Goal: Task Accomplishment & Management: Use online tool/utility

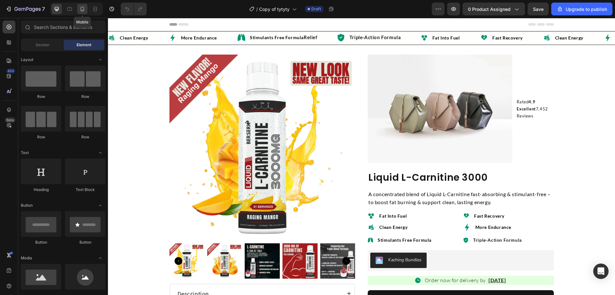
click at [80, 11] on icon at bounding box center [82, 9] width 6 height 6
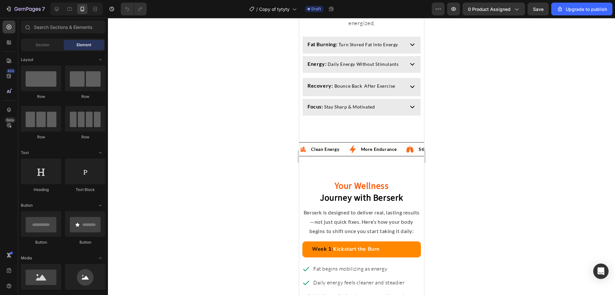
scroll to position [1409, 0]
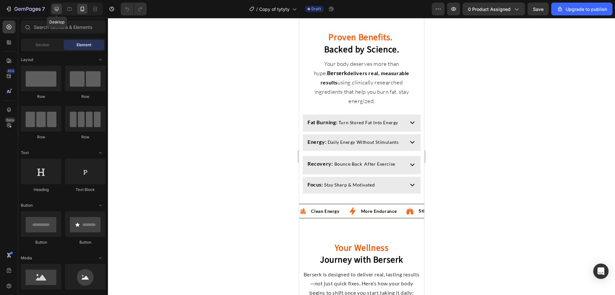
click at [54, 8] on icon at bounding box center [57, 9] width 6 height 6
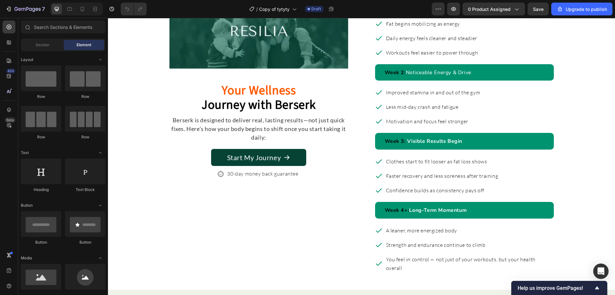
scroll to position [1282, 0]
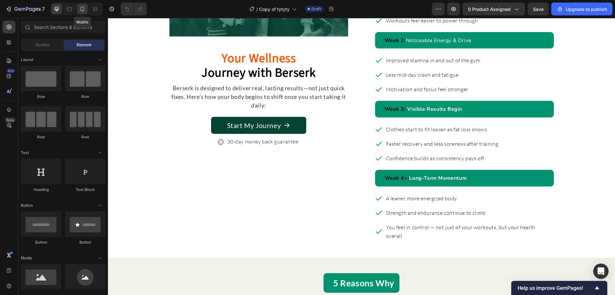
click at [81, 9] on icon at bounding box center [83, 9] width 4 height 4
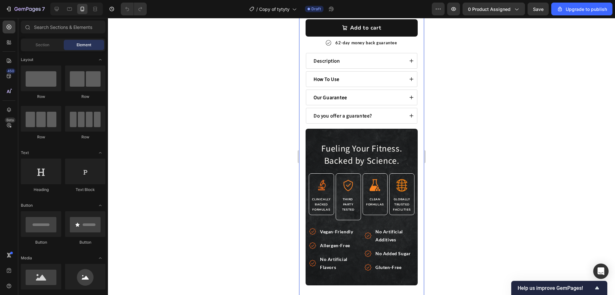
scroll to position [385, 0]
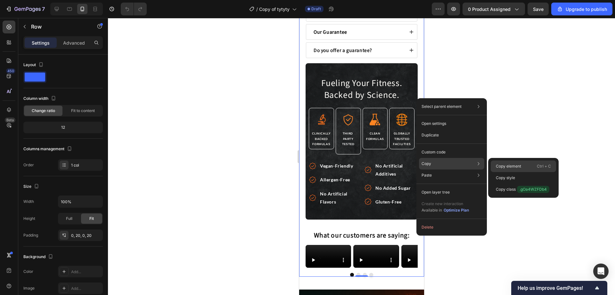
click at [509, 165] on p "Copy element" at bounding box center [508, 166] width 25 height 6
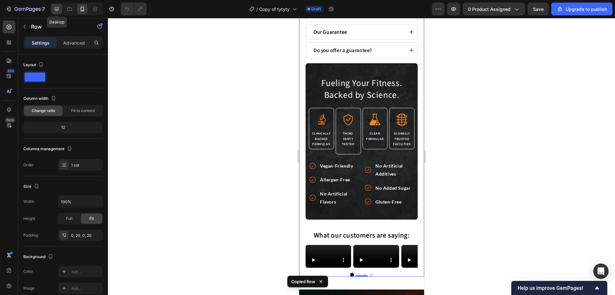
click at [56, 9] on icon at bounding box center [57, 9] width 4 height 4
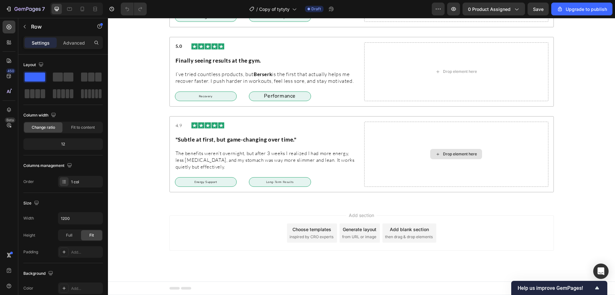
scroll to position [2607, 0]
click at [81, 10] on icon at bounding box center [82, 9] width 6 height 6
type input "100%"
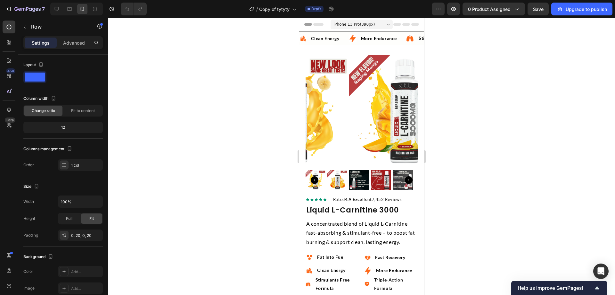
click at [331, 32] on div "Image Clean Energy Text Block Advanced List Image More Endurance Text Block Adv…" at bounding box center [361, 38] width 125 height 14
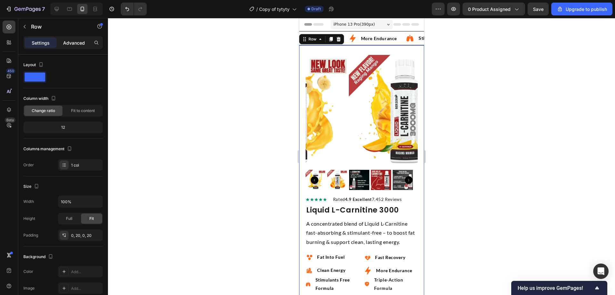
click at [72, 45] on p "Advanced" at bounding box center [74, 42] width 22 height 7
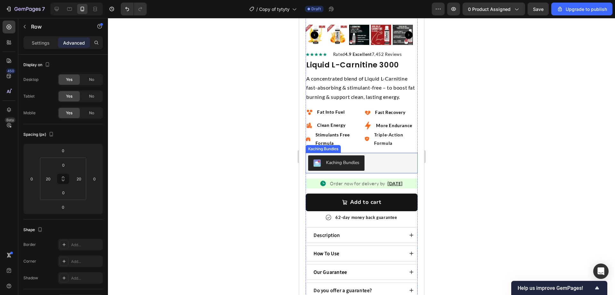
scroll to position [17, 0]
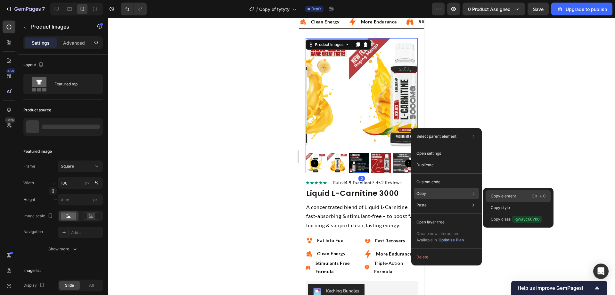
click at [497, 192] on div "Copy element Ctrl + C" at bounding box center [518, 196] width 65 height 12
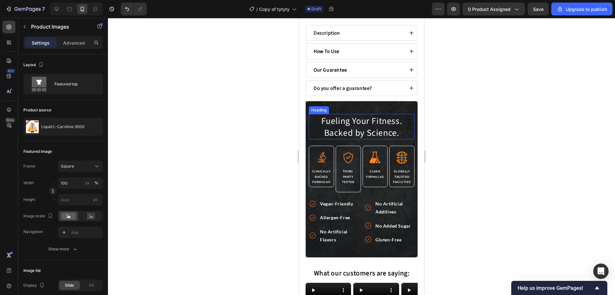
scroll to position [385, 0]
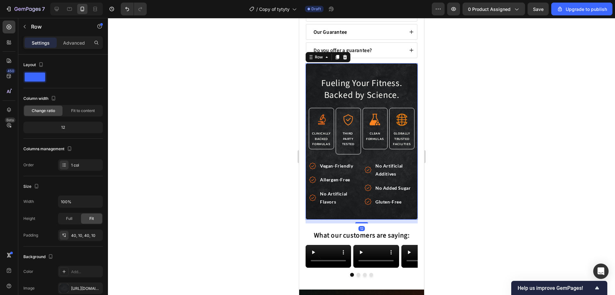
click at [374, 63] on div "Fueling Your Fitness. Backed by Science. Heading Image Clinically Backed Formul…" at bounding box center [361, 141] width 112 height 156
click at [79, 31] on div "Row" at bounding box center [54, 26] width 73 height 17
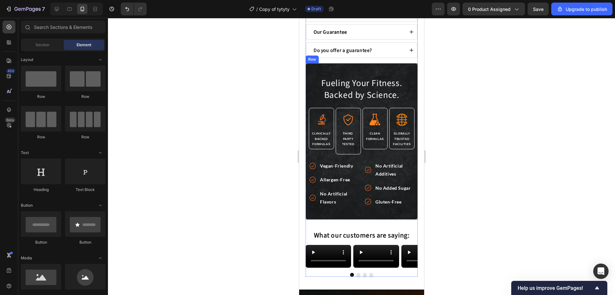
click at [345, 64] on div "Fueling Your Fitness. Backed by Science. Heading Image Clinically Backed Formul…" at bounding box center [361, 141] width 112 height 156
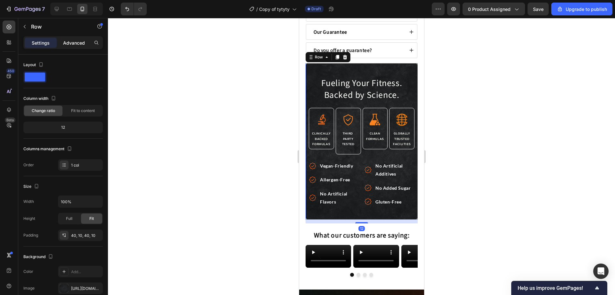
click at [79, 42] on p "Advanced" at bounding box center [74, 42] width 22 height 7
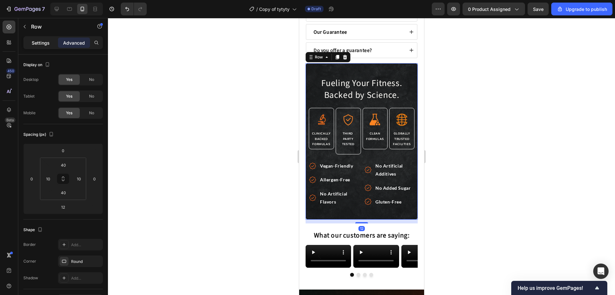
click at [35, 40] on p "Settings" at bounding box center [41, 42] width 18 height 7
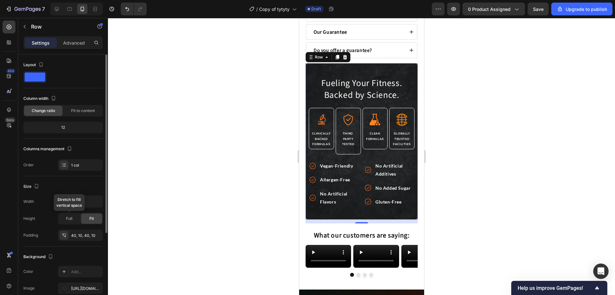
scroll to position [64, 0]
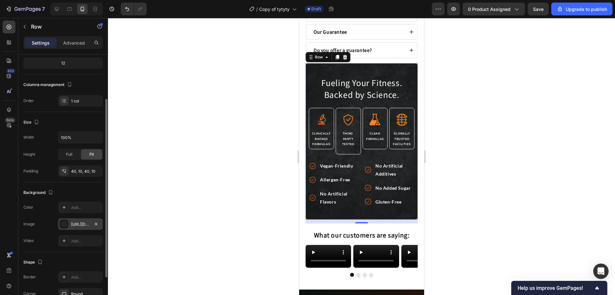
click at [73, 224] on div "https://cdn.shopify.com/s/files/1/0692/1086/5711/files/gempages_573596076041307…" at bounding box center [80, 224] width 19 height 6
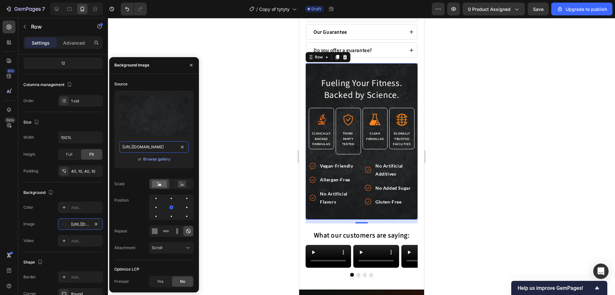
click at [151, 146] on input "https://cdn.shopify.com/s/files/1/0692/1086/5711/files/gempages_573596076041307…" at bounding box center [154, 147] width 69 height 12
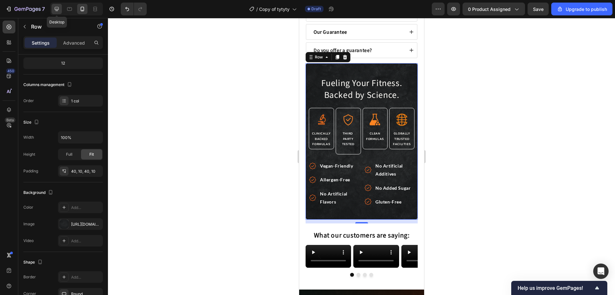
drag, startPoint x: 54, startPoint y: 7, endPoint x: 88, endPoint y: 21, distance: 36.2
click at [54, 7] on icon at bounding box center [57, 9] width 6 height 6
type input "1200"
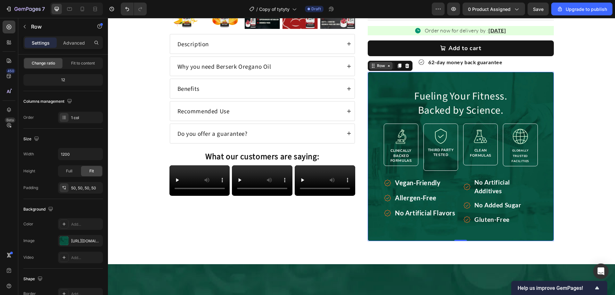
scroll to position [217, 0]
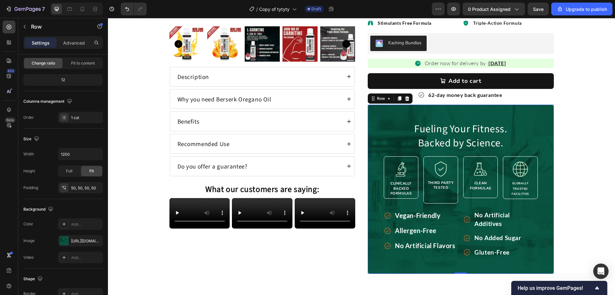
click at [371, 114] on div "Fueling Your Fitness. Backed by Science. Heading Image Clinically Backed Formul…" at bounding box center [461, 188] width 186 height 169
click at [82, 240] on div "https://cdn.shopify.com/s/files/1/0692/1086/5711/files/gempages_573596076041307…" at bounding box center [80, 241] width 19 height 6
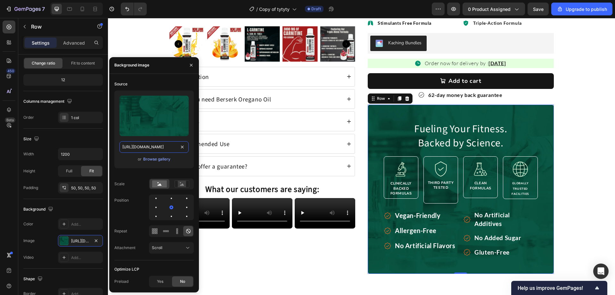
click at [164, 146] on input "https://cdn.shopify.com/s/files/1/0692/1086/5711/files/gempages_573596076041307…" at bounding box center [154, 147] width 69 height 12
paste input "7d9ca0f-892a-4a72-8069-818cf7ce9c65.png"
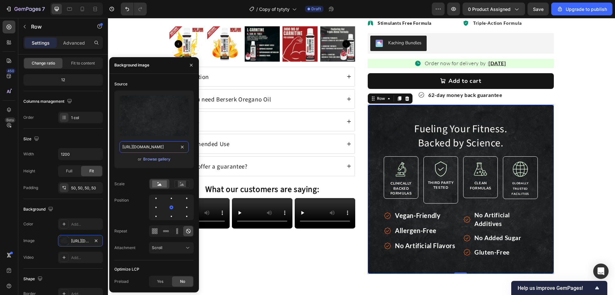
scroll to position [0, 195]
type input "https://cdn.shopify.com/s/files/1/0692/1086/5711/files/gempages_573596076041307…"
click at [354, 185] on div "Product Images Description Why you need Berserk Oregano Oil Benefits Recommende…" at bounding box center [362, 56] width 385 height 436
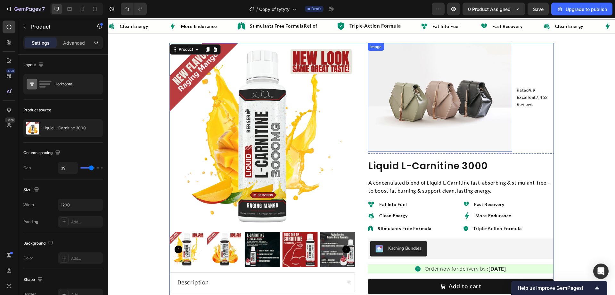
scroll to position [0, 0]
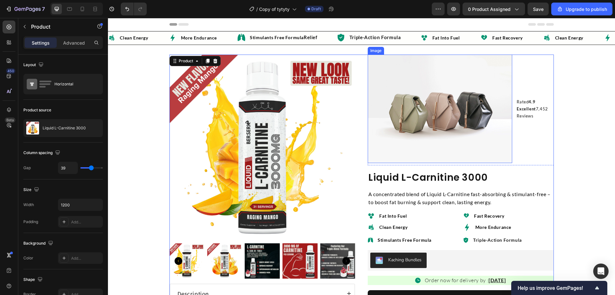
click at [442, 108] on img at bounding box center [440, 108] width 145 height 109
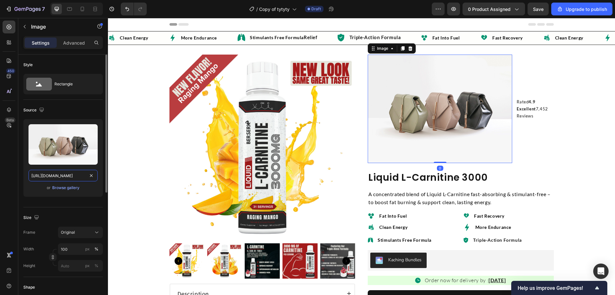
click at [66, 175] on input "https://cdn.shopify.com/s/files/1/2005/9307/files/image_demo.jpg" at bounding box center [63, 176] width 69 height 12
paste input "0692/1086/5711/files/gempages_573596076041307200-f08399e3-7722-4b33-9a7f-48e785…"
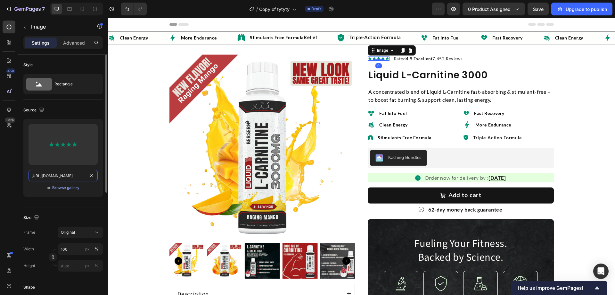
scroll to position [0, 196]
type input "https://cdn.shopify.com/s/files/1/0692/1086/5711/files/gempages_573596076041307…"
click at [370, 114] on img at bounding box center [371, 113] width 7 height 7
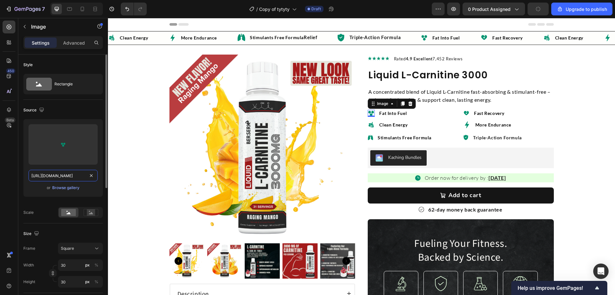
click at [65, 172] on input "https://cdn.shopify.com/s/files/1/0692/1086/5711/files/gempages_573596076041307…" at bounding box center [63, 176] width 69 height 12
paste input "e88b3705-cdeb-4a17-81fd-0fb3e28a52ad.pn"
type input "https://cdn.shopify.com/s/files/1/0692/1086/5711/files/gempages_573596076041307…"
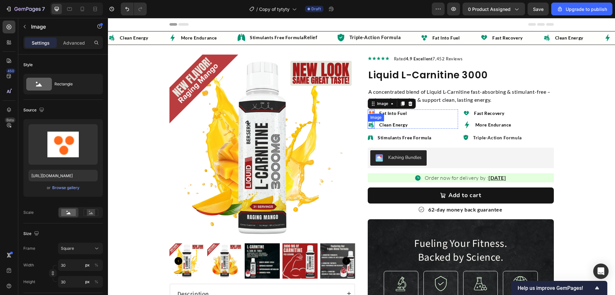
click at [368, 122] on img at bounding box center [371, 124] width 7 height 7
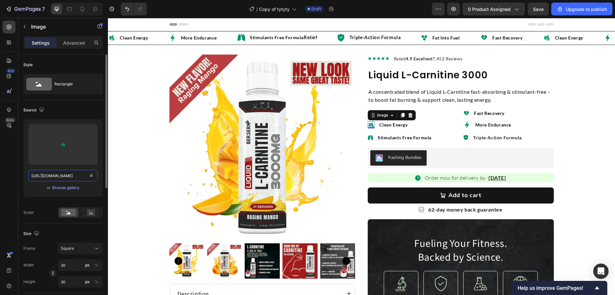
click at [61, 174] on input "https://cdn.shopify.com/s/files/1/0692/1086/5711/files/gempages_573596076041307…" at bounding box center [63, 176] width 69 height 12
paste input "75a5d24d-153c-4c9f-b995-b0985e118d23.pn"
type input "https://cdn.shopify.com/s/files/1/0692/1086/5711/files/gempages_573596076041307…"
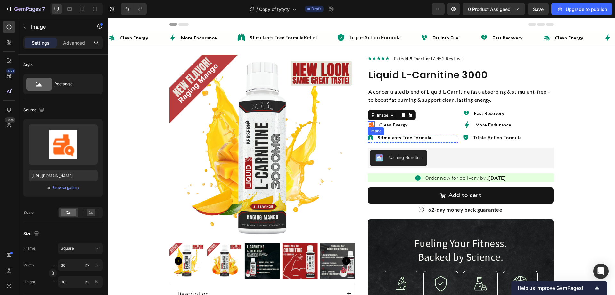
click at [368, 138] on img at bounding box center [370, 137] width 5 height 5
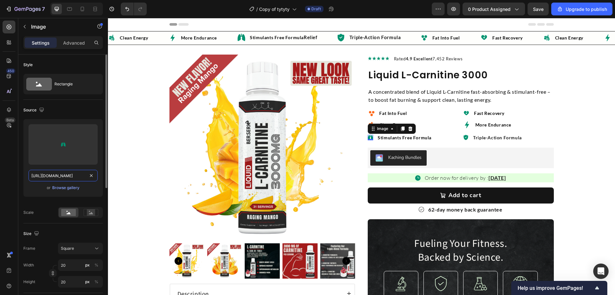
click at [57, 175] on input "https://cdn.shopify.com/s/files/1/0692/1086/5711/files/gempages_573596076041307…" at bounding box center [63, 176] width 69 height 12
paste input "46125134-3470-4aae-a671-69b448e97c84.pn"
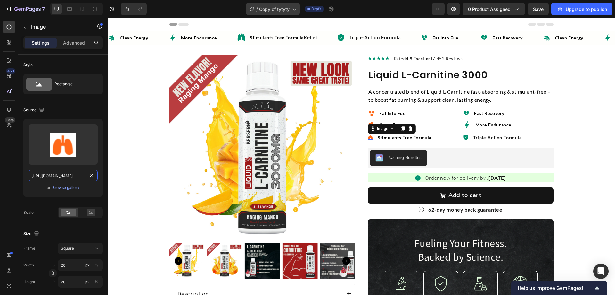
type input "https://cdn.shopify.com/s/files/1/0692/1086/5711/files/gempages_573596076041307…"
click at [464, 115] on img at bounding box center [466, 113] width 6 height 6
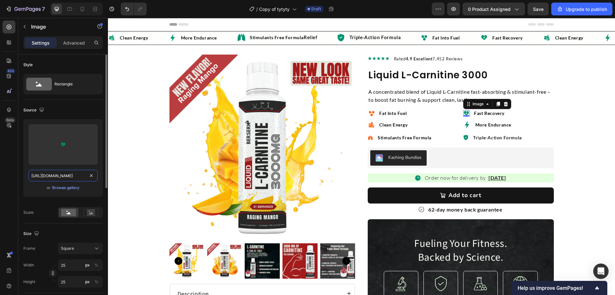
click at [75, 177] on input "https://cdn.shopify.com/s/files/1/0692/1086/5711/files/gempages_573596076041307…" at bounding box center [63, 176] width 69 height 12
paste input "0311a52d-3a1b-4d07-ac63-32fea2f0149b.pn"
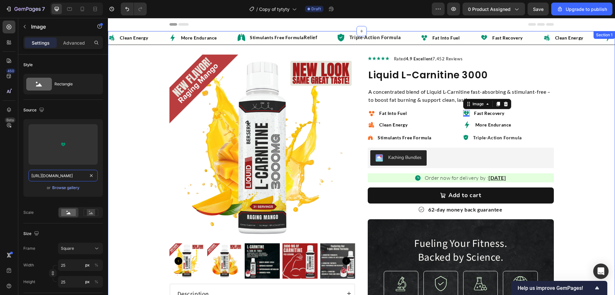
scroll to position [0, 194]
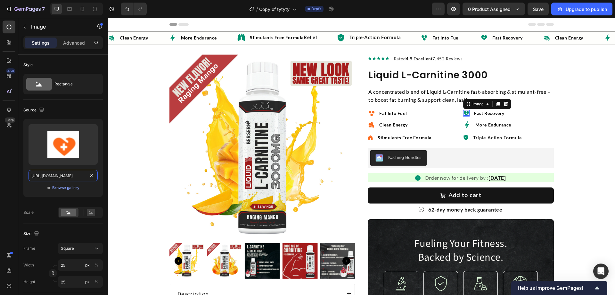
type input "https://cdn.shopify.com/s/files/1/0692/1086/5711/files/gempages_573596076041307…"
click at [465, 127] on img at bounding box center [466, 124] width 7 height 7
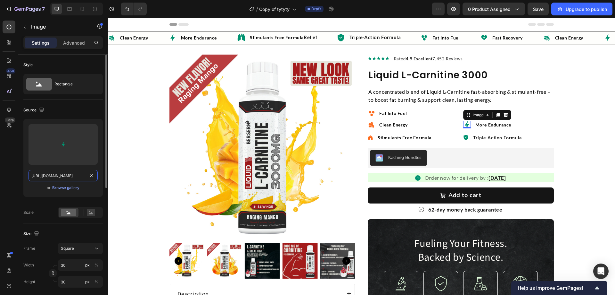
click at [77, 177] on input "https://cdn.shopify.com/s/files/1/0692/1086/5711/files/gempages_573596076041307…" at bounding box center [63, 176] width 69 height 12
paste input "8b4e4e9d-8be8-4ebb-9b32-c41c37792065.pn"
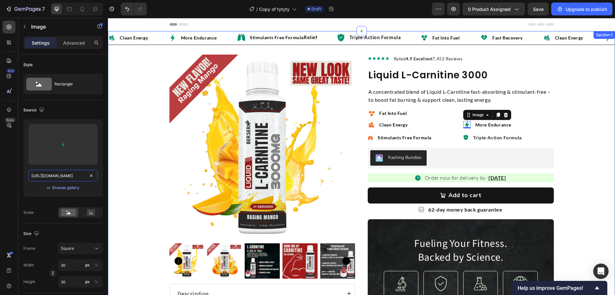
scroll to position [0, 198]
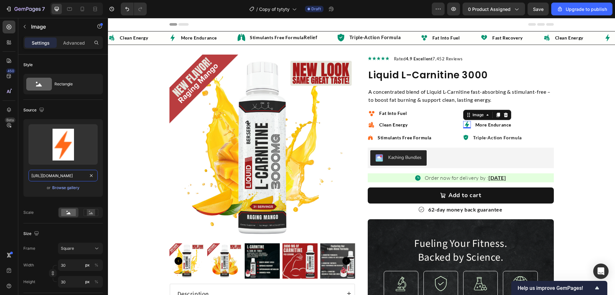
type input "https://cdn.shopify.com/s/files/1/0692/1086/5711/files/gempages_573596076041307…"
click at [464, 138] on img at bounding box center [465, 137] width 5 height 5
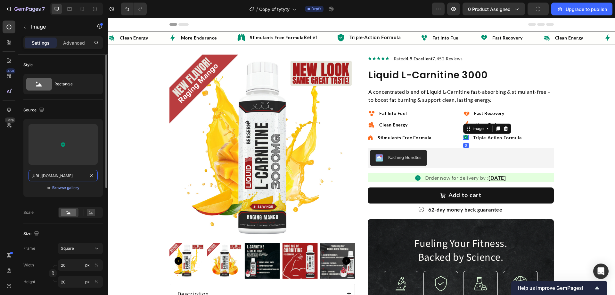
click at [65, 177] on input "https://cdn.shopify.com/s/files/1/0692/1086/5711/files/gempages_573596076041307…" at bounding box center [63, 176] width 69 height 12
paste input "9a48ca9a-7dac-45c6-a297-f41325ddfb81.pn"
type input "https://cdn.shopify.com/s/files/1/0692/1086/5711/files/gempages_573596076041307…"
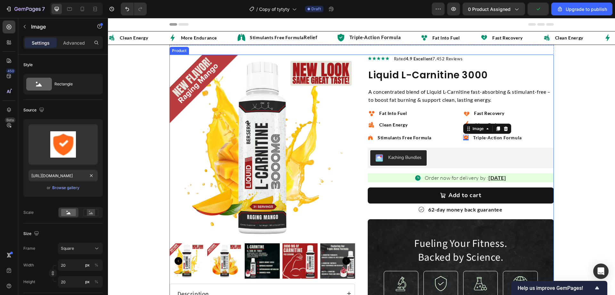
click at [359, 171] on div "Product Images Description Why you need Berserk Oregano Oil Benefits Recommende…" at bounding box center [362, 249] width 385 height 390
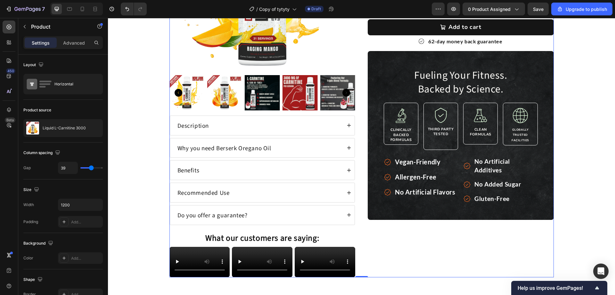
scroll to position [224, 0]
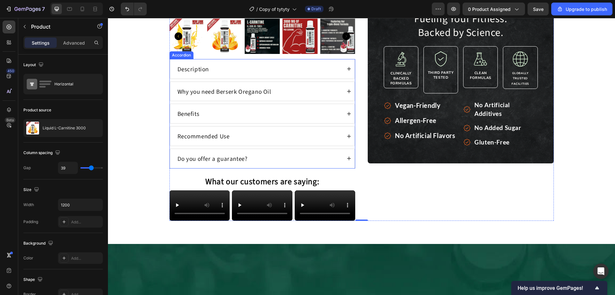
click at [308, 76] on div "Description" at bounding box center [262, 68] width 185 height 19
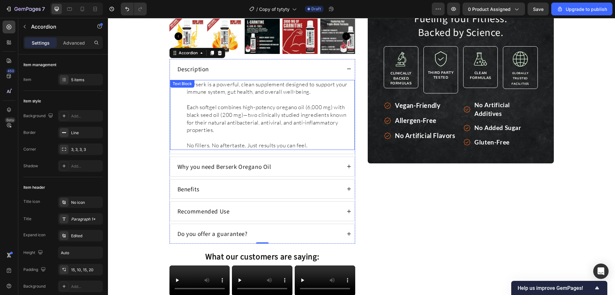
click at [227, 103] on p "Each softgel combines high-potency oregano oil (6,000 mg) with black seed oil (…" at bounding box center [271, 118] width 168 height 30
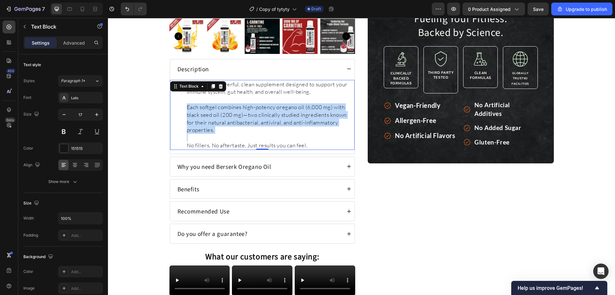
click at [227, 103] on p "Each softgel combines high-potency oregano oil (6,000 mg) with black seed oil (…" at bounding box center [271, 118] width 168 height 30
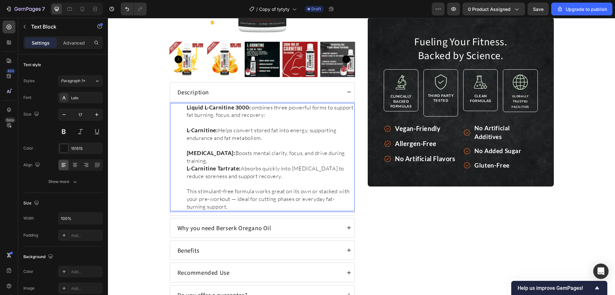
scroll to position [192, 0]
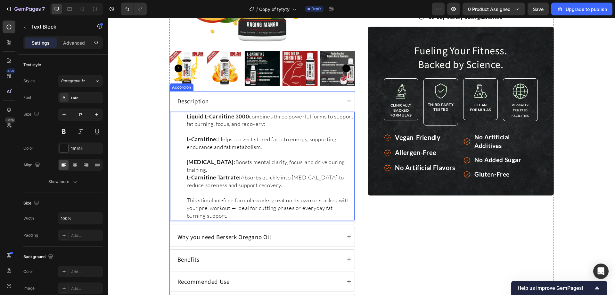
click at [220, 234] on p "Why you need Berserk Oregano Oil" at bounding box center [225, 237] width 94 height 8
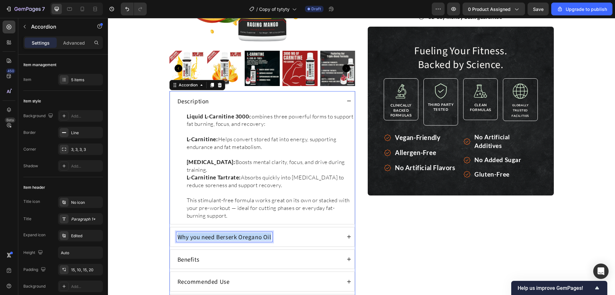
click at [220, 234] on p "Why you need Berserk Oregano Oil" at bounding box center [225, 237] width 94 height 8
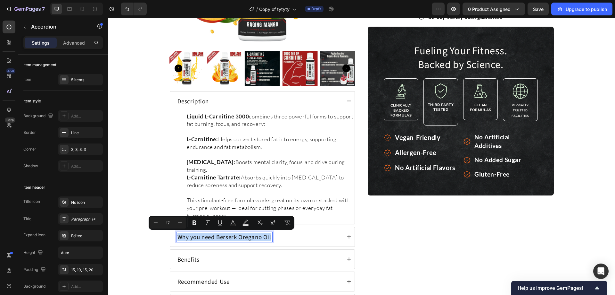
click at [212, 239] on p "Why you need Berserk Oregano Oil" at bounding box center [225, 237] width 94 height 8
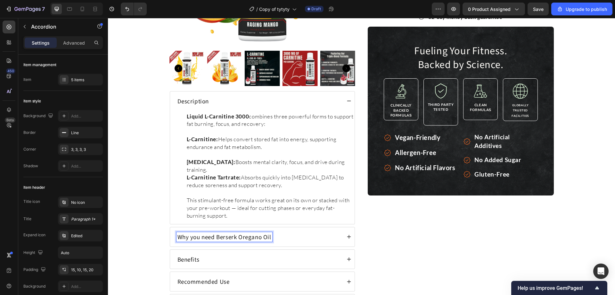
click at [215, 239] on p "Why you need Berserk Oregano Oil" at bounding box center [225, 237] width 94 height 8
click at [276, 235] on div "How To Use" at bounding box center [259, 237] width 165 height 10
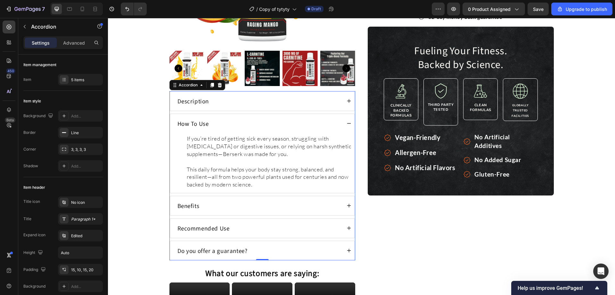
click at [262, 166] on p "This daily formula helps your body stay strong, balanced, and resilient—all fro…" at bounding box center [271, 176] width 168 height 23
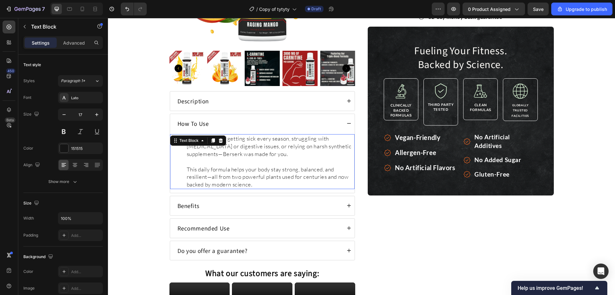
click at [262, 166] on p "This daily formula helps your body stay strong, balanced, and resilient—all fro…" at bounding box center [271, 176] width 168 height 23
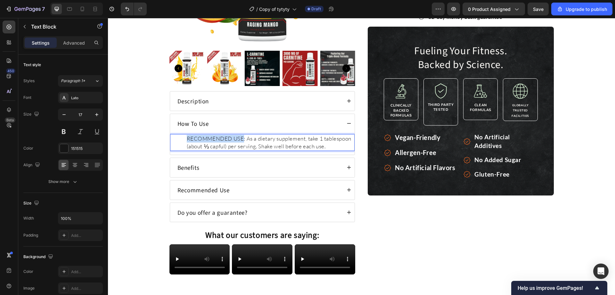
drag, startPoint x: 242, startPoint y: 140, endPoint x: 182, endPoint y: 141, distance: 59.6
click at [182, 141] on div "RECOMMENDED USE: As a dietary supplement, take 1 tablespoon (about ⅓ capful) pe…" at bounding box center [262, 142] width 185 height 17
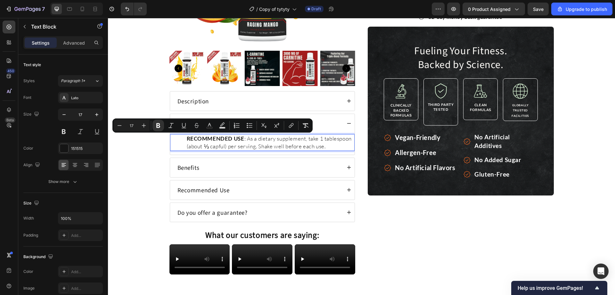
click at [269, 145] on p "RECOMMENDED USE : As a dietary supplement, take 1 tablespoon (about ⅓ capful) p…" at bounding box center [271, 142] width 168 height 15
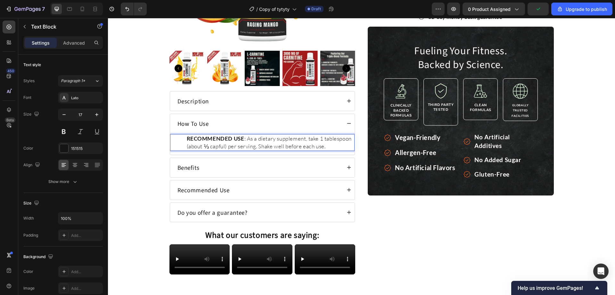
click at [321, 140] on p "RECOMMENDED USE : As a dietary supplement, take 1 tablespoon (about ⅓ capful) p…" at bounding box center [271, 142] width 168 height 15
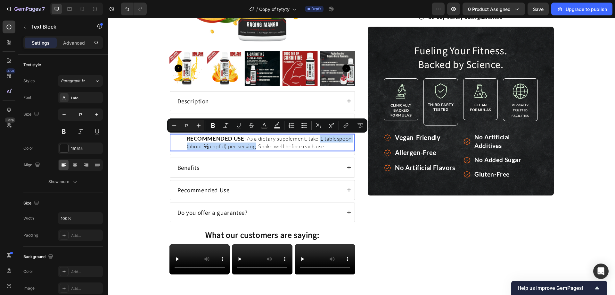
drag, startPoint x: 319, startPoint y: 140, endPoint x: 254, endPoint y: 150, distance: 66.4
click at [254, 150] on p "RECOMMENDED USE : As a dietary supplement, take 1 tablespoon (about ⅓ capful) p…" at bounding box center [271, 142] width 168 height 15
click at [279, 149] on strong "1 tablespoon (about ⅓ capful) per serving" at bounding box center [270, 142] width 167 height 14
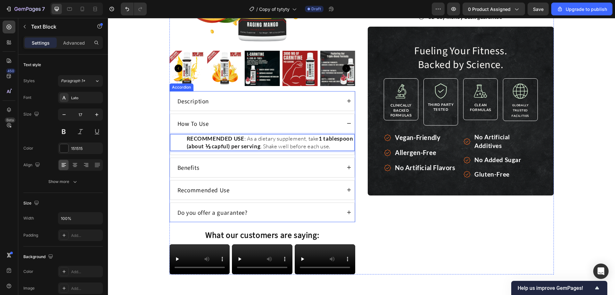
click at [189, 171] on p "Benefits" at bounding box center [189, 167] width 22 height 8
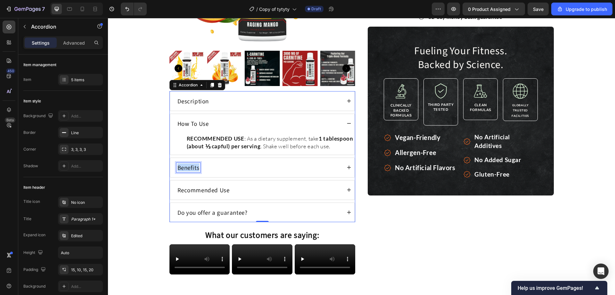
click at [189, 171] on p "Benefits" at bounding box center [189, 167] width 22 height 8
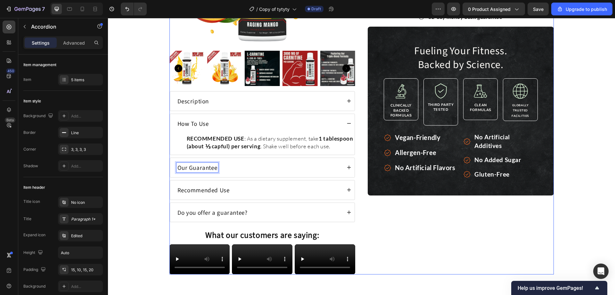
click at [358, 189] on div "Product Images Description How To Use RECOMMENDED USE : As a dietary supplement…" at bounding box center [362, 68] width 385 height 412
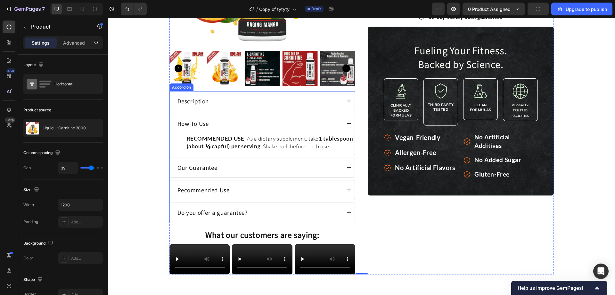
click at [195, 194] on p "Recommended Use" at bounding box center [204, 190] width 52 height 8
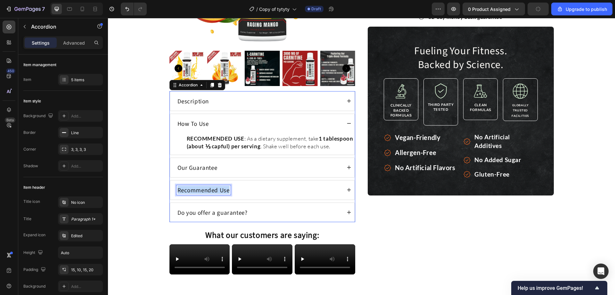
click at [195, 194] on p "Recommended Use" at bounding box center [204, 190] width 52 height 8
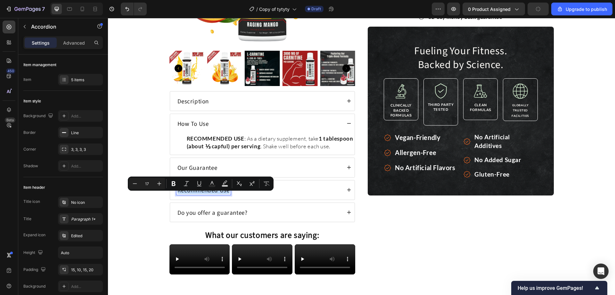
click at [237, 195] on div "Recommended Use" at bounding box center [259, 190] width 165 height 10
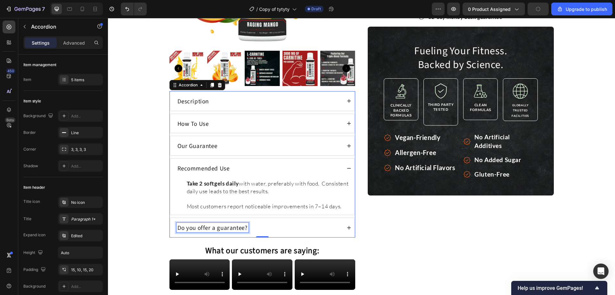
click at [240, 225] on p "Do you offer a guarantee?" at bounding box center [213, 227] width 70 height 8
click at [274, 227] on div "Do you offer a guarantee?" at bounding box center [259, 227] width 165 height 10
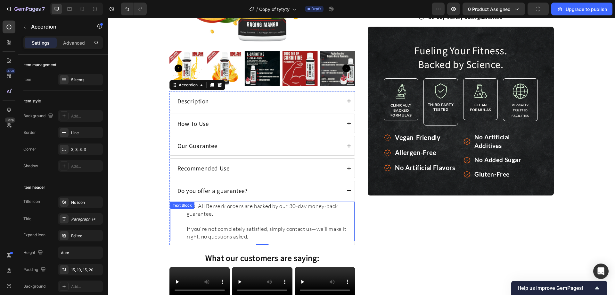
click at [272, 222] on p at bounding box center [271, 221] width 168 height 8
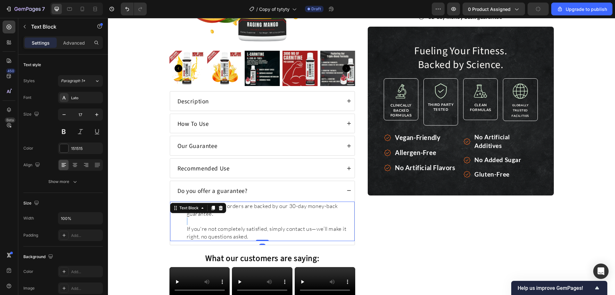
click at [272, 222] on p "Rich Text Editor. Editing area: main" at bounding box center [271, 221] width 168 height 8
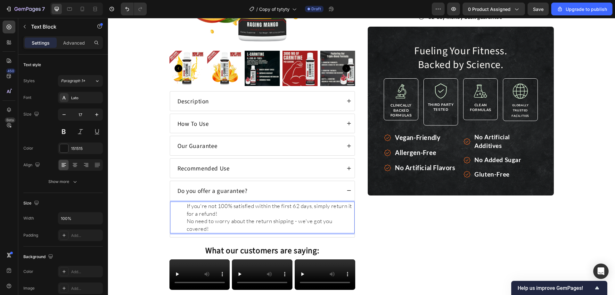
click at [235, 214] on p "If you're not 100% satisfied within the first 62 days, simply return it for a r…" at bounding box center [271, 209] width 168 height 15
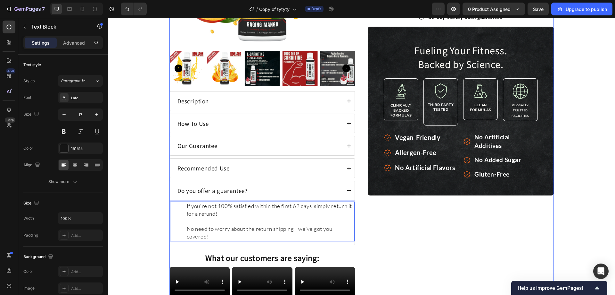
click at [410, 229] on div "Image Rated 4.9 Excellent 7,452 Reviews Text Block Advanced List Liquid L-Carni…" at bounding box center [461, 79] width 186 height 435
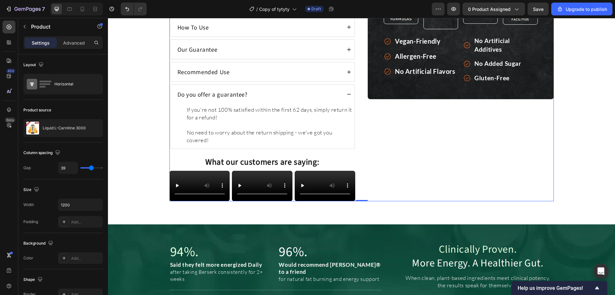
scroll to position [353, 0]
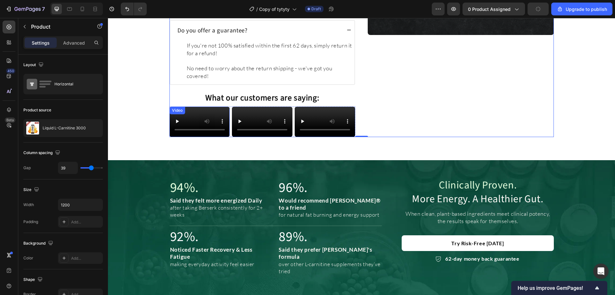
click at [192, 137] on video at bounding box center [200, 121] width 61 height 30
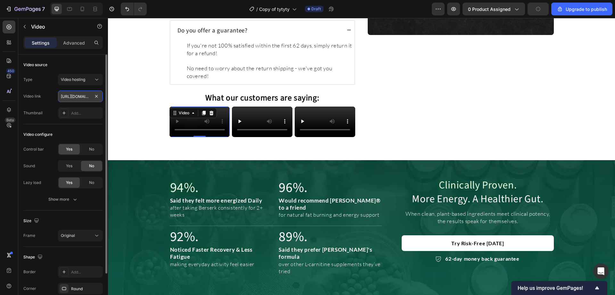
click at [83, 97] on input "https://cdn.shopify.com/videos/c/o/v/1c8a133a6aff437494fda89caa9ae97d.mp4" at bounding box center [80, 96] width 45 height 12
type input "https://cdn.shopify.com/videos/c/o/v/b2c815be19dd4e108693d426e7cc4deb.mp4"
click at [256, 137] on video at bounding box center [262, 121] width 61 height 30
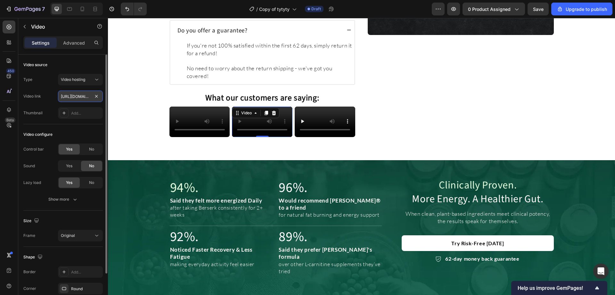
click at [83, 96] on input "https://cdn.shopify.com/videos/c/o/v/5bdbdd49c5c541a88128d1b642ba79a6.mp4" at bounding box center [80, 96] width 45 height 12
type input "https://cdn.shopify.com/videos/c/o/v/168d0052bc1c42fa80588bc7eb76ff11.mp4"
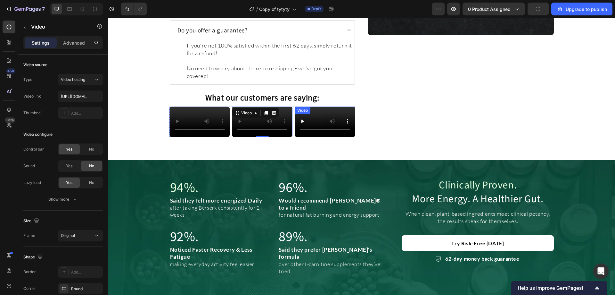
click at [315, 137] on video at bounding box center [325, 121] width 61 height 30
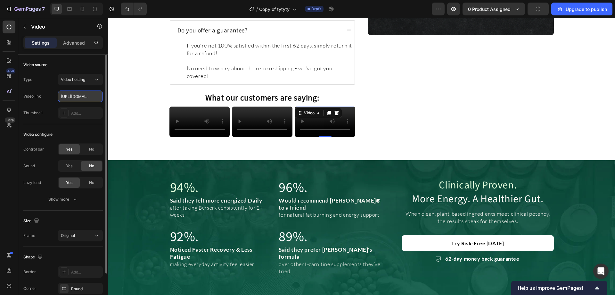
click at [81, 96] on input "https://cdn.shopify.com/videos/c/o/v/2fcb33971f064c5c833ae543d30bbec8.mp4" at bounding box center [80, 96] width 45 height 12
paste input "3084638217bf4ca492a3e17de4d839d2"
type input "https://cdn.shopify.com/videos/c/o/v/3084638217bf4ca492a3e17de4d839d2.mp4"
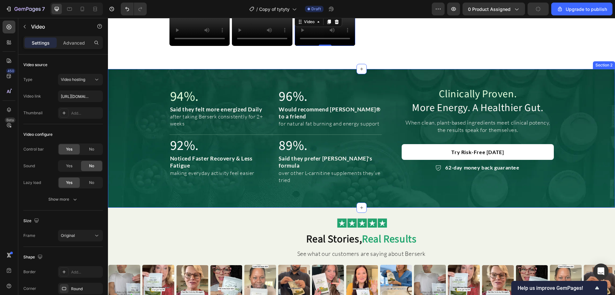
click at [331, 105] on h2 "96%." at bounding box center [330, 96] width 104 height 20
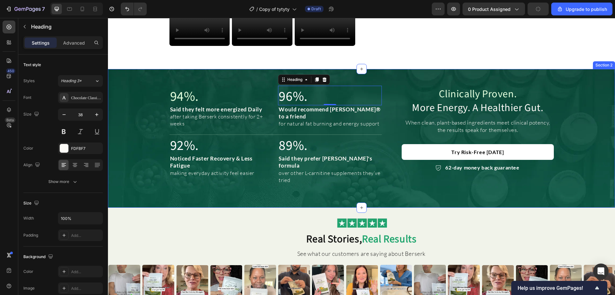
scroll to position [449, 0]
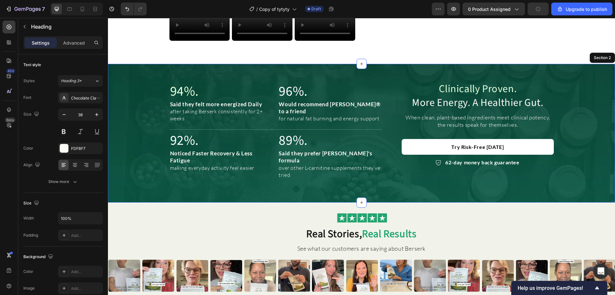
click at [331, 148] on div "Clinically Proven. More Energy. Better Performance Heading When clean, high-pot…" at bounding box center [361, 133] width 507 height 138
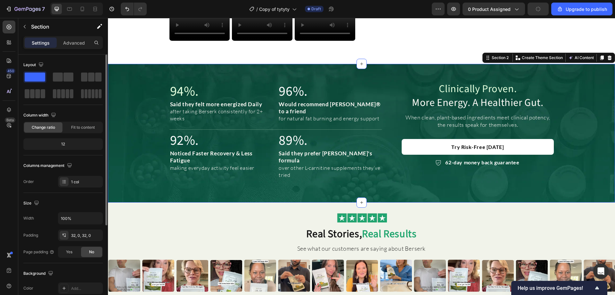
scroll to position [96, 0]
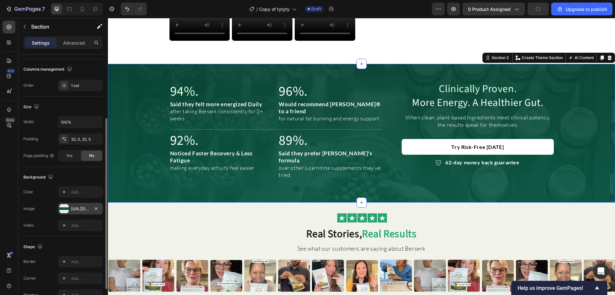
click at [79, 211] on div "https://cdn.shopify.com/s/files/1/0692/1086/5711/files/gempages_573596076041307…" at bounding box center [80, 209] width 19 height 6
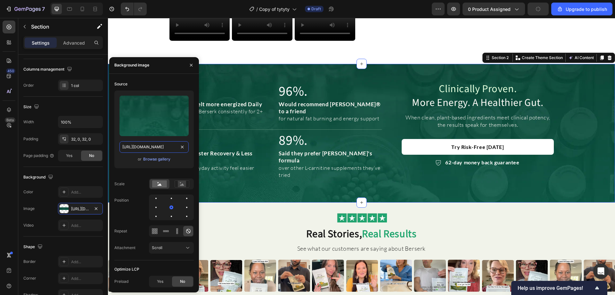
click at [156, 147] on input "https://cdn.shopify.com/s/files/1/0692/1086/5711/files/gempages_573596076041307…" at bounding box center [154, 147] width 69 height 12
paste input "da9e5110-173c-4b2c-8cbe-b4611dcc7f17.png"
type input "https://cdn.shopify.com/s/files/1/0692/1086/5711/files/gempages_573596076041307…"
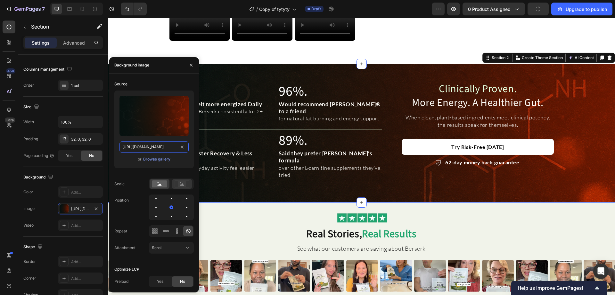
scroll to position [0, 192]
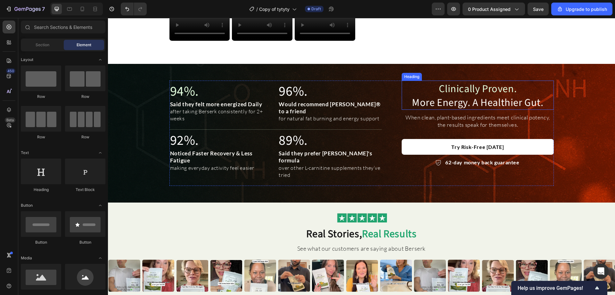
click at [473, 110] on h2 "Clinically Proven. More Energy. A Healthier Gut." at bounding box center [478, 94] width 152 height 29
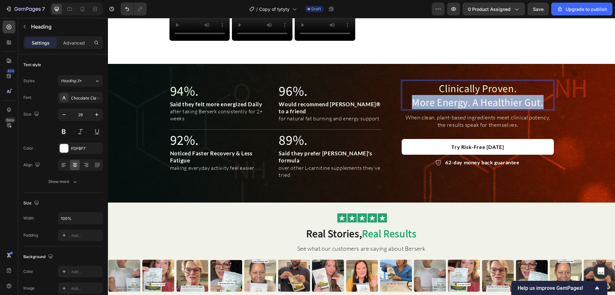
click at [473, 109] on p "Clinically Proven. More Energy. A Healthier Gut." at bounding box center [478, 95] width 151 height 28
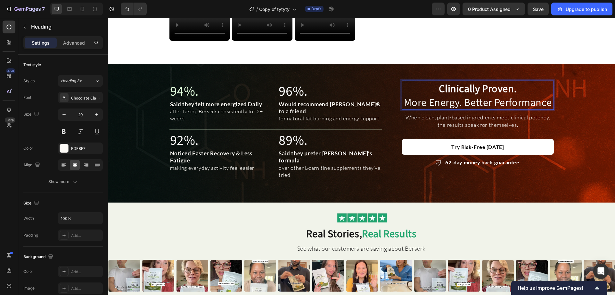
click at [521, 109] on p "Clinically Proven. More Energy. Better Performance" at bounding box center [478, 95] width 151 height 28
click at [507, 129] on p "When clean, plant-based ingredients meet clinical potency, the results speak fo…" at bounding box center [478, 120] width 151 height 15
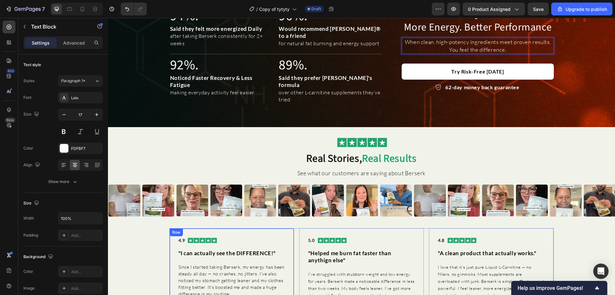
scroll to position [641, 0]
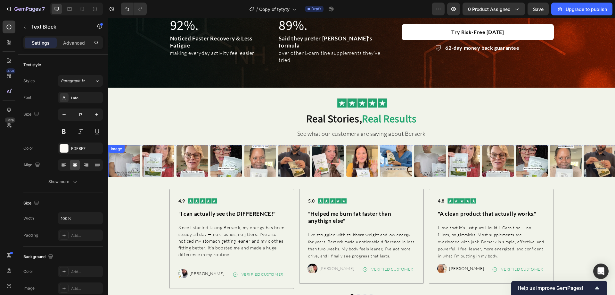
click at [118, 152] on img at bounding box center [124, 161] width 32 height 32
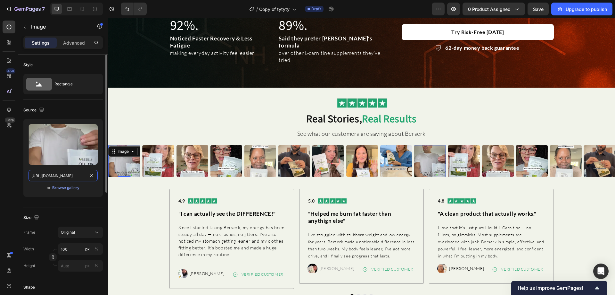
click at [65, 175] on input "https://cdn.shopify.com/s/files/1/0692/1086/5711/files/gempages_573596076041307…" at bounding box center [63, 176] width 69 height 12
paste input "4f0c5e99-4a58-40b2-bd49-ebff0c7e6202"
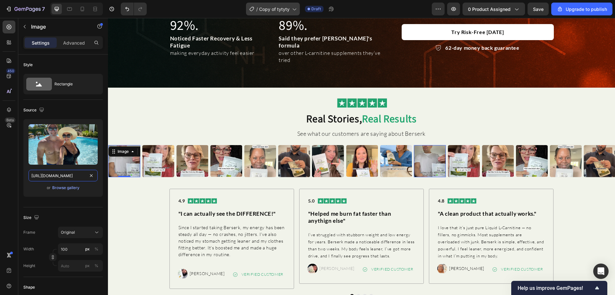
type input "https://cdn.shopify.com/s/files/1/0692/1086/5711/files/gempages_573596076041307…"
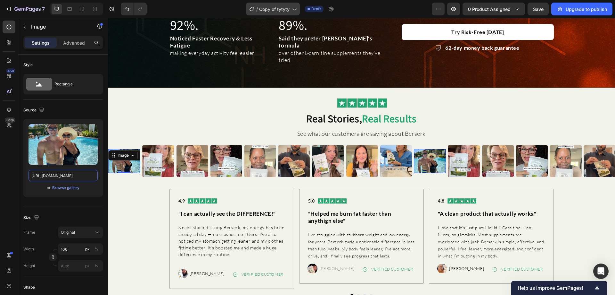
scroll to position [0, 0]
click at [154, 151] on img at bounding box center [158, 161] width 32 height 32
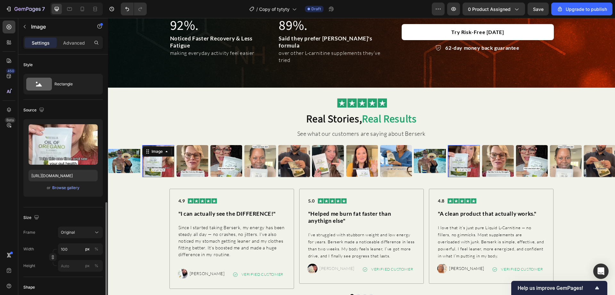
scroll to position [96, 0]
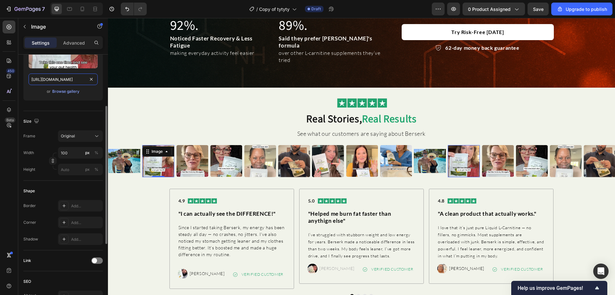
click at [67, 80] on input "https://cdn.shopify.com/s/files/1/0692/1086/5711/files/gempages_573596076041307…" at bounding box center [63, 79] width 69 height 12
paste input "b8ae9537-8bf8-48cd-a0ed-6088306b47f4"
type input "https://cdn.shopify.com/s/files/1/0692/1086/5711/files/gempages_573596076041307…"
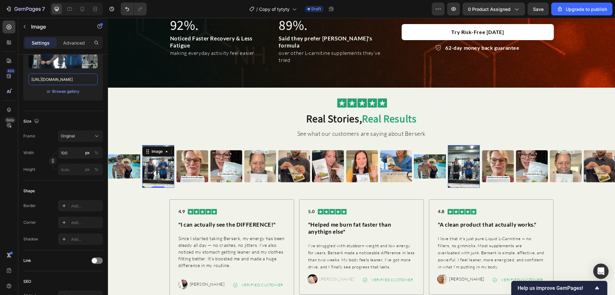
scroll to position [0, 0]
click at [188, 152] on div "Image" at bounding box center [192, 166] width 32 height 32
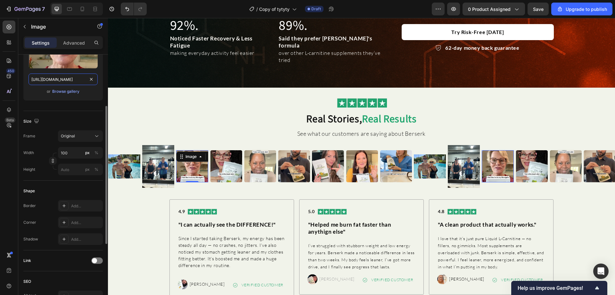
click at [71, 75] on input "https://cdn.shopify.com/s/files/1/0692/1086/5711/files/gempages_573596076041307…" at bounding box center [63, 79] width 69 height 12
paste input "ab476e32-11ad-4897-9dcf-699a02e91f2a"
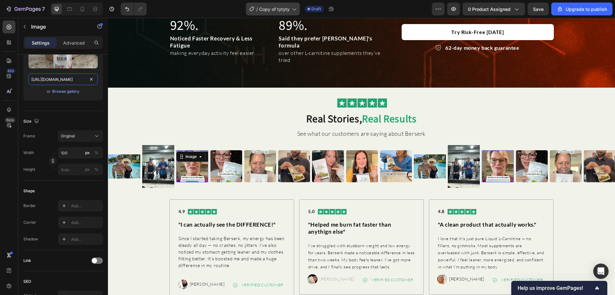
type input "https://cdn.shopify.com/s/files/1/0692/1086/5711/files/gempages_573596076041307…"
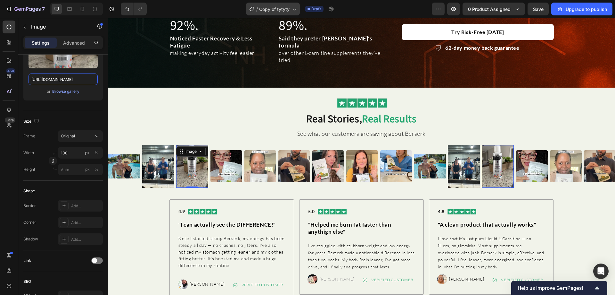
scroll to position [0, 0]
click at [231, 161] on img at bounding box center [226, 166] width 32 height 32
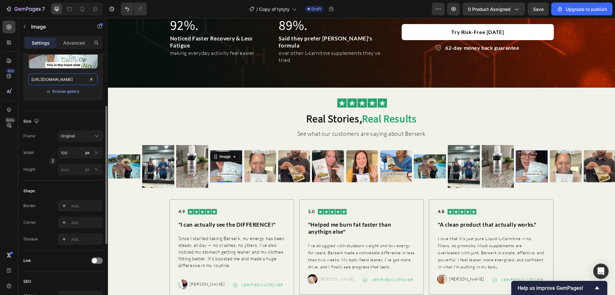
click at [81, 74] on input "https://cdn.shopify.com/s/files/1/0692/1086/5711/files/gempages_573596076041307…" at bounding box center [63, 79] width 69 height 12
paste input "21cfb0f7-40da-4a3e-b2cc-bf50c73996f"
type input "https://cdn.shopify.com/s/files/1/0692/1086/5711/files/gempages_573596076041307…"
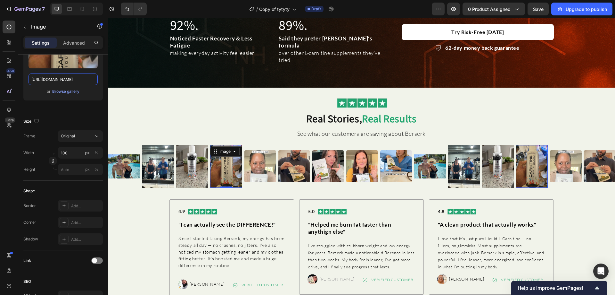
scroll to position [0, 0]
click at [260, 160] on img at bounding box center [260, 166] width 32 height 32
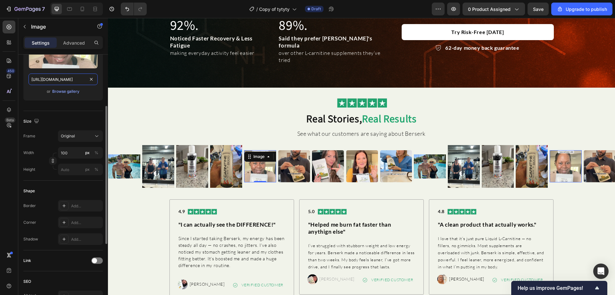
click at [76, 76] on input "https://cdn.shopify.com/s/files/1/0692/1086/5711/files/gempages_573596076041307…" at bounding box center [63, 79] width 69 height 12
paste input "b09b5444-3b42-41f0-992e-7606f8f1114b"
type input "https://cdn.shopify.com/s/files/1/0692/1086/5711/files/gempages_573596076041307…"
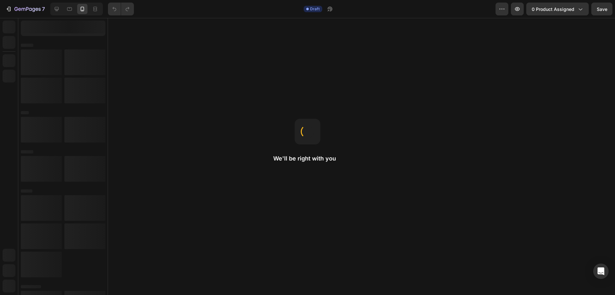
click at [12, 7] on div "7" at bounding box center [24, 9] width 39 height 8
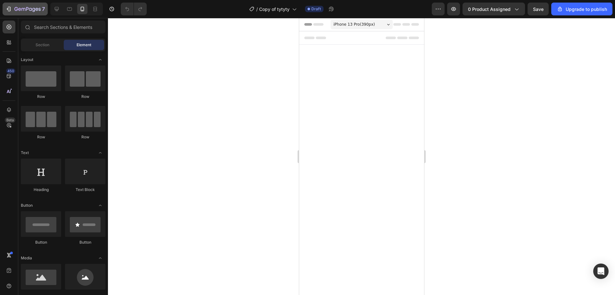
click at [16, 7] on icon "button" at bounding box center [16, 9] width 4 height 4
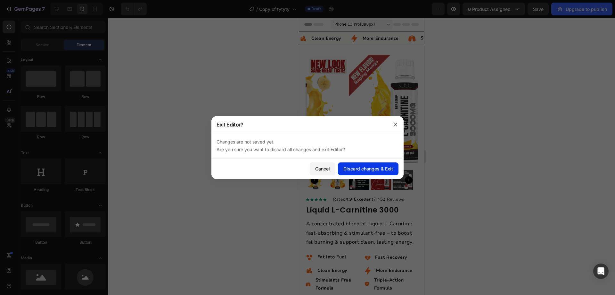
click at [350, 168] on div "Discard changes & Exit" at bounding box center [369, 168] width 50 height 7
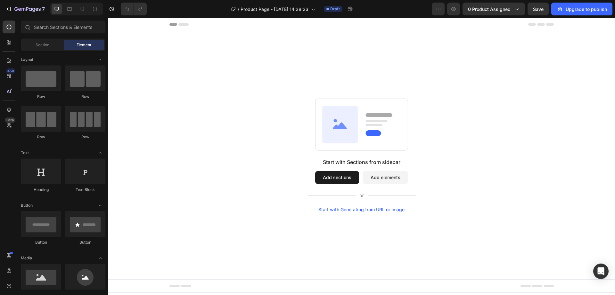
drag, startPoint x: 336, startPoint y: 172, endPoint x: 336, endPoint y: 176, distance: 3.5
click at [336, 173] on button "Add sections" at bounding box center [337, 177] width 44 height 13
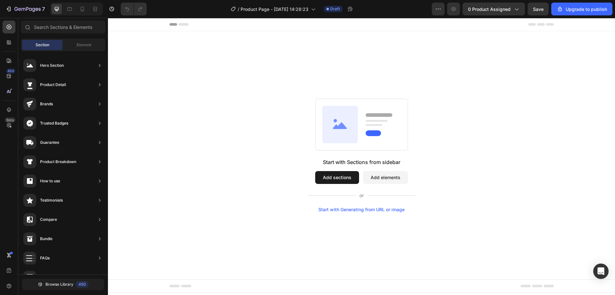
click at [336, 175] on button "Add sections" at bounding box center [337, 177] width 44 height 13
click at [329, 176] on button "Add sections" at bounding box center [337, 177] width 44 height 13
click at [281, 162] on div "Start with Sections from sidebar Add sections Add elements Start with Generatin…" at bounding box center [361, 154] width 461 height 113
click at [74, 45] on div "Element" at bounding box center [84, 45] width 40 height 10
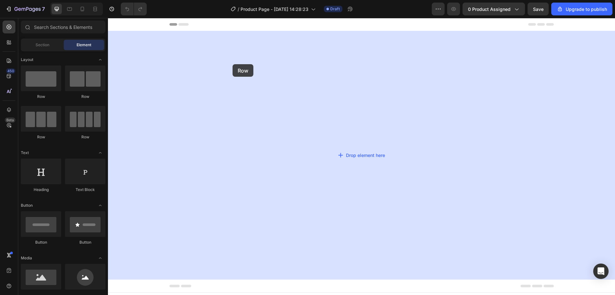
drag, startPoint x: 156, startPoint y: 93, endPoint x: 233, endPoint y: 64, distance: 82.5
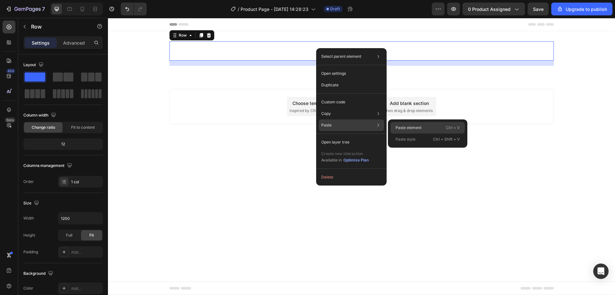
click at [407, 129] on p "Paste element" at bounding box center [409, 128] width 26 height 6
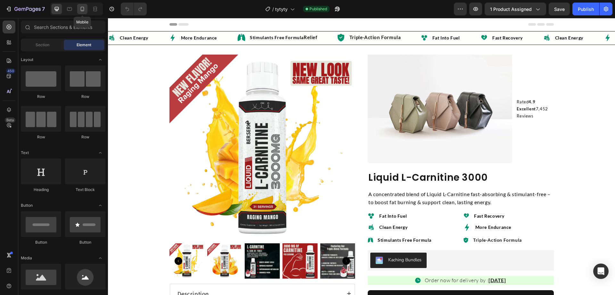
click at [79, 9] on div at bounding box center [82, 9] width 10 height 10
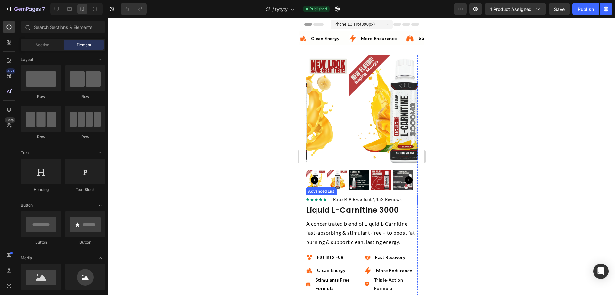
click at [327, 197] on img at bounding box center [315, 199] width 21 height 4
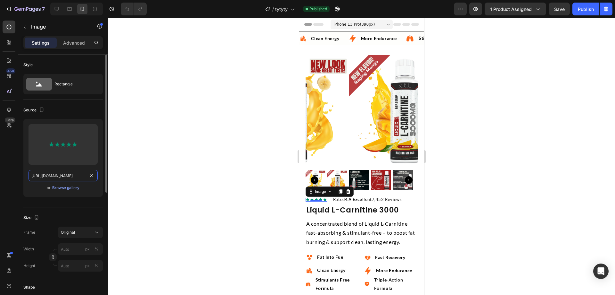
click at [85, 175] on input "https://cdn.shopify.com/s/files/1/0692/1086/5711/files/gempages_573596076041307…" at bounding box center [63, 176] width 69 height 12
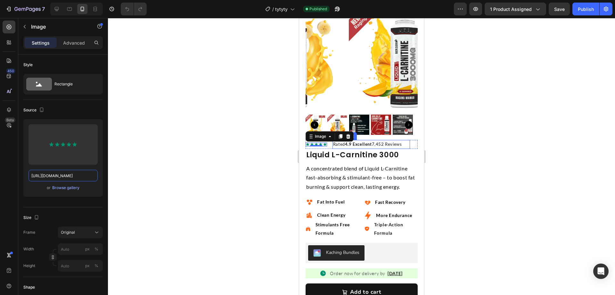
scroll to position [64, 0]
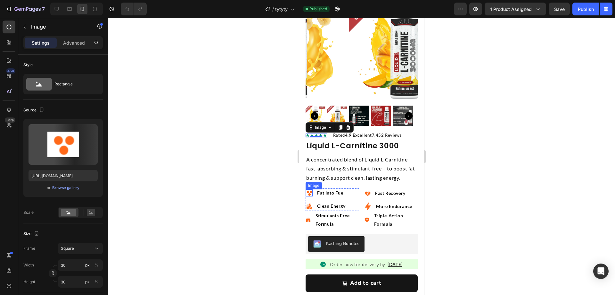
click at [309, 189] on img at bounding box center [308, 192] width 7 height 7
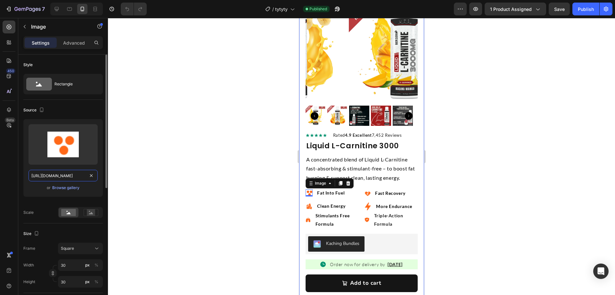
click at [74, 174] on input "https://cdn.shopify.com/s/files/1/0692/1086/5711/files/gempages_573596076041307…" at bounding box center [63, 176] width 69 height 12
click at [309, 202] on img at bounding box center [308, 205] width 7 height 7
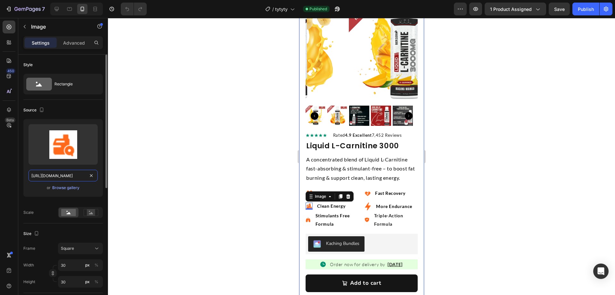
click at [72, 173] on input "https://cdn.shopify.com/s/files/1/0692/1086/5711/files/gempages_573596076041307…" at bounding box center [63, 176] width 69 height 12
click at [309, 217] on img at bounding box center [307, 219] width 5 height 5
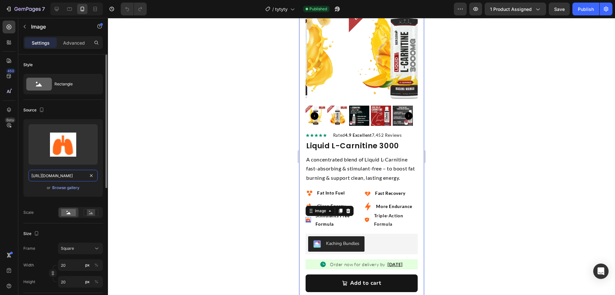
click at [83, 178] on input "https://cdn.shopify.com/s/files/1/0692/1086/5711/files/gempages_573596076041307…" at bounding box center [63, 176] width 69 height 12
click at [369, 189] on li "Image Fast Recovery Text Block" at bounding box center [389, 192] width 51 height 9
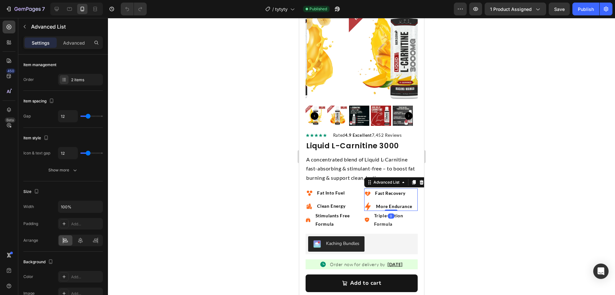
click at [366, 190] on img at bounding box center [367, 193] width 6 height 6
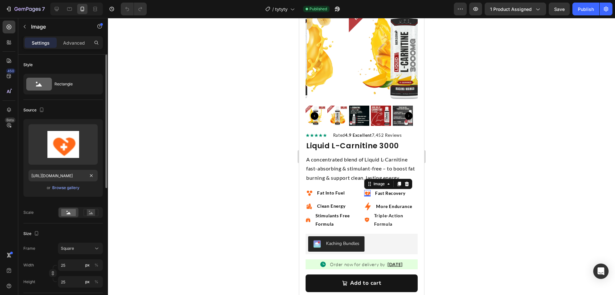
click at [74, 181] on div "Upload Image https://cdn.shopify.com/s/files/1/0692/1086/5711/files/gempages_57…" at bounding box center [62, 158] width 79 height 78
click at [74, 178] on input "https://cdn.shopify.com/s/files/1/0692/1086/5711/files/gempages_573596076041307…" at bounding box center [63, 176] width 69 height 12
click at [366, 202] on img at bounding box center [367, 205] width 7 height 7
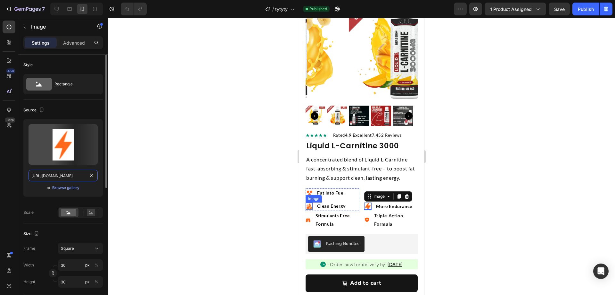
click at [76, 178] on input "https://cdn.shopify.com/s/files/1/0692/1086/5711/files/gempages_573596076041307…" at bounding box center [63, 176] width 69 height 12
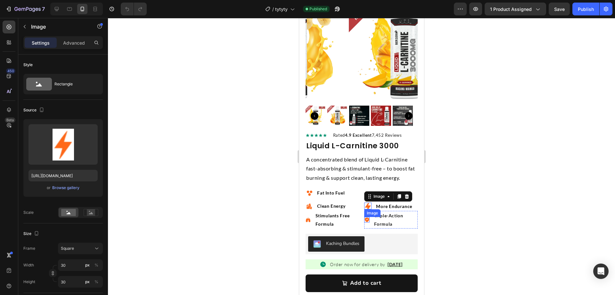
click at [364, 217] on img at bounding box center [366, 219] width 5 height 5
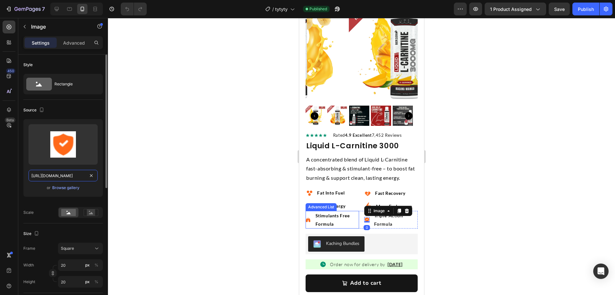
click at [79, 180] on input "https://cdn.shopify.com/s/files/1/0692/1086/5711/files/gempages_573596076041307…" at bounding box center [63, 176] width 69 height 12
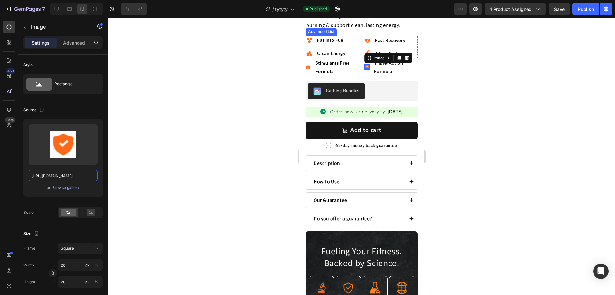
scroll to position [224, 0]
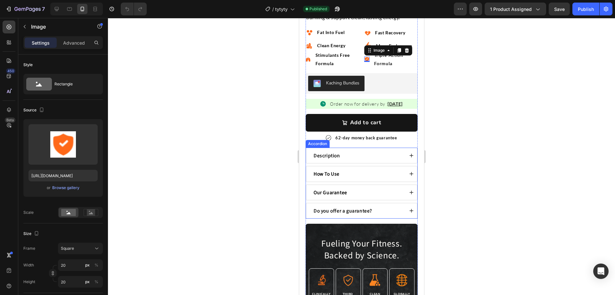
click at [357, 150] on div "Description" at bounding box center [357, 155] width 91 height 10
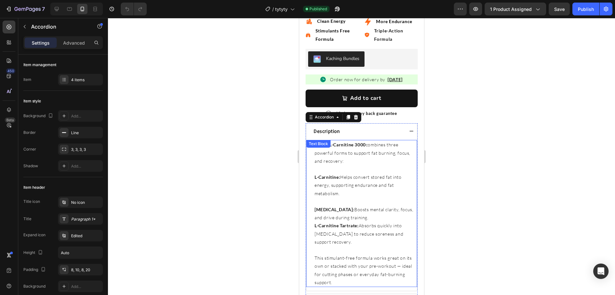
scroll to position [288, 0]
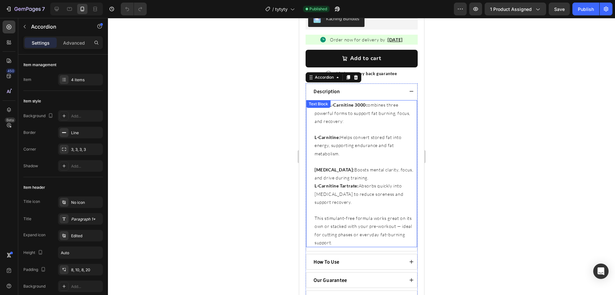
click at [364, 110] on p "Liquid L-Carnitine 3000 combines three powerful forms to support fat burning, f…" at bounding box center [365, 141] width 102 height 81
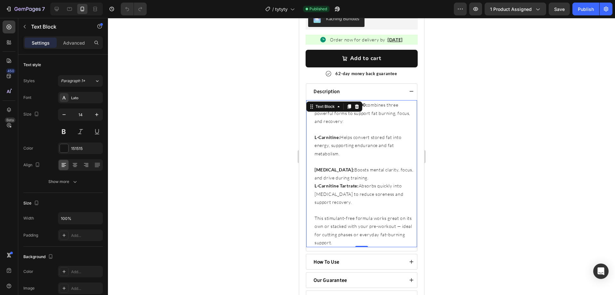
click at [364, 110] on p "Liquid L-Carnitine 3000 combines three powerful forms to support fat burning, f…" at bounding box center [365, 141] width 102 height 81
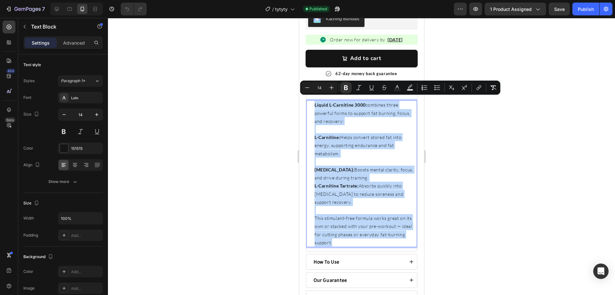
copy div "Liquid L-Carnitine 3000 combines three powerful forms to support fat burning, f…"
click at [366, 109] on p "Liquid L-Carnitine 3000 combines three powerful forms to support fat burning, f…" at bounding box center [365, 141] width 102 height 81
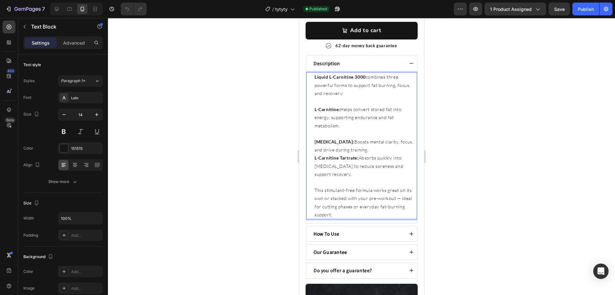
scroll to position [385, 0]
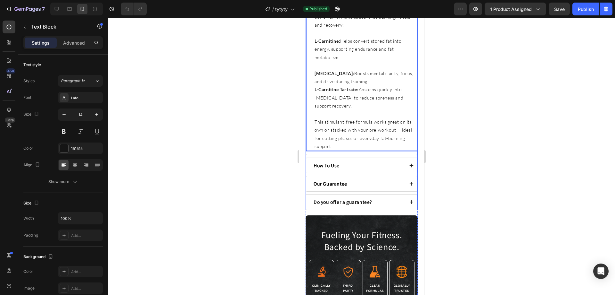
click at [375, 162] on div "How To Use" at bounding box center [357, 165] width 91 height 10
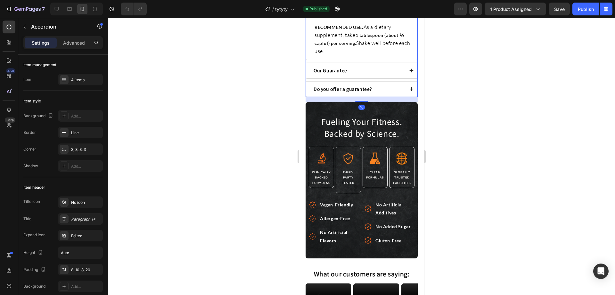
scroll to position [353, 0]
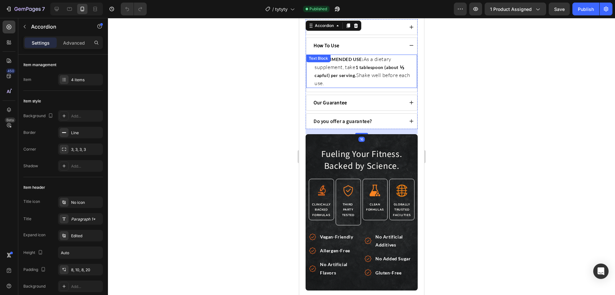
click at [375, 67] on p "RECOMMENDED USE: As a dietary supplement, take 1 tablespoon (about ⅓ capful) pe…" at bounding box center [365, 71] width 102 height 32
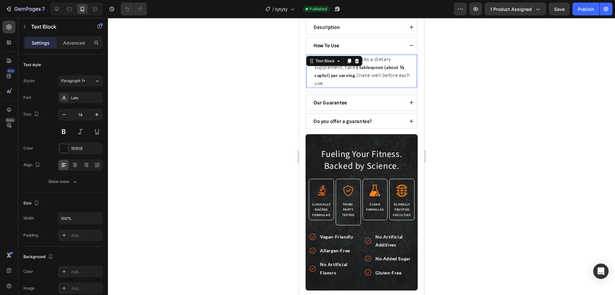
click at [375, 67] on p "RECOMMENDED USE: As a dietary supplement, take 1 tablespoon (about ⅓ capful) pe…" at bounding box center [365, 71] width 102 height 32
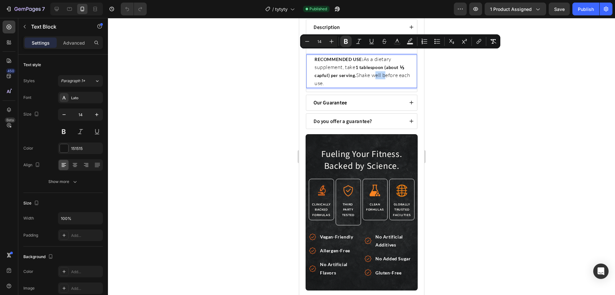
copy p "RECOMMENDED USE: As a dietary supplement, take 1 tablespoon (about ⅓ capful) pe…"
click at [417, 96] on div "Product Images Description Why you need Berserk Oregano Oil Benefits Recommende…" at bounding box center [361, 20] width 125 height 654
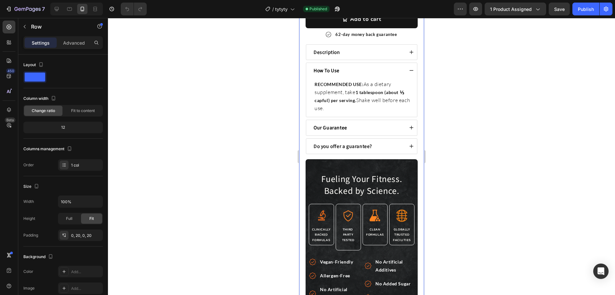
scroll to position [321, 0]
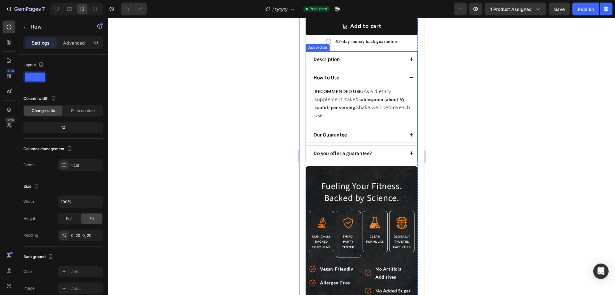
click at [337, 74] on strong "How To Use" at bounding box center [326, 77] width 26 height 6
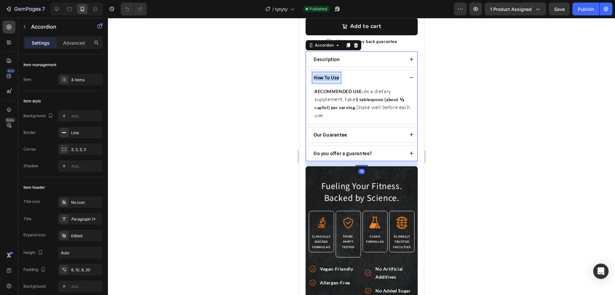
click at [337, 74] on strong "How To Use" at bounding box center [326, 77] width 26 height 6
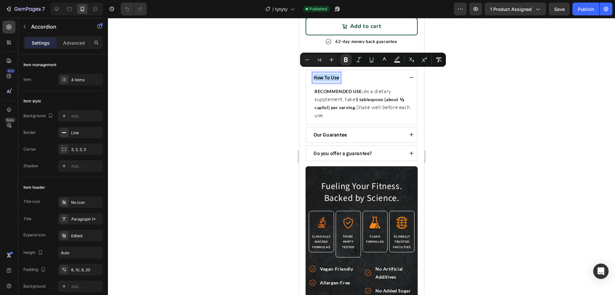
copy strong "How To Use"
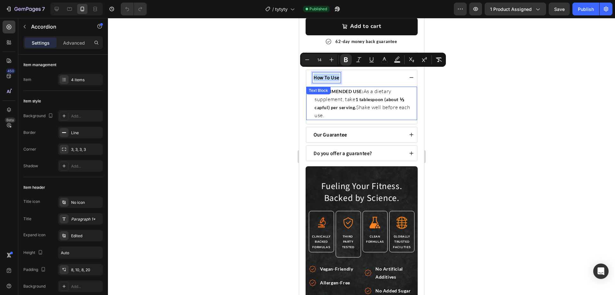
click at [351, 107] on p "RECOMMENDED USE: As a dietary supplement, take 1 tablespoon (about ⅓ capful) pe…" at bounding box center [365, 103] width 102 height 32
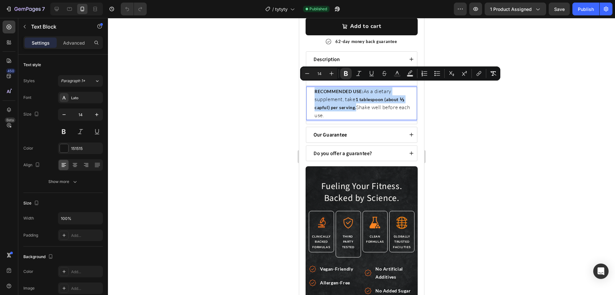
click at [350, 102] on strong "1 tablespoon (about ⅓ capful) per serving." at bounding box center [359, 102] width 90 height 13
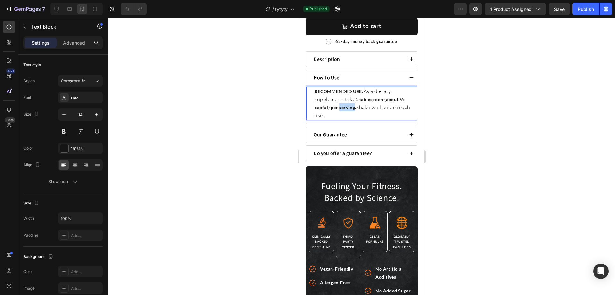
click at [350, 102] on strong "1 tablespoon (about ⅓ capful) per serving." at bounding box center [359, 102] width 90 height 13
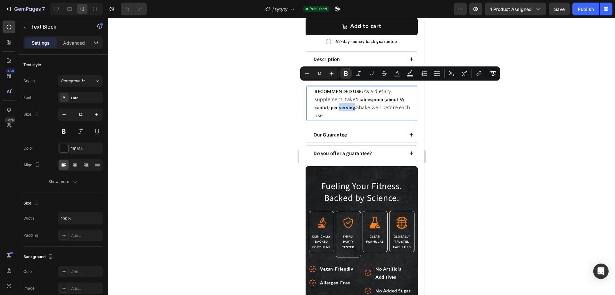
copy p "RECOMMENDED USE: As a dietary supplement, take 1 tablespoon (about ⅓ capful) pe…"
click at [355, 129] on div "Our Guarantee" at bounding box center [357, 134] width 91 height 10
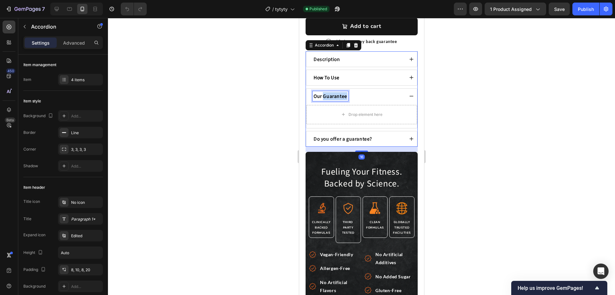
click at [337, 93] on strong "Our Guarantee" at bounding box center [330, 96] width 34 height 6
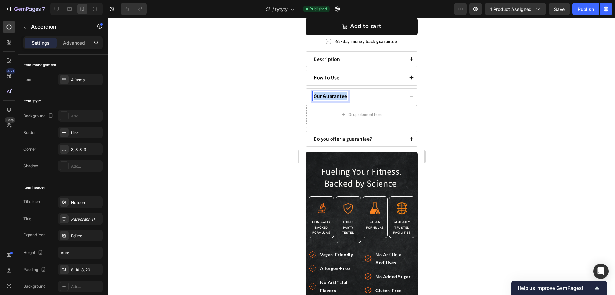
click at [337, 93] on strong "Our Guarantee" at bounding box center [330, 96] width 34 height 6
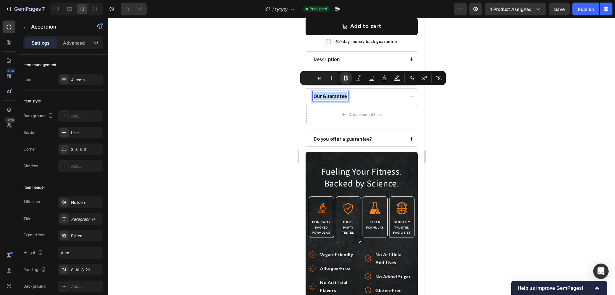
copy strong "Our Guarantee"
click at [354, 135] on strong "Do you offer a guarantee?" at bounding box center [342, 138] width 59 height 6
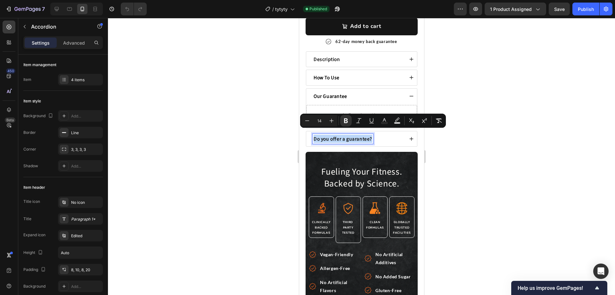
click at [354, 135] on strong "Do you offer a guarantee?" at bounding box center [342, 138] width 59 height 6
click at [392, 134] on div "Do you offer a guarantee?" at bounding box center [357, 139] width 91 height 10
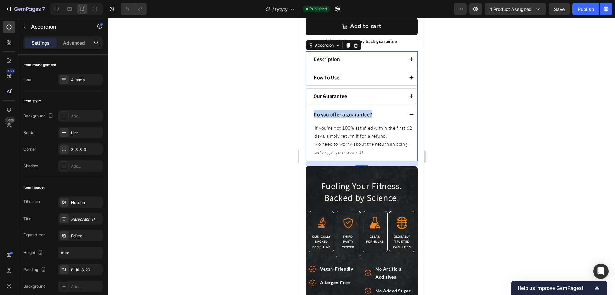
copy strong "Do you offer a guarantee?"
click at [370, 128] on p "If you're not 100% satisfied within the first 62 days, simply return it for a r…" at bounding box center [365, 132] width 102 height 16
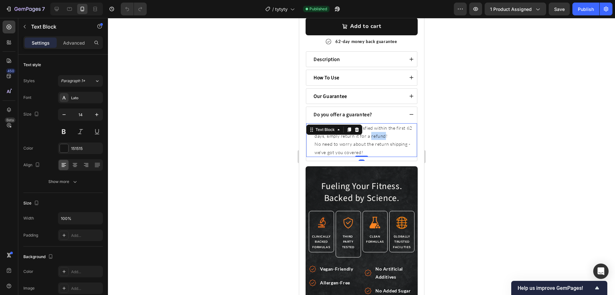
click at [370, 128] on p "If you're not 100% satisfied within the first 62 days, simply return it for a r…" at bounding box center [365, 132] width 102 height 16
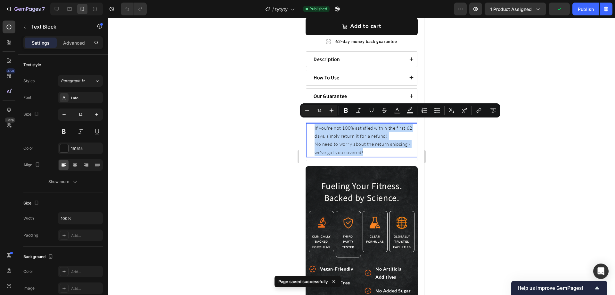
copy div "If you're not 100% satisfied within the first 62 days, simply return it for a r…"
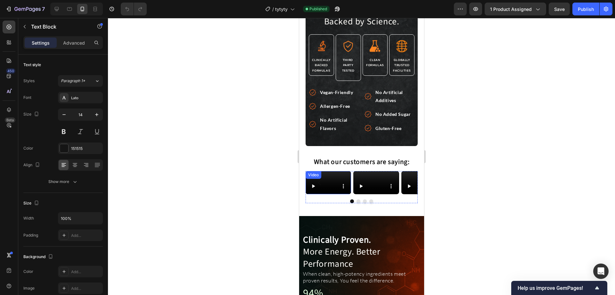
scroll to position [513, 0]
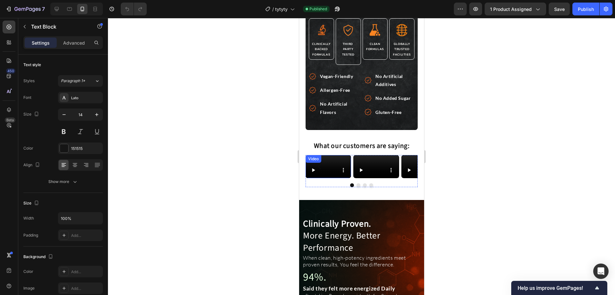
click at [327, 175] on button "Carousel Back Arrow" at bounding box center [320, 166] width 18 height 18
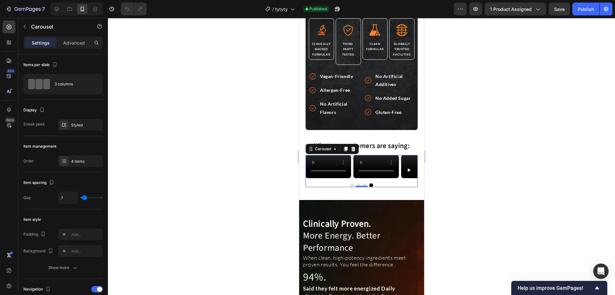
click at [350, 187] on button "Dot" at bounding box center [352, 185] width 4 height 4
click at [337, 178] on video at bounding box center [328, 166] width 46 height 23
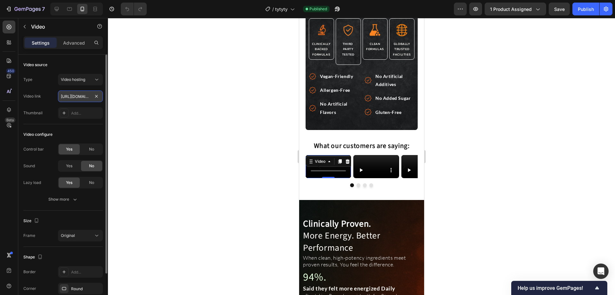
click at [85, 97] on input "https://cdn.shopify.com/videos/c/o/v/b2c815be19dd4e108693d426e7cc4deb.mp4" at bounding box center [80, 96] width 45 height 12
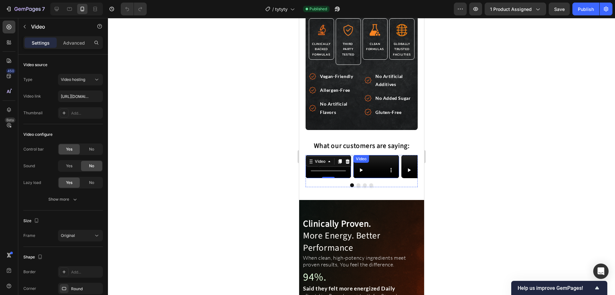
click at [370, 178] on video at bounding box center [376, 166] width 46 height 23
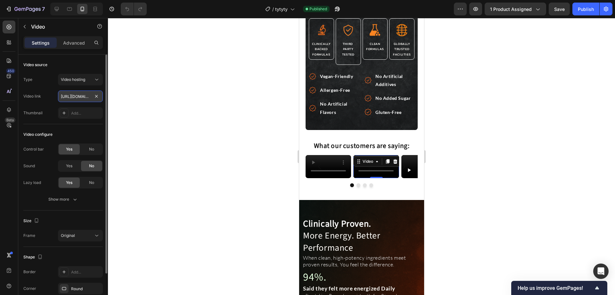
click at [82, 95] on input "https://cdn.shopify.com/videos/c/o/v/168d0052bc1c42fa80588bc7eb76ff11.mp4" at bounding box center [80, 96] width 45 height 12
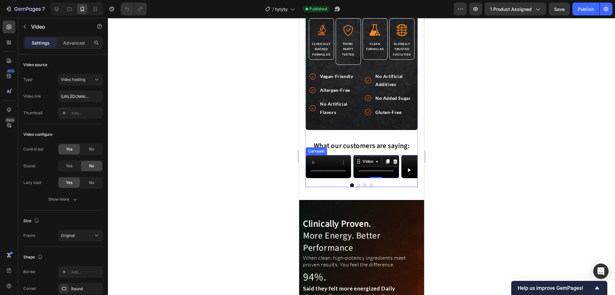
click at [400, 170] on icon "Carousel Next Arrow" at bounding box center [404, 166] width 8 height 8
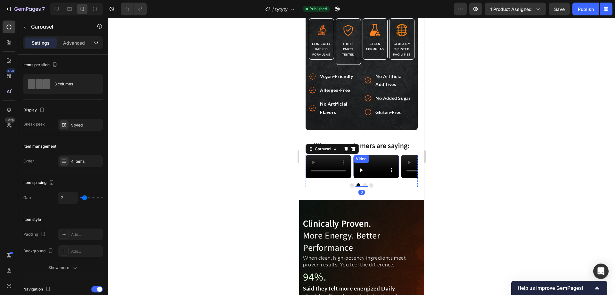
click at [358, 178] on video at bounding box center [376, 166] width 46 height 23
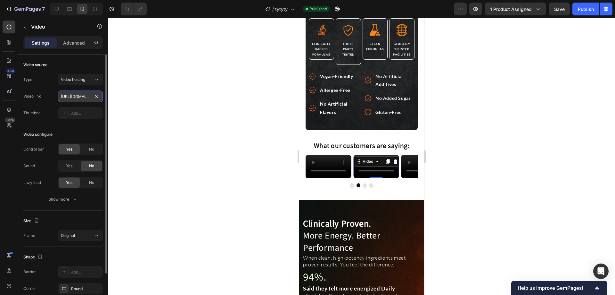
click at [83, 92] on input "https://cdn.shopify.com/videos/c/o/v/3084638217bf4ca492a3e17de4d839d2.mp4" at bounding box center [80, 96] width 45 height 12
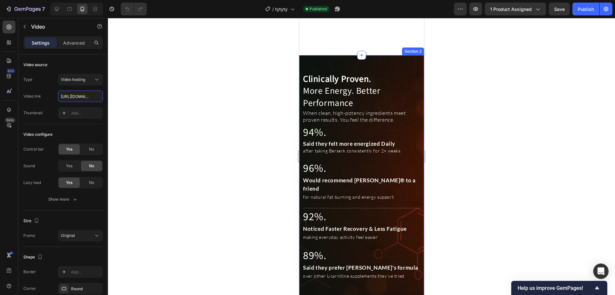
scroll to position [705, 0]
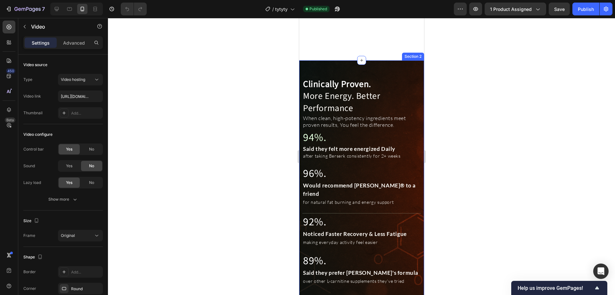
click at [362, 65] on div "Clinically Proven. More Energy. Better Performance Heading When clean, high-pot…" at bounding box center [361, 204] width 125 height 289
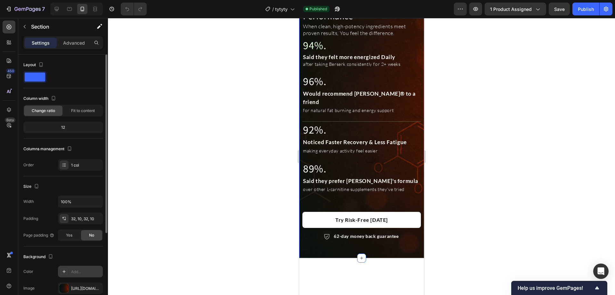
scroll to position [64, 0]
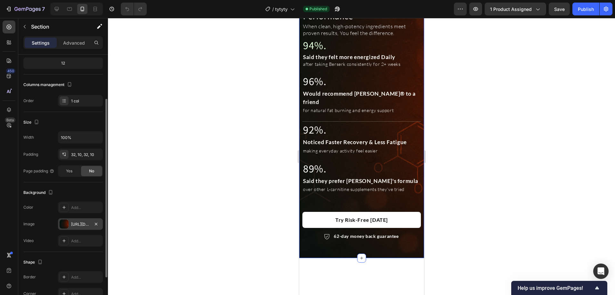
click at [75, 224] on div "https://cdn.shopify.com/s/files/1/0692/1086/5711/files/gempages_573596076041307…" at bounding box center [80, 224] width 19 height 6
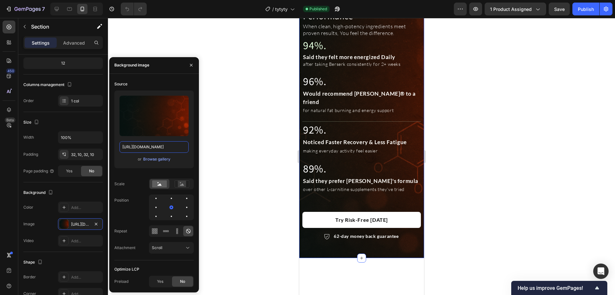
click at [158, 148] on input "https://cdn.shopify.com/s/files/1/0692/1086/5711/files/gempages_573596076041307…" at bounding box center [154, 147] width 69 height 12
click at [336, 23] on h2 "Clinically Proven. More Energy. Better Performance" at bounding box center [361, 3] width 119 height 37
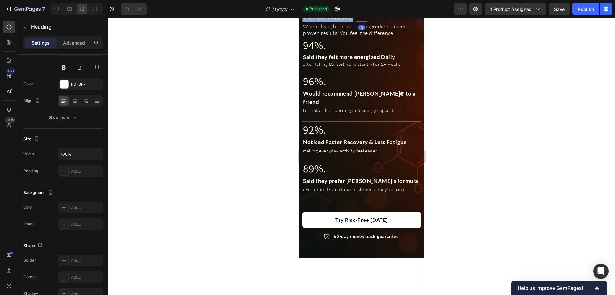
click at [336, 23] on h2 "Clinically Proven. More Energy. Better Performance" at bounding box center [361, 3] width 119 height 37
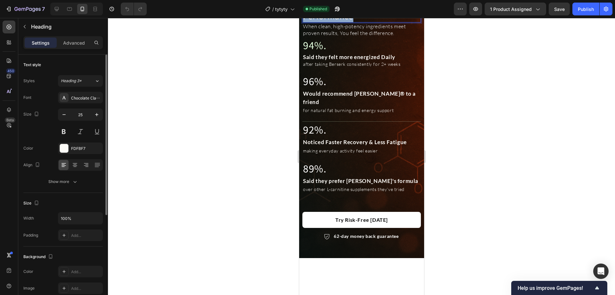
click at [336, 22] on p "Clinically Proven. More Energy. Better Performance" at bounding box center [361, 4] width 117 height 36
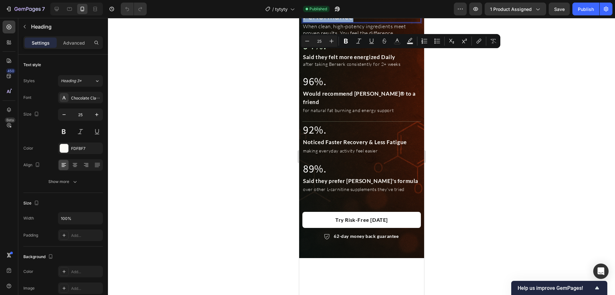
click at [354, 22] on p "Clinically Proven. More Energy. Better Performance" at bounding box center [361, 4] width 117 height 36
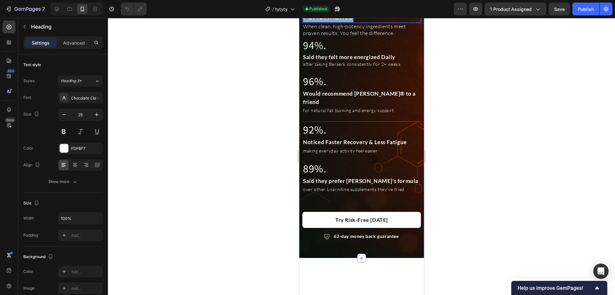
drag, startPoint x: 357, startPoint y: 71, endPoint x: 296, endPoint y: 40, distance: 68.0
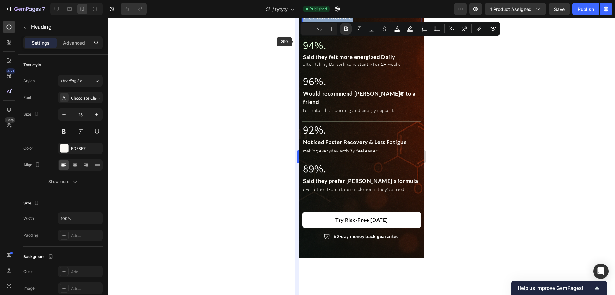
copy p "Clinically Proven. More Energy. Better Performance"
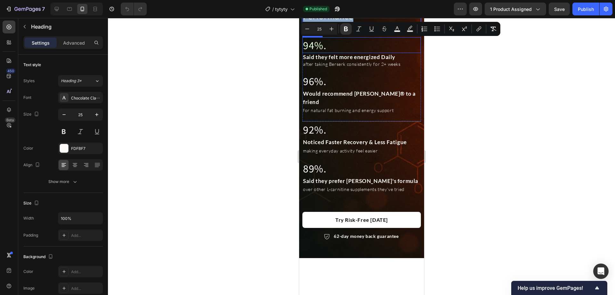
click at [349, 36] on span "When clean, high-potency ingredients meet proven results, You feel the differen…" at bounding box center [354, 29] width 103 height 13
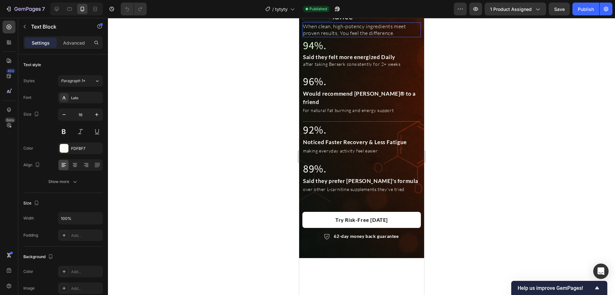
click at [349, 36] on span "When clean, high-potency ingredients meet proven results, You feel the differen…" at bounding box center [354, 29] width 103 height 13
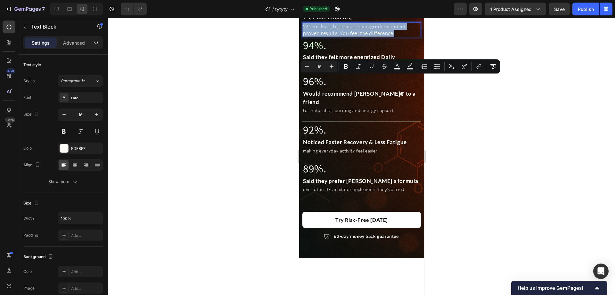
copy span "When clean, high-potency ingredients meet proven results, You feel the differen…"
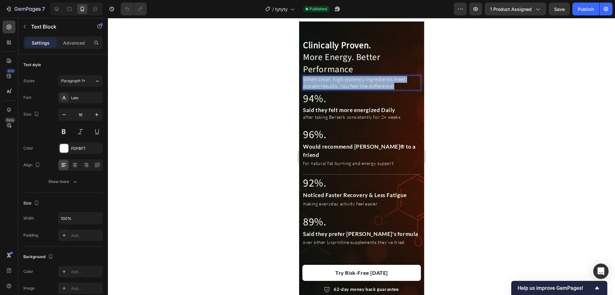
scroll to position [897, 0]
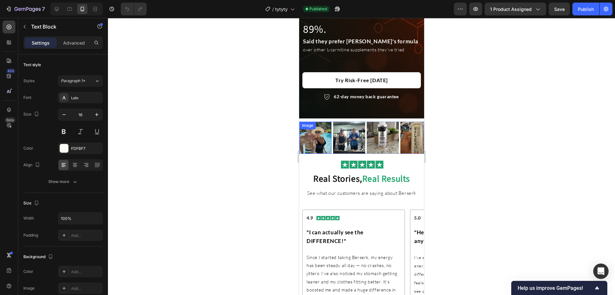
click at [316, 124] on div "Image" at bounding box center [315, 137] width 32 height 32
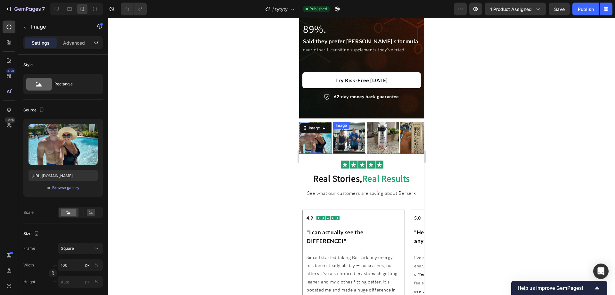
click at [368, 134] on img at bounding box center [383, 137] width 32 height 32
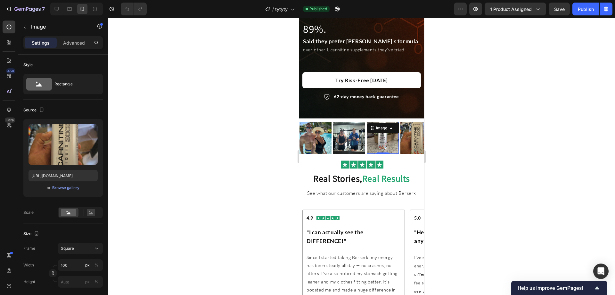
click at [404, 131] on img at bounding box center [416, 137] width 32 height 32
click at [318, 130] on img at bounding box center [315, 137] width 32 height 32
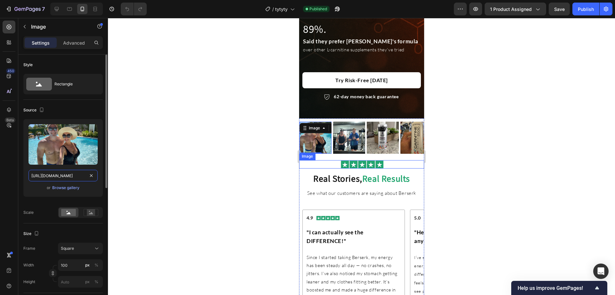
click at [66, 175] on input "https://cdn.shopify.com/s/files/1/0692/1086/5711/files/gempages_573596076041307…" at bounding box center [63, 176] width 69 height 12
click at [345, 142] on img at bounding box center [349, 137] width 32 height 32
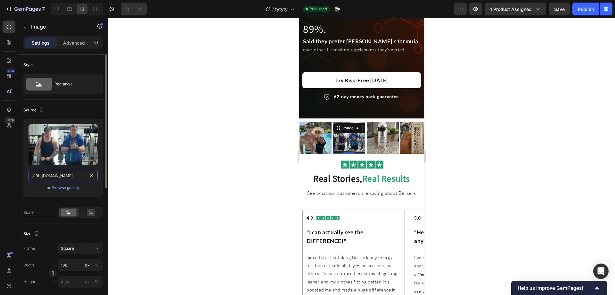
click at [62, 177] on input "https://cdn.shopify.com/s/files/1/0692/1086/5711/files/gempages_573596076041307…" at bounding box center [63, 176] width 69 height 12
click at [380, 123] on div "Image" at bounding box center [383, 137] width 32 height 32
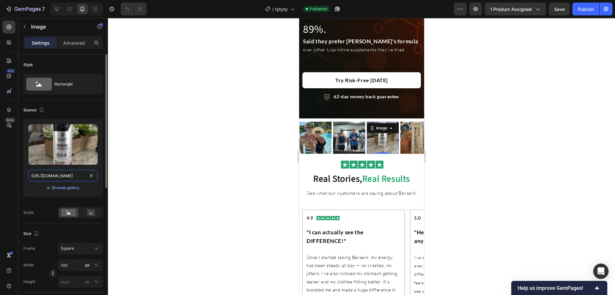
click at [59, 179] on input "https://cdn.shopify.com/s/files/1/0692/1086/5711/files/gempages_573596076041307…" at bounding box center [63, 176] width 69 height 12
click at [405, 126] on img at bounding box center [416, 137] width 32 height 32
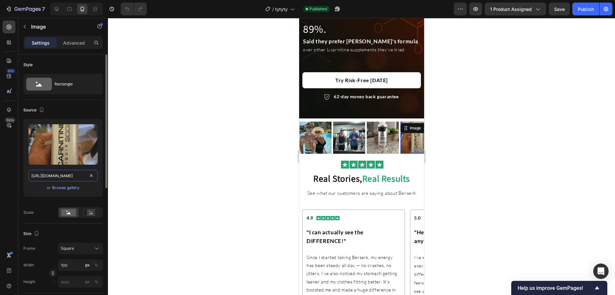
click at [58, 175] on input "https://cdn.shopify.com/s/files/1/0692/1086/5711/files/gempages_573596076041307…" at bounding box center [63, 176] width 69 height 12
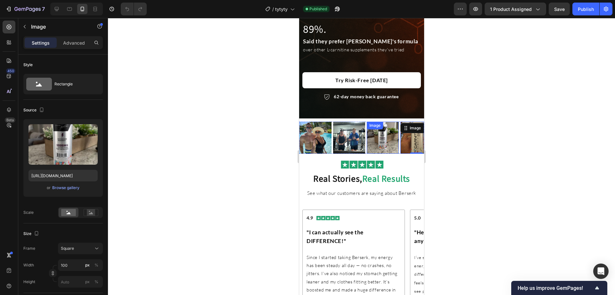
click at [388, 145] on div "Image" at bounding box center [383, 137] width 32 height 32
click at [388, 147] on div "Image Image Image Image 0 Image Image Image Image Image Image Image Image Image…" at bounding box center [361, 139] width 125 height 42
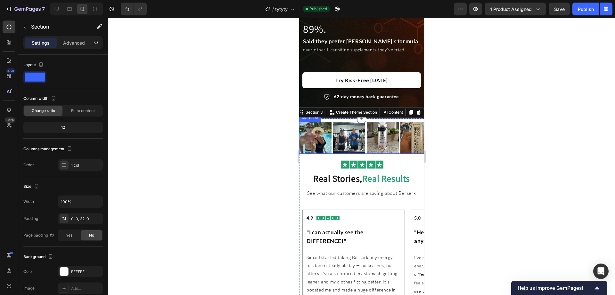
click at [400, 138] on div "Image" at bounding box center [384, 137] width 34 height 32
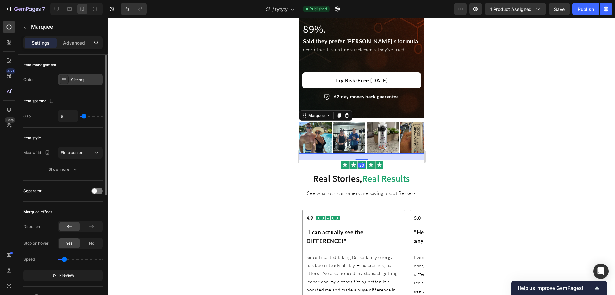
click at [85, 79] on div "9 items" at bounding box center [86, 80] width 30 height 6
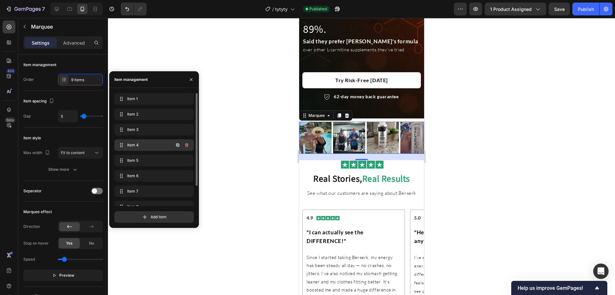
click at [150, 143] on span "Item 4" at bounding box center [145, 145] width 36 height 6
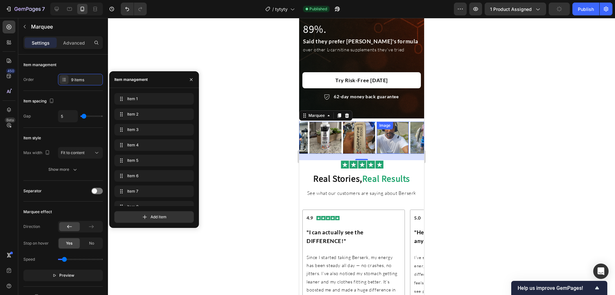
click at [387, 126] on img at bounding box center [393, 137] width 32 height 32
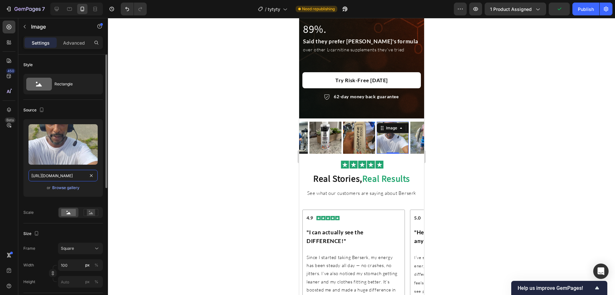
click at [64, 176] on input "https://cdn.shopify.com/s/files/1/0692/1086/5711/files/gempages_573596076041307…" at bounding box center [63, 176] width 69 height 12
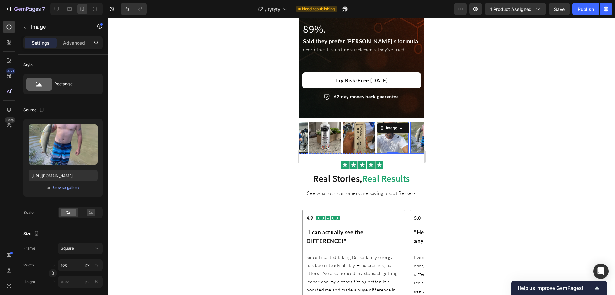
click at [414, 133] on img at bounding box center [426, 137] width 32 height 32
click at [70, 180] on input "https://cdn.shopify.com/s/files/1/0692/1086/5711/files/gempages_573596076041307…" at bounding box center [63, 176] width 69 height 12
click at [385, 129] on img at bounding box center [393, 137] width 32 height 32
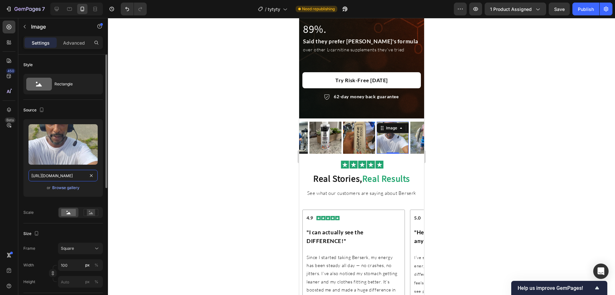
click at [69, 175] on input "https://cdn.shopify.com/s/files/1/0692/1086/5711/files/gempages_573596076041307…" at bounding box center [63, 176] width 69 height 12
click at [411, 138] on img at bounding box center [426, 137] width 32 height 32
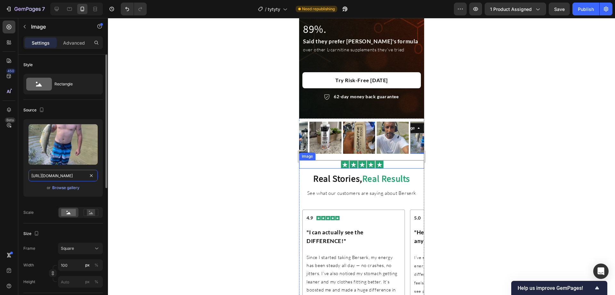
click at [65, 174] on input "https://cdn.shopify.com/s/files/1/0692/1086/5711/files/gempages_573596076041307…" at bounding box center [63, 176] width 69 height 12
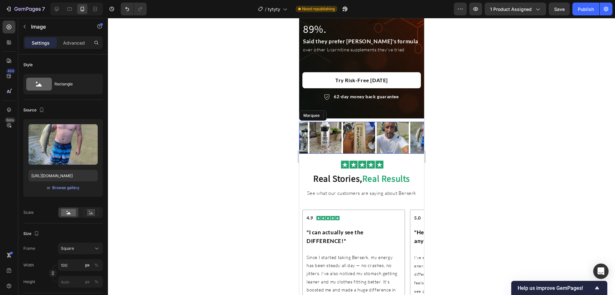
click at [409, 144] on div "Image" at bounding box center [394, 137] width 34 height 32
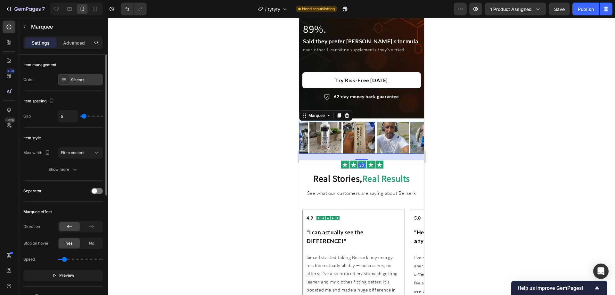
click at [78, 77] on div "9 items" at bounding box center [86, 80] width 30 height 6
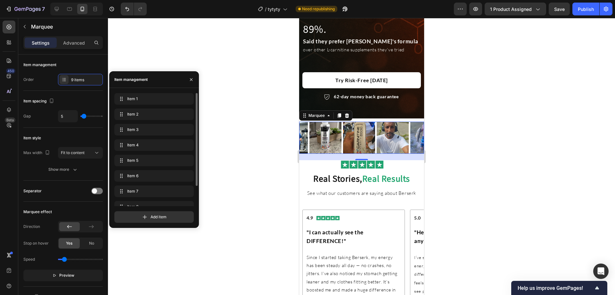
click at [141, 182] on div "Item 6 Item 6" at bounding box center [153, 177] width 79 height 14
click at [143, 180] on div "Item 6 Item 6" at bounding box center [153, 176] width 79 height 12
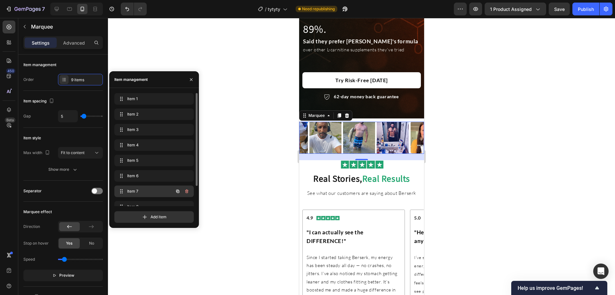
click at [136, 192] on span "Item 7" at bounding box center [145, 191] width 36 height 6
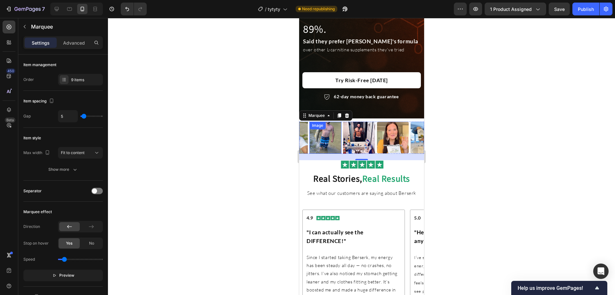
click at [357, 130] on img at bounding box center [359, 137] width 32 height 32
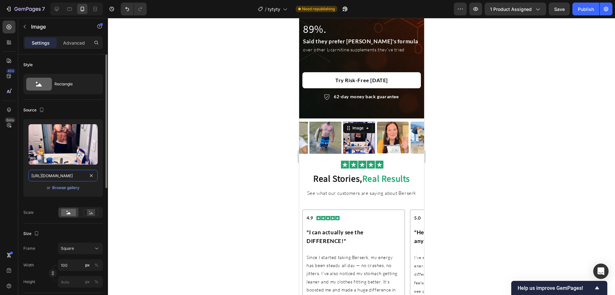
click at [62, 177] on input "https://cdn.shopify.com/s/files/1/0692/1086/5711/files/gempages_573596076041307…" at bounding box center [63, 176] width 69 height 12
click at [385, 132] on img at bounding box center [393, 137] width 32 height 32
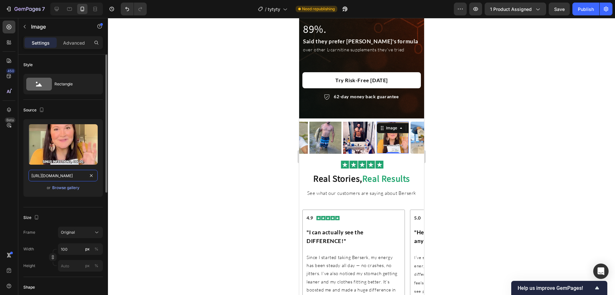
click at [69, 173] on input "https://cdn.shopify.com/s/files/1/0692/1086/5711/files/gempages_573596076041307…" at bounding box center [63, 176] width 69 height 12
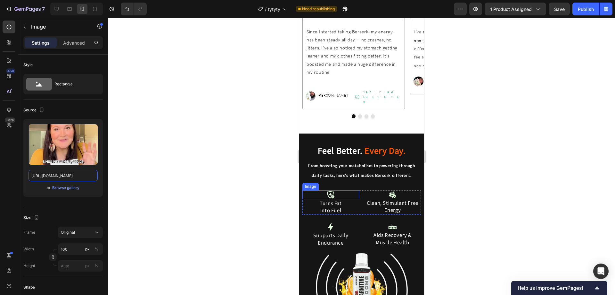
scroll to position [1154, 0]
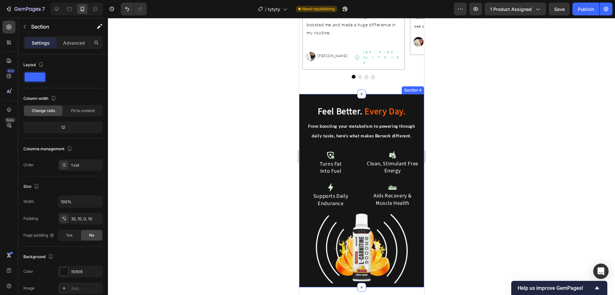
click at [332, 94] on div "Feel Better. Every Day. Heading From boosting your metabolism to powering throu…" at bounding box center [361, 190] width 125 height 193
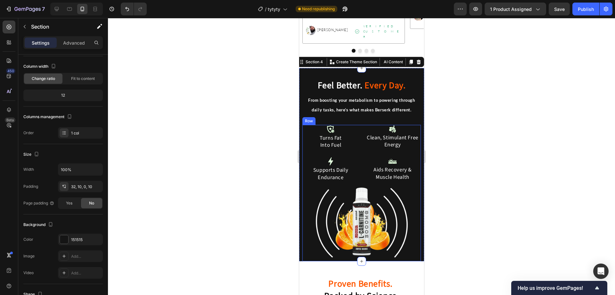
scroll to position [1186, 0]
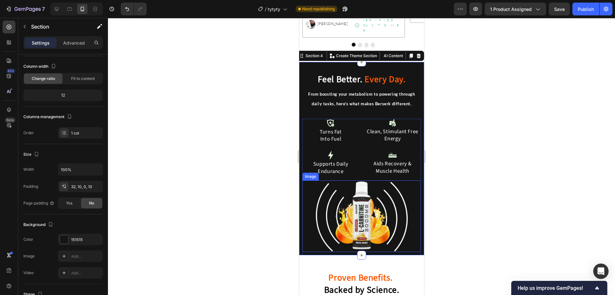
click at [364, 191] on img at bounding box center [361, 215] width 95 height 71
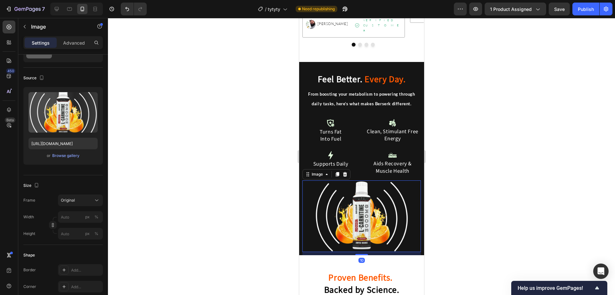
scroll to position [0, 0]
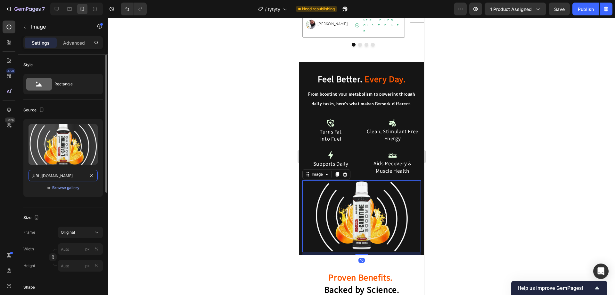
click at [70, 179] on input "[URL][DOMAIN_NAME]" at bounding box center [63, 176] width 69 height 12
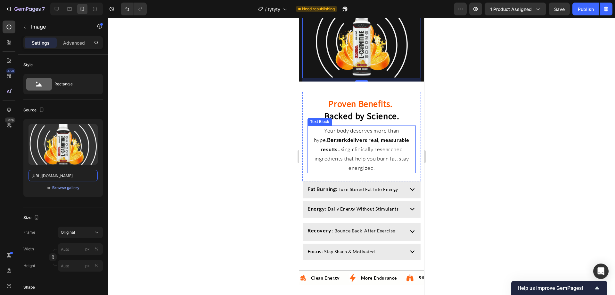
scroll to position [1410, 0]
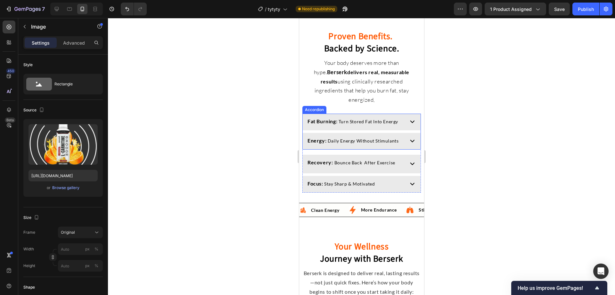
click at [402, 125] on div "Fat Burning: Turn Stored Fat Into Energy" at bounding box center [362, 121] width 118 height 17
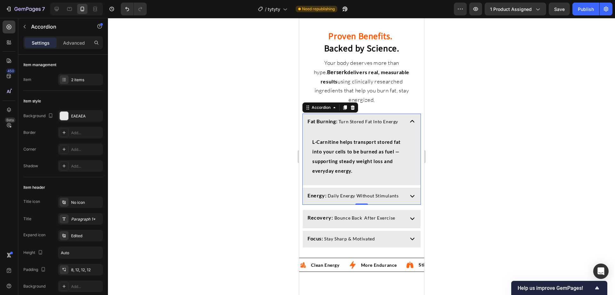
click at [395, 199] on p "Energy : Daily Energy Without Stimulants" at bounding box center [352, 195] width 91 height 8
click at [402, 204] on div "Energy : Daily Energy Without Stimulants" at bounding box center [362, 195] width 118 height 17
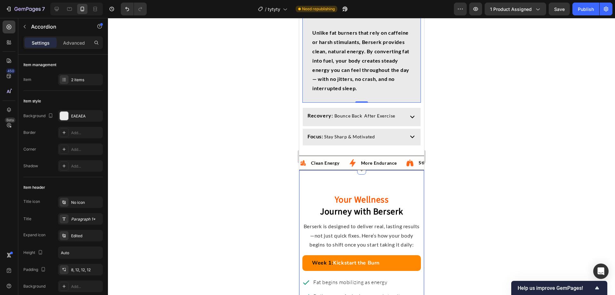
scroll to position [1635, 0]
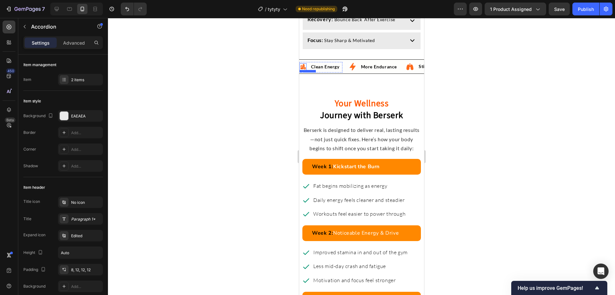
click at [303, 70] on img at bounding box center [302, 66] width 7 height 7
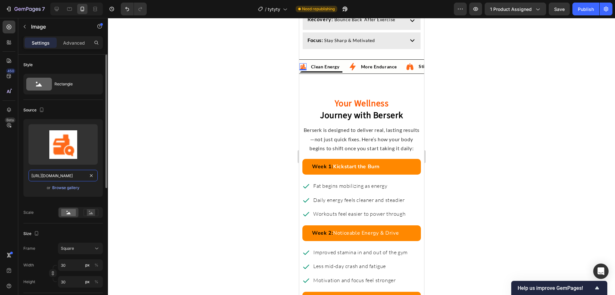
click at [56, 174] on input "https://cdn.shopify.com/s/files/1/0692/1086/5711/files/gempages_573596076041307…" at bounding box center [63, 176] width 69 height 12
click at [351, 70] on img at bounding box center [352, 66] width 7 height 7
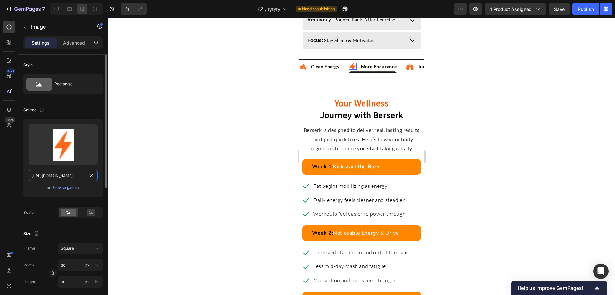
click at [69, 172] on input "https://cdn.shopify.com/s/files/1/0692/1086/5711/files/gempages_573596076041307…" at bounding box center [63, 176] width 69 height 12
click at [411, 71] on img at bounding box center [410, 66] width 8 height 8
click at [54, 180] on input "https://cdn.shopify.com/s/files/1/0692/1086/5711/files/gempages_573596076041307…" at bounding box center [63, 176] width 69 height 12
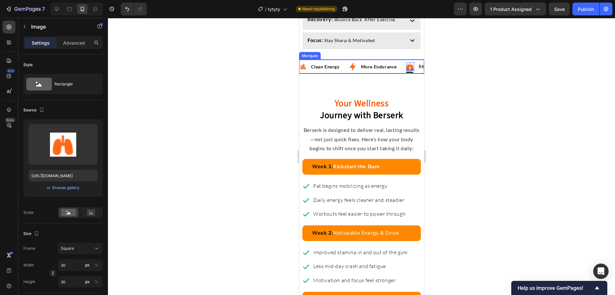
click at [346, 72] on div "Image Clean Energy Text Block Advanced List" at bounding box center [323, 67] width 49 height 11
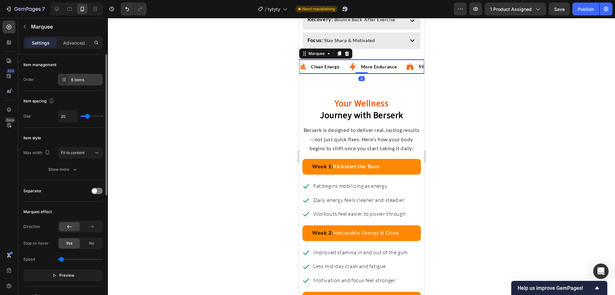
click at [91, 83] on div "6 items" at bounding box center [80, 80] width 45 height 12
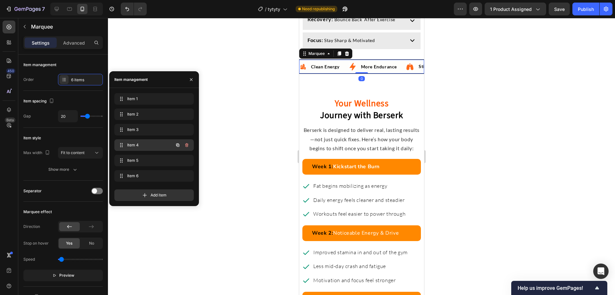
click at [144, 141] on div "Item 4 Item 4" at bounding box center [145, 144] width 56 height 9
click at [334, 70] on img at bounding box center [331, 66] width 8 height 8
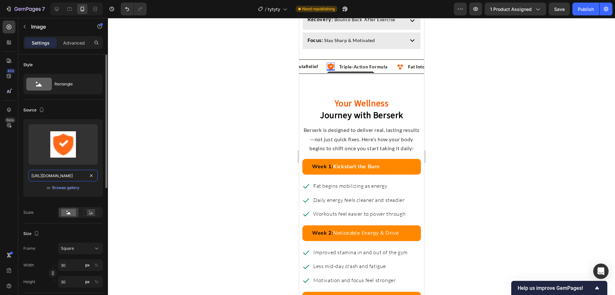
click at [72, 176] on input "https://cdn.shopify.com/s/files/1/0692/1086/5711/files/gempages_573596076041307…" at bounding box center [63, 176] width 69 height 12
click at [399, 70] on img at bounding box center [399, 66] width 7 height 7
click at [68, 173] on input "https://cdn.shopify.com/s/files/1/0692/1086/5711/files/gempages_573596076041307…" at bounding box center [63, 176] width 69 height 12
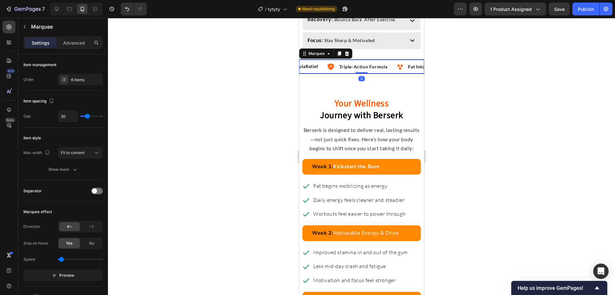
drag, startPoint x: 327, startPoint y: 87, endPoint x: 581, endPoint y: 114, distance: 255.6
click at [327, 72] on div "Image Stimulants Free Formula Relief Text Block Advanced List" at bounding box center [282, 67] width 87 height 11
click at [85, 88] on div "Item management Order 6 items" at bounding box center [62, 72] width 79 height 36
click at [86, 83] on div "6 items" at bounding box center [80, 80] width 45 height 12
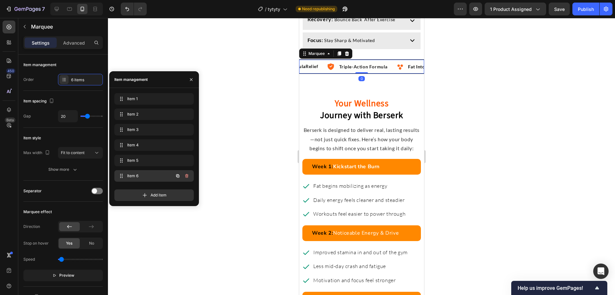
click at [129, 172] on div "Item 6 Item 6" at bounding box center [145, 175] width 56 height 9
click at [341, 70] on img at bounding box center [339, 66] width 7 height 7
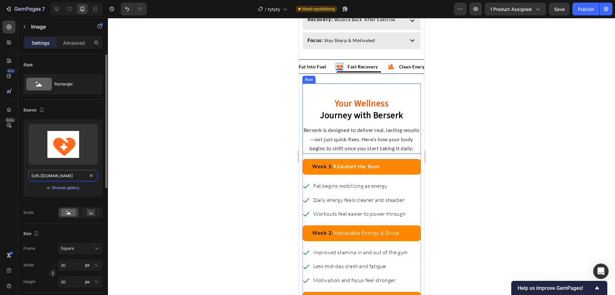
click at [71, 177] on input "https://cdn.shopify.com/s/files/1/0692/1086/5711/files/gempages_573596076041307…" at bounding box center [63, 176] width 69 height 12
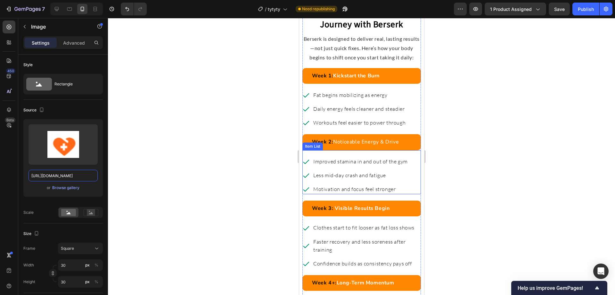
scroll to position [1731, 0]
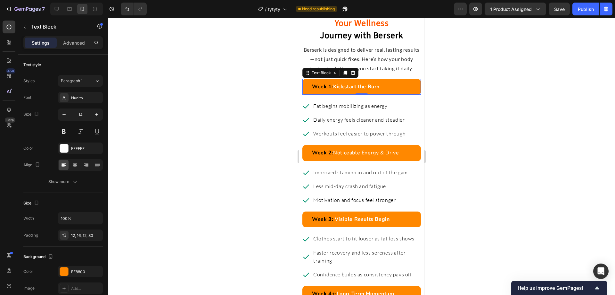
click at [406, 91] on p "Week 1: Kickstart the Burn" at bounding box center [364, 87] width 104 height 8
click at [83, 267] on div "FF8800" at bounding box center [80, 271] width 45 height 12
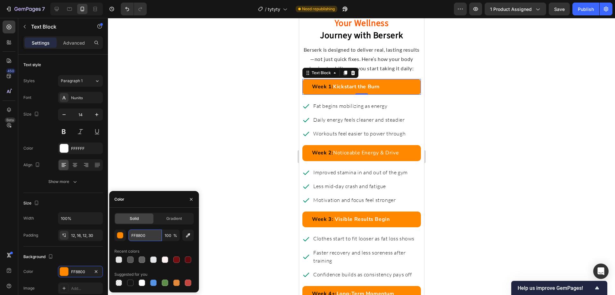
click at [140, 239] on input "FF8800" at bounding box center [145, 235] width 33 height 12
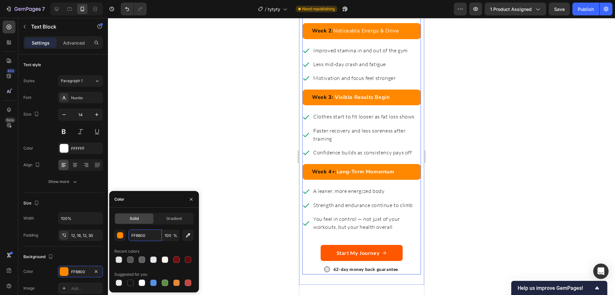
scroll to position [1891, 0]
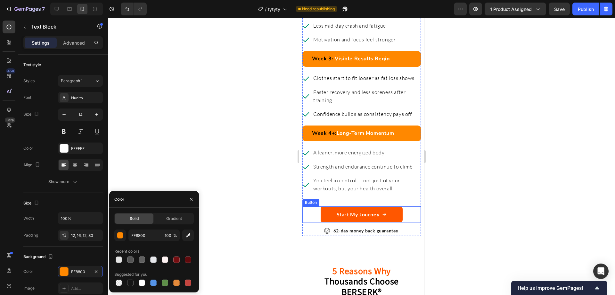
click at [386, 222] on button "Start My Journey" at bounding box center [362, 214] width 82 height 16
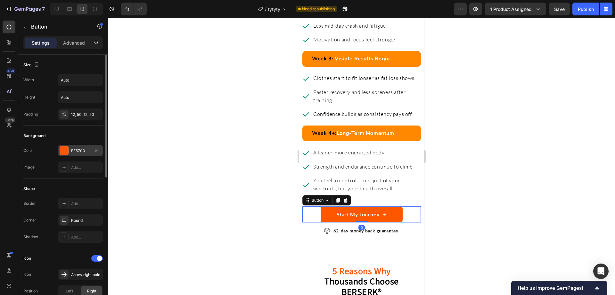
click at [82, 150] on div "FF5700" at bounding box center [80, 151] width 19 height 6
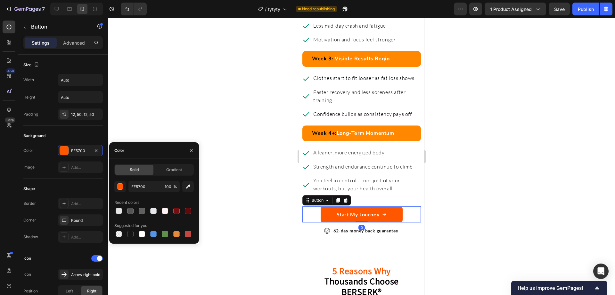
click at [148, 171] on div "Solid" at bounding box center [134, 169] width 38 height 10
click at [146, 186] on input "FF5700" at bounding box center [145, 186] width 33 height 12
paste input "88"
type input "FF8800"
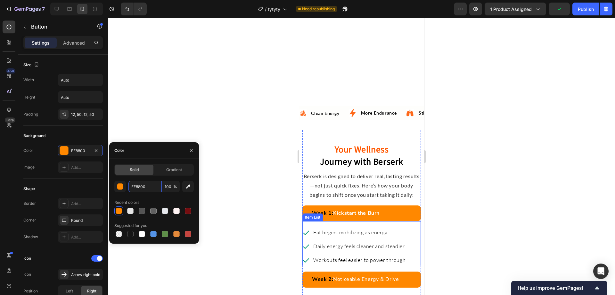
scroll to position [1603, 0]
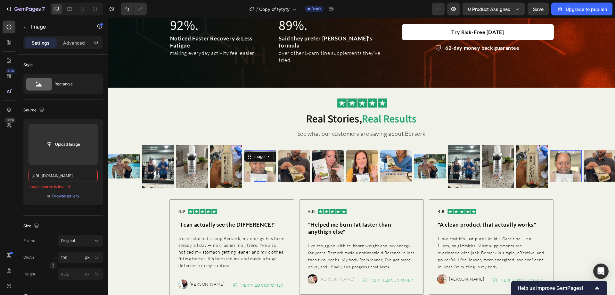
scroll to position [96, 0]
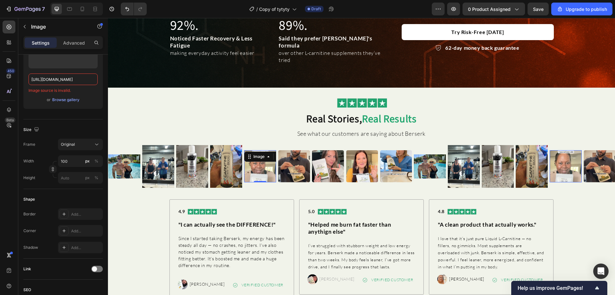
click at [254, 167] on img at bounding box center [260, 166] width 32 height 32
click at [71, 82] on input "https://cdn.shopify.com/s/files/1/0692/1086/5711/files/gempages_573596076041307…" at bounding box center [63, 79] width 69 height 12
paste input "https://cdn.shopify.com/s/files/1/0692/1086/5711/files/gempages_573596076041307…"
type input "https://cdn.shopify.com/s/files/1/0692/1086/5711/files/gempages_573596076041307…"
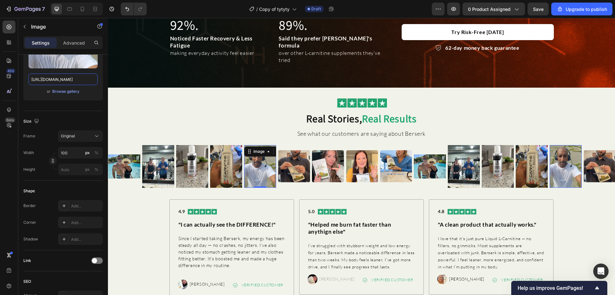
scroll to position [0, 0]
click at [287, 162] on img at bounding box center [294, 166] width 32 height 32
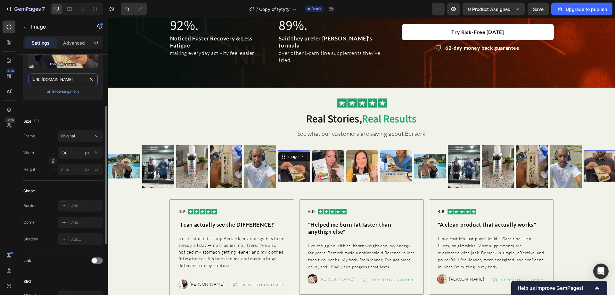
click at [83, 82] on input "https://cdn.shopify.com/s/files/1/0692/1086/5711/files/gempages_573596076041307…" at bounding box center [63, 79] width 69 height 12
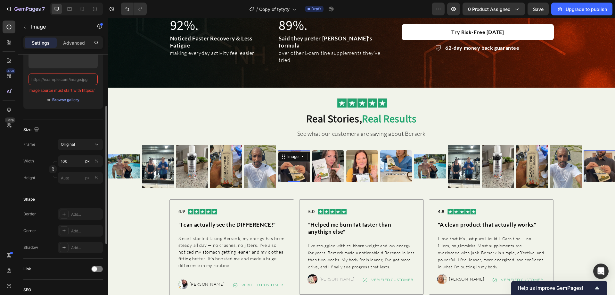
paste input "https://cdn.shopify.com/s/files/1/0692/1086/5711/files/gempages_573596076041307…"
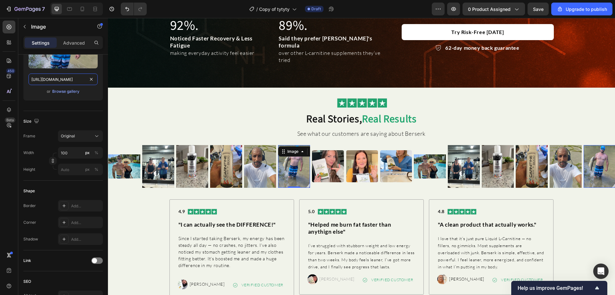
type input "https://cdn.shopify.com/s/files/1/0692/1086/5711/files/gempages_573596076041307…"
click at [325, 156] on img at bounding box center [328, 166] width 32 height 32
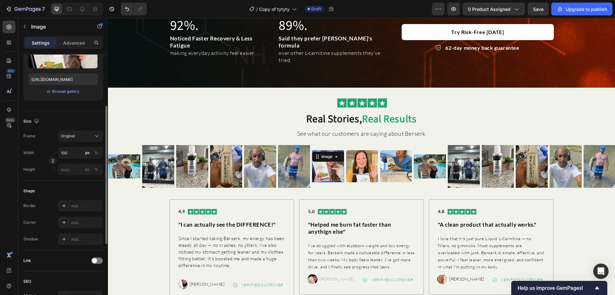
click at [80, 72] on div "Upload Image https://cdn.shopify.com/s/files/1/0692/1086/5711/files/gempages_57…" at bounding box center [62, 62] width 79 height 78
click at [77, 78] on input "https://cdn.shopify.com/s/files/1/0692/1086/5711/files/gempages_573596076041307…" at bounding box center [63, 79] width 69 height 12
paste input "94c75f16-37e3-4ed8-81cc-7105015b8236"
type input "https://cdn.shopify.com/s/files/1/0692/1086/5711/files/gempages_573596076041307…"
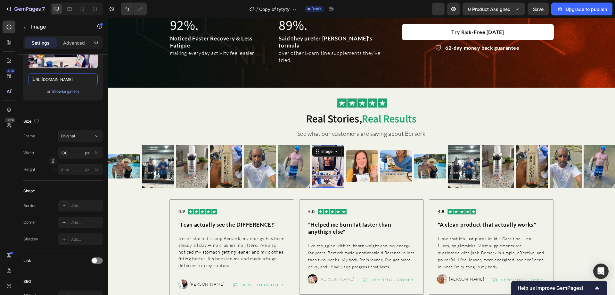
scroll to position [0, 0]
click at [117, 161] on img at bounding box center [124, 166] width 32 height 24
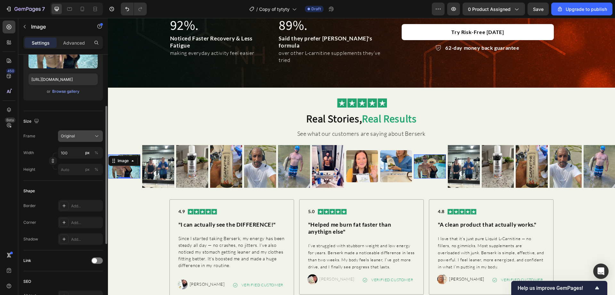
click at [80, 135] on div "Original" at bounding box center [76, 136] width 31 height 6
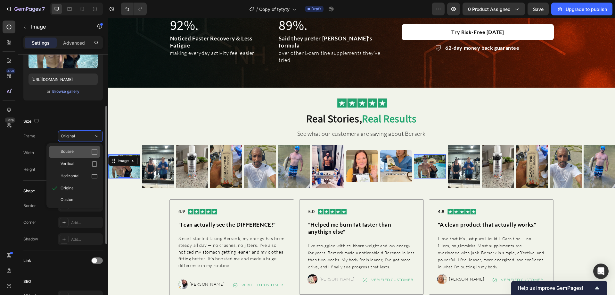
click at [78, 149] on div "Square" at bounding box center [79, 151] width 37 height 6
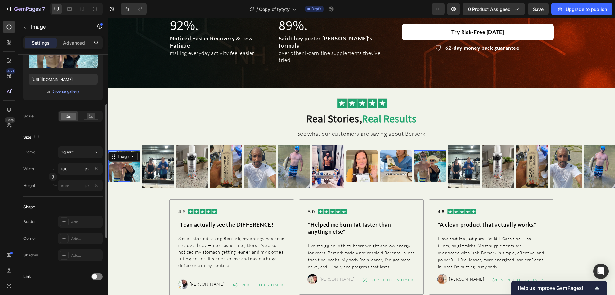
click at [156, 160] on img at bounding box center [158, 166] width 32 height 43
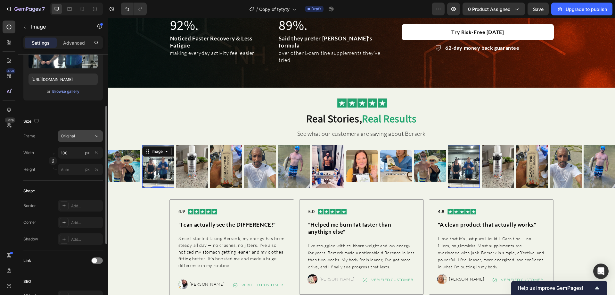
click at [92, 139] on button "Original" at bounding box center [80, 136] width 45 height 12
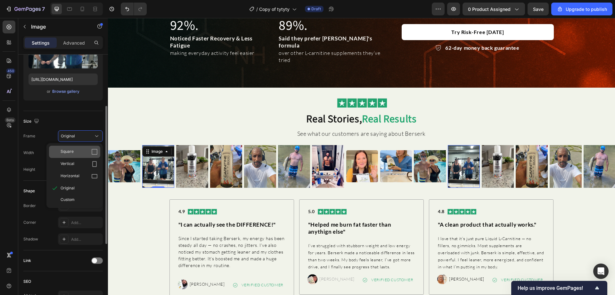
click at [84, 150] on div "Square" at bounding box center [79, 151] width 37 height 6
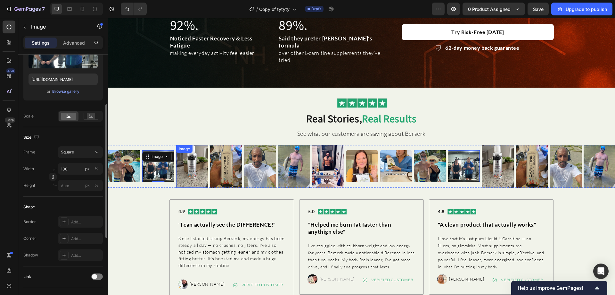
click at [198, 157] on img at bounding box center [192, 166] width 32 height 43
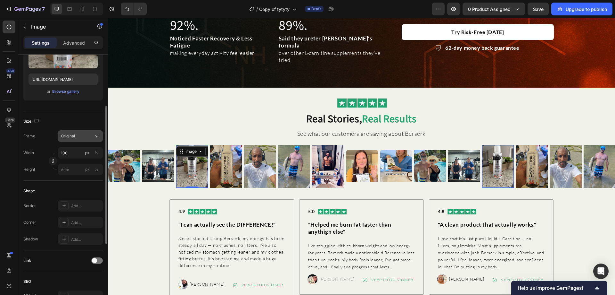
click at [89, 137] on div "Original" at bounding box center [76, 136] width 31 height 6
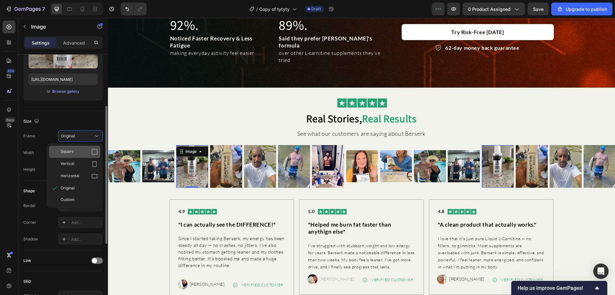
click at [83, 150] on div "Square" at bounding box center [79, 151] width 37 height 6
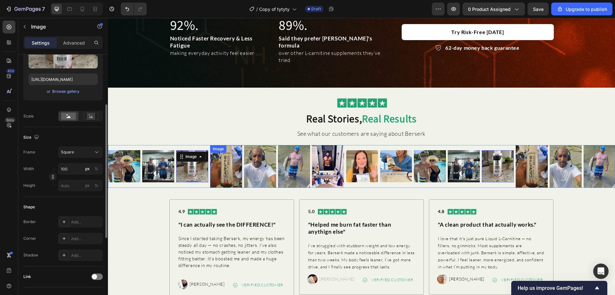
click at [223, 161] on img at bounding box center [226, 166] width 32 height 43
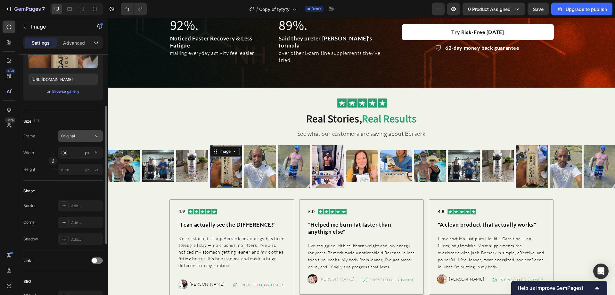
click at [79, 134] on div "Original" at bounding box center [76, 136] width 31 height 6
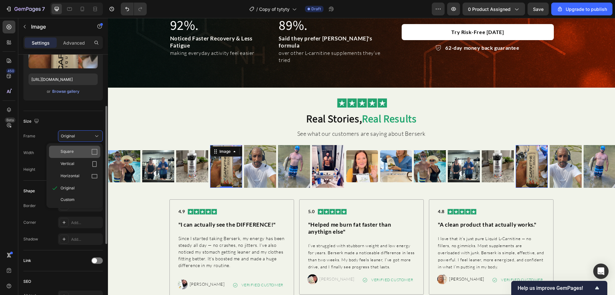
click at [85, 152] on div "Square" at bounding box center [79, 151] width 37 height 6
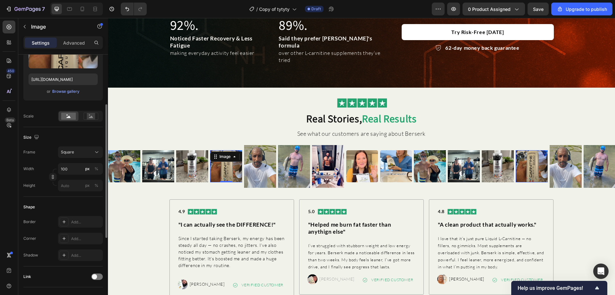
click at [267, 165] on img at bounding box center [260, 166] width 32 height 43
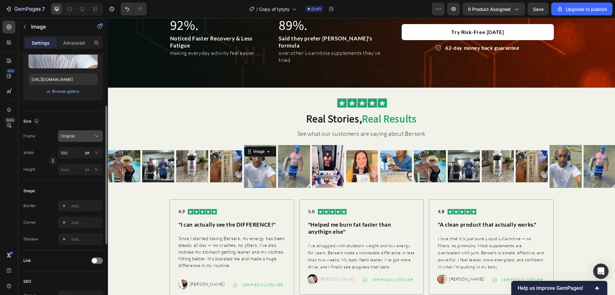
click at [88, 138] on div "Original" at bounding box center [76, 136] width 31 height 6
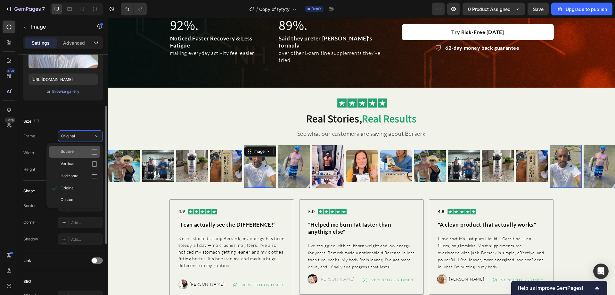
click at [93, 151] on icon at bounding box center [94, 151] width 6 height 6
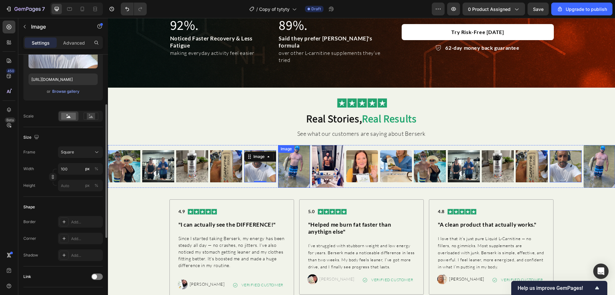
click at [300, 163] on img at bounding box center [294, 166] width 32 height 43
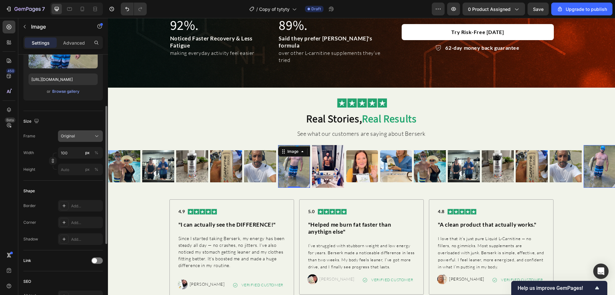
click at [81, 131] on button "Original" at bounding box center [80, 136] width 45 height 12
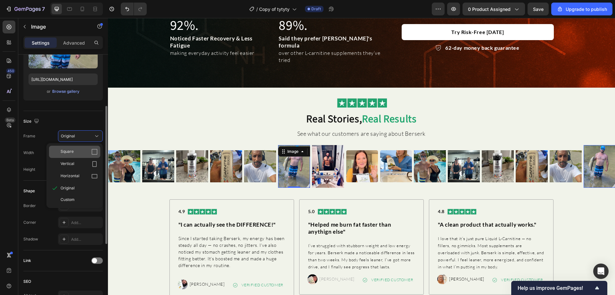
click at [71, 155] on div "Square" at bounding box center [74, 152] width 51 height 12
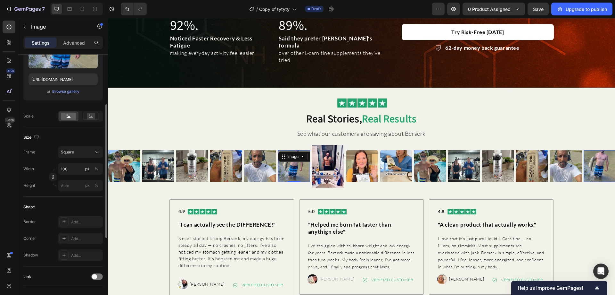
click at [321, 153] on img at bounding box center [328, 166] width 32 height 43
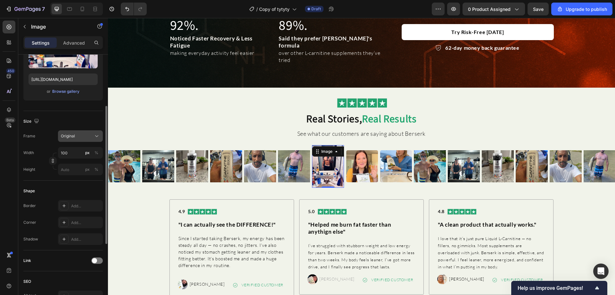
click at [82, 132] on button "Original" at bounding box center [80, 136] width 45 height 12
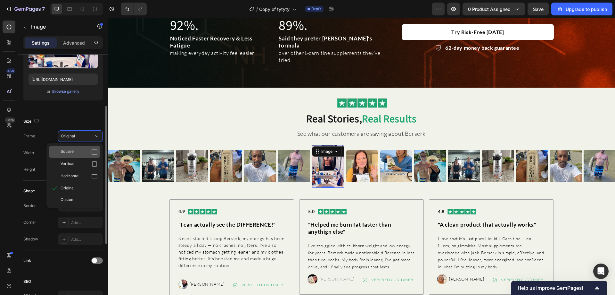
click at [78, 146] on div "Square" at bounding box center [74, 152] width 51 height 12
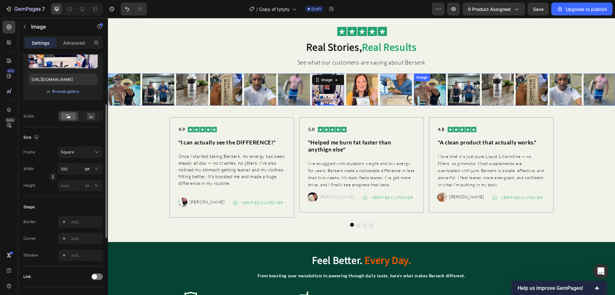
scroll to position [609, 0]
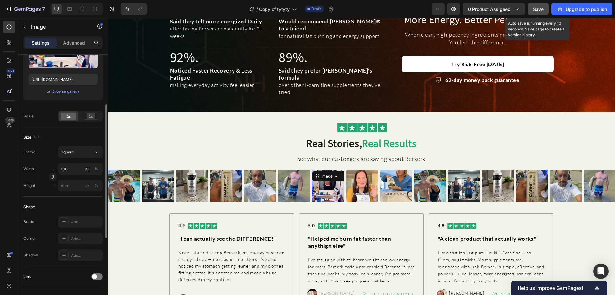
click at [537, 12] on div "Save" at bounding box center [538, 9] width 11 height 7
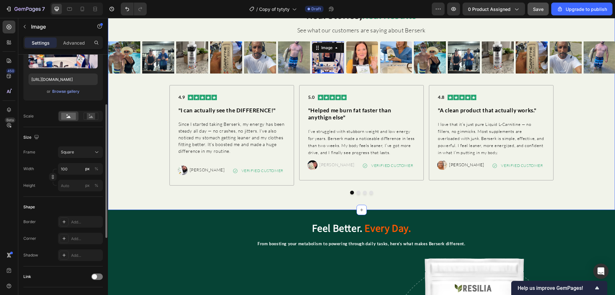
scroll to position [801, 0]
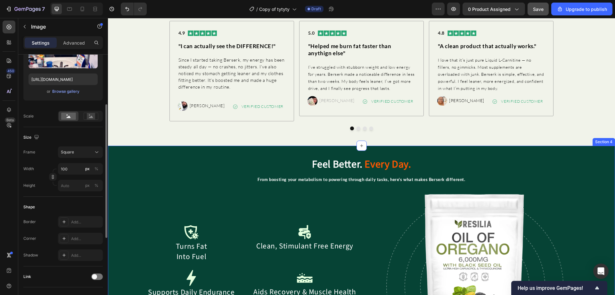
click at [295, 147] on div "Feel Better. Every Day. Heading From boosting your metabolism to powering throu…" at bounding box center [361, 237] width 507 height 182
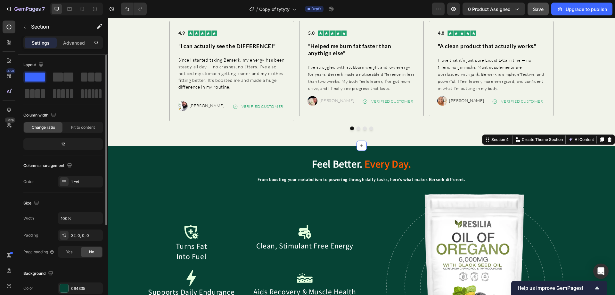
scroll to position [96, 0]
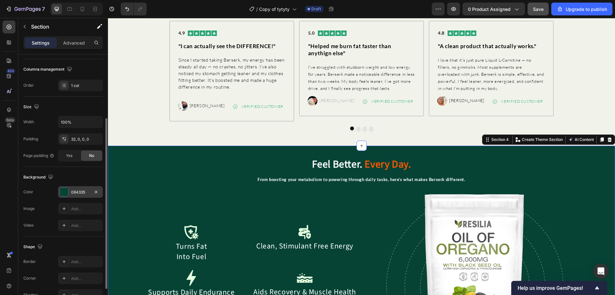
click at [77, 193] on div "064335" at bounding box center [80, 192] width 19 height 6
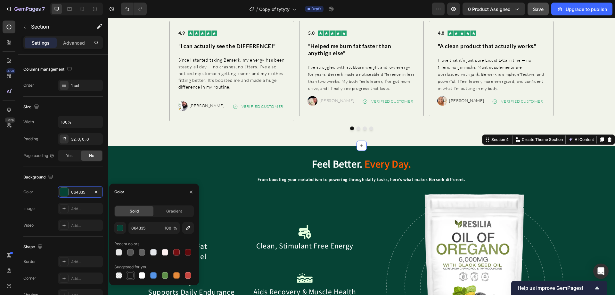
click at [130, 276] on div at bounding box center [130, 275] width 6 height 6
type input "151515"
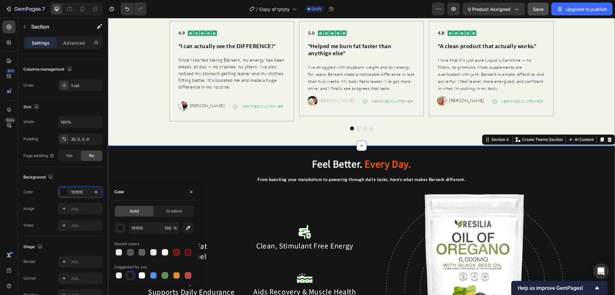
scroll to position [865, 0]
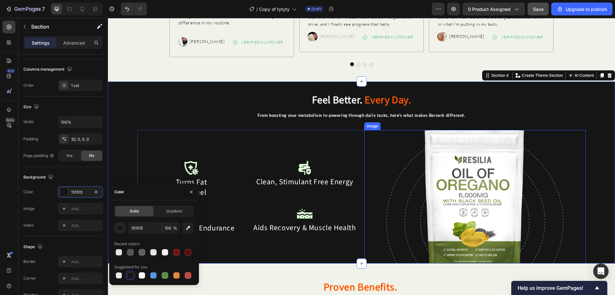
click at [455, 154] on img at bounding box center [476, 196] width 178 height 133
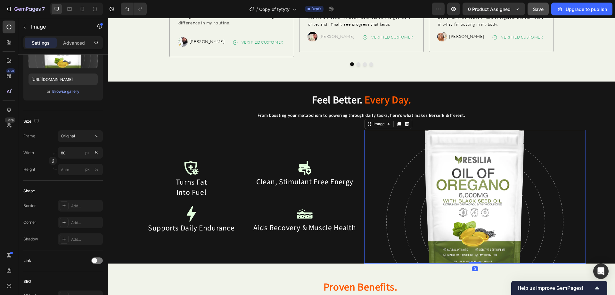
scroll to position [0, 0]
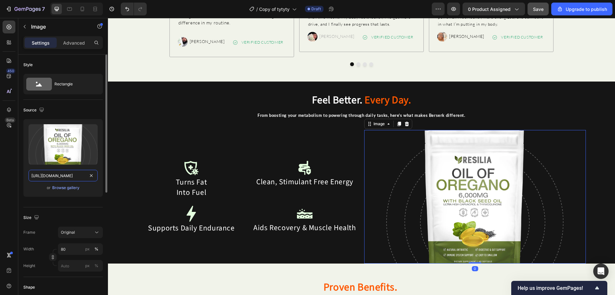
click at [63, 171] on input "https://cdn.shopify.com/s/files/1/0692/1086/5711/files/gempages_573596076041307…" at bounding box center [63, 176] width 69 height 12
paste input "ec49d64b-f8bb-4549-9cee-4ae25a266ca7.png"
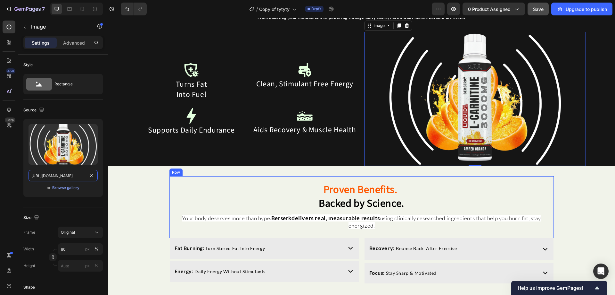
scroll to position [950, 0]
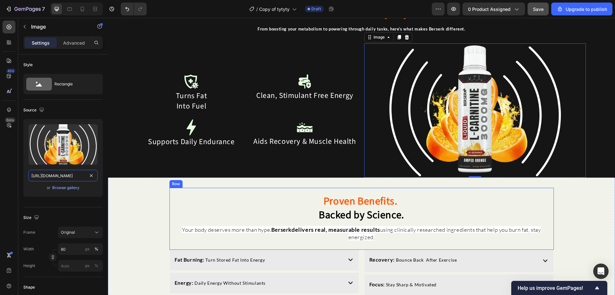
type input "[URL][DOMAIN_NAME]"
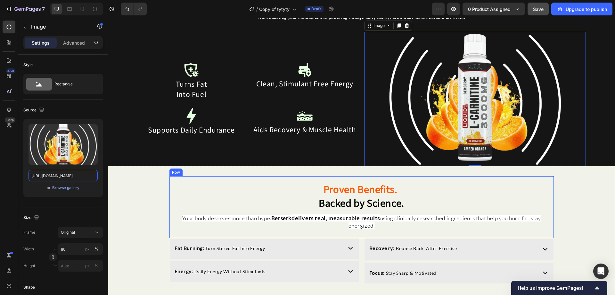
scroll to position [1026, 0]
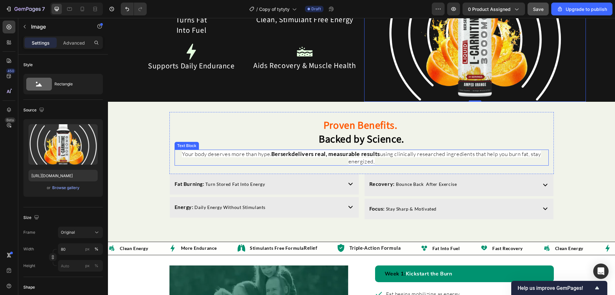
click at [366, 158] on span "using clinically researched ingredients that help you burn fat, stay energized," at bounding box center [445, 157] width 193 height 14
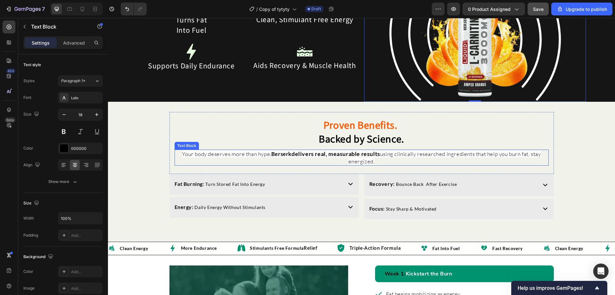
click at [366, 158] on span "using clinically researched ingredients that help you burn fat, stay energized," at bounding box center [445, 157] width 193 height 14
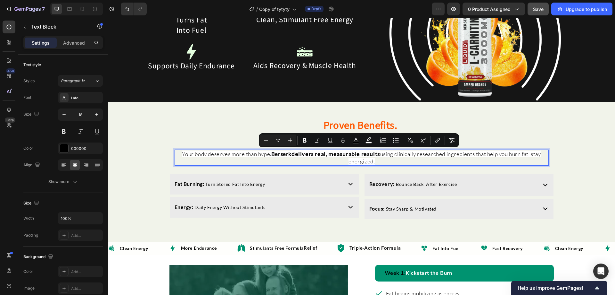
copy p "Your body deserves more than hype. Berserk delivers real, measurable results us…"
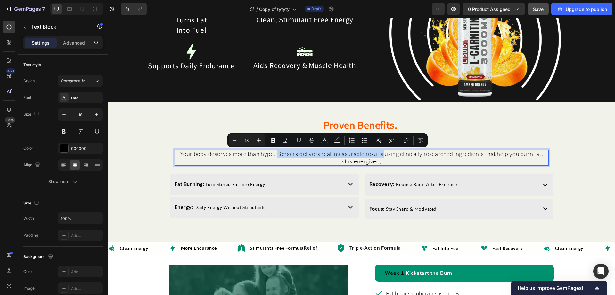
drag, startPoint x: 380, startPoint y: 156, endPoint x: 274, endPoint y: 157, distance: 106.1
click at [274, 157] on p "Your body deserves more than hype. Berserk delivers real, measurable results us…" at bounding box center [361, 157] width 373 height 15
click at [311, 181] on div "Fat Burning: Turn Stored Fat Into Energy" at bounding box center [257, 183] width 167 height 14
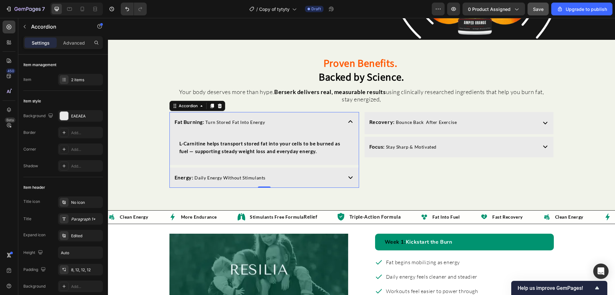
scroll to position [1090, 0]
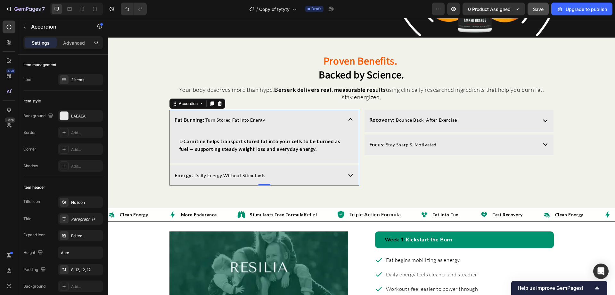
click at [342, 172] on div "Energy : Daily Energy Without Stimulants" at bounding box center [264, 175] width 189 height 21
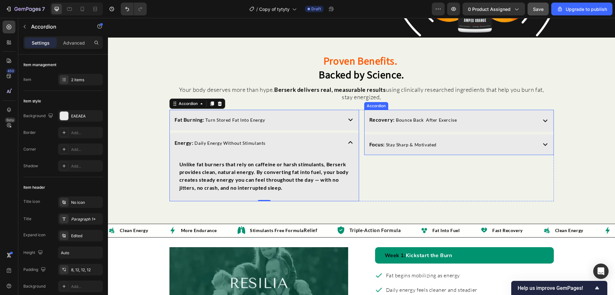
scroll to position [1154, 0]
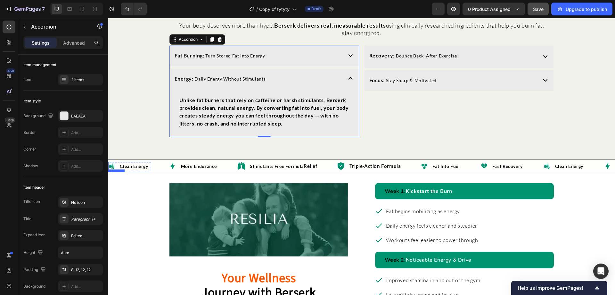
click at [113, 166] on img at bounding box center [111, 165] width 7 height 7
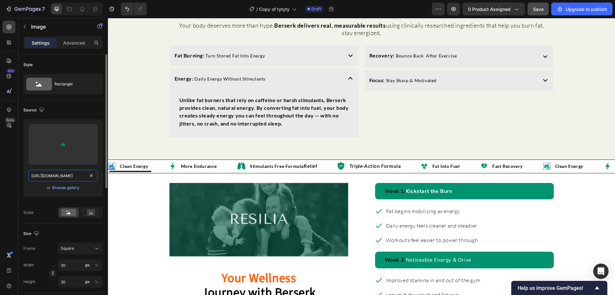
click at [72, 174] on input "https://cdn.shopify.com/s/files/1/0692/1086/5711/files/gempages_573596076041307…" at bounding box center [63, 176] width 69 height 12
paste input "75a5d24d-153c-4c9f-b995-b0985e118d23.pn"
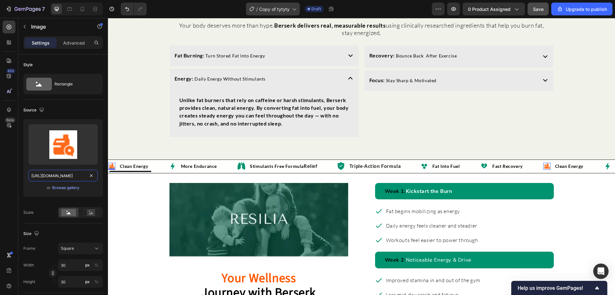
type input "https://cdn.shopify.com/s/files/1/0692/1086/5711/files/gempages_573596076041307…"
click at [172, 166] on img at bounding box center [172, 165] width 7 height 7
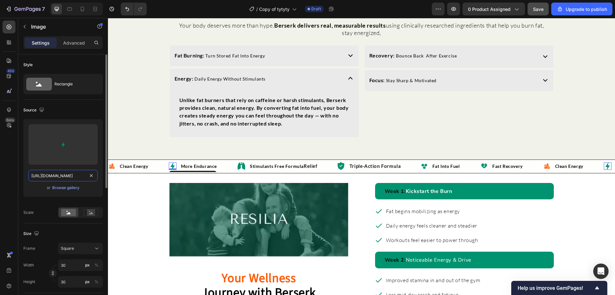
click at [71, 175] on input "https://cdn.shopify.com/s/files/1/0692/1086/5711/files/gempages_573596076041307…" at bounding box center [63, 176] width 69 height 12
paste input "8b4e4e9d-8be8-4ebb-9b32-c41c37792065.pn"
type input "https://cdn.shopify.com/s/files/1/0692/1086/5711/files/gempages_573596076041307…"
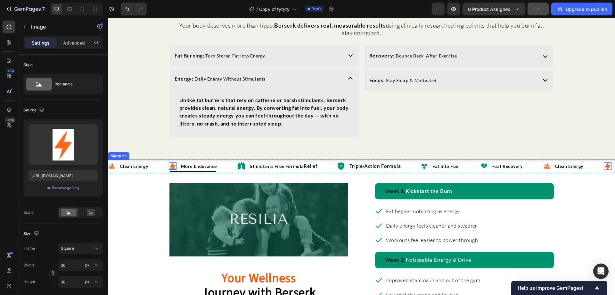
click at [238, 167] on img at bounding box center [241, 166] width 8 height 8
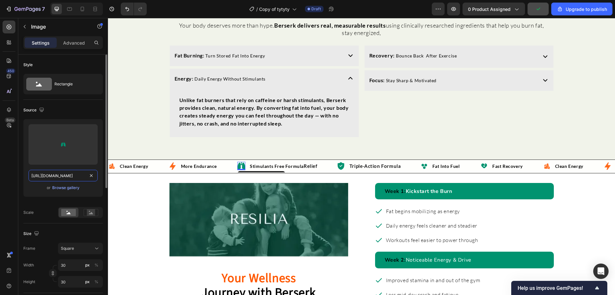
click at [63, 176] on input "https://cdn.shopify.com/s/files/1/0692/1086/5711/files/gempages_573596076041307…" at bounding box center [63, 176] width 69 height 12
paste input "46125134-3470-4aae-a671-69b448e97c84.pn"
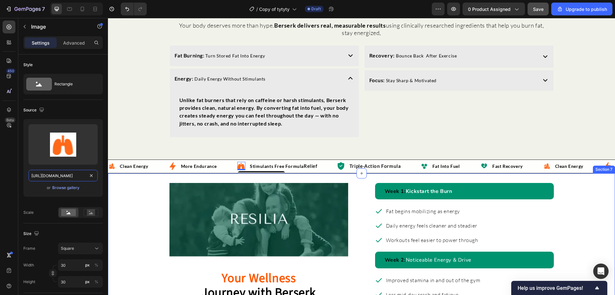
scroll to position [0, 196]
type input "https://cdn.shopify.com/s/files/1/0692/1086/5711/files/gempages_573596076041307…"
click at [340, 162] on img at bounding box center [341, 166] width 8 height 8
click at [342, 163] on img at bounding box center [341, 166] width 8 height 8
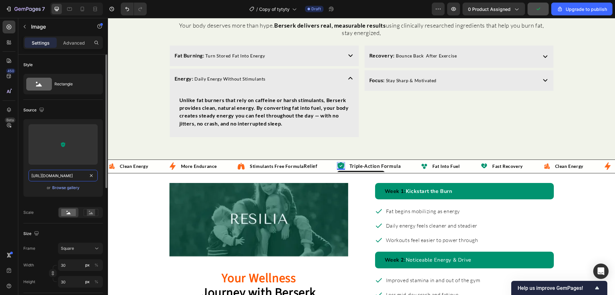
click at [67, 175] on input "https://cdn.shopify.com/s/files/1/0692/1086/5711/files/gempages_573596076041307…" at bounding box center [63, 176] width 69 height 12
paste input "9a48ca9a-7dac-45c6-a297-f41325ddfb81.pn"
type input "https://cdn.shopify.com/s/files/1/0692/1086/5711/files/gempages_573596076041307…"
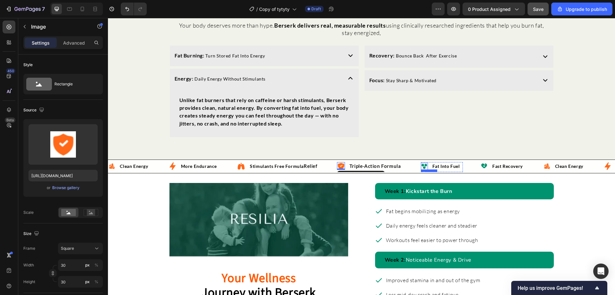
click at [425, 164] on img at bounding box center [424, 165] width 7 height 7
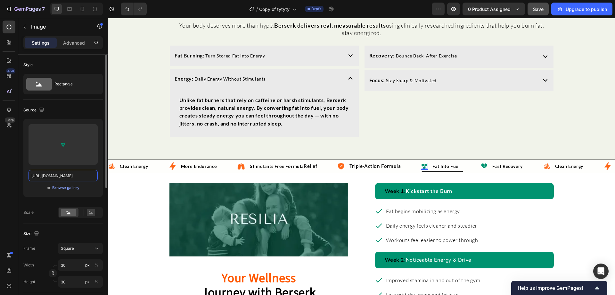
click at [71, 176] on input "https://cdn.shopify.com/s/files/1/0692/1086/5711/files/gempages_573596076041307…" at bounding box center [63, 176] width 69 height 12
paste input "e88b3705-cdeb-4a17-81fd-0fb3e28a52ad.pn"
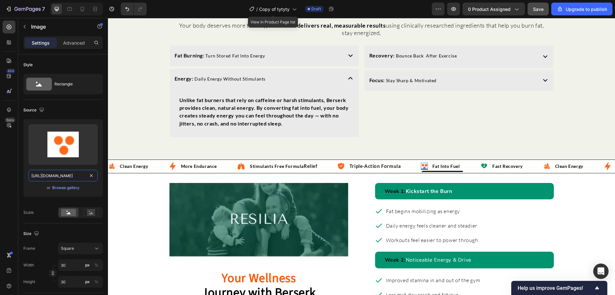
type input "https://cdn.shopify.com/s/files/1/0692/1086/5711/files/gempages_573596076041307…"
click at [489, 163] on li "Image Fast Recovery Text Block" at bounding box center [503, 166] width 45 height 8
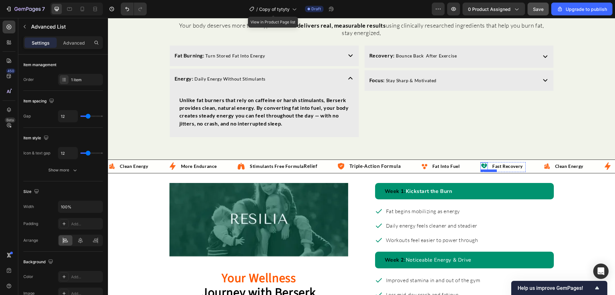
click at [487, 164] on img at bounding box center [484, 165] width 7 height 7
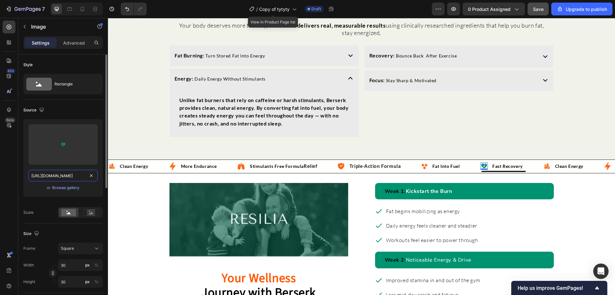
click at [66, 175] on input "https://cdn.shopify.com/s/files/1/0692/1086/5711/files/gempages_573596076041307…" at bounding box center [63, 176] width 69 height 12
paste input "0311a52d-3a1b-4d07-ac63-32fea2f0149b.pn"
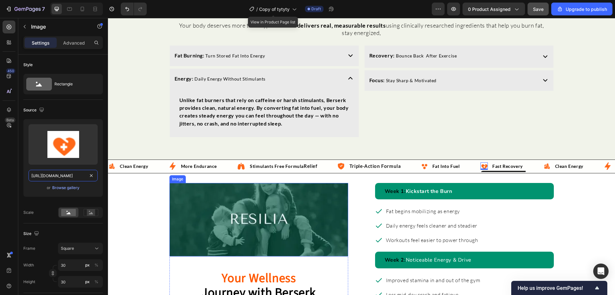
scroll to position [0, 194]
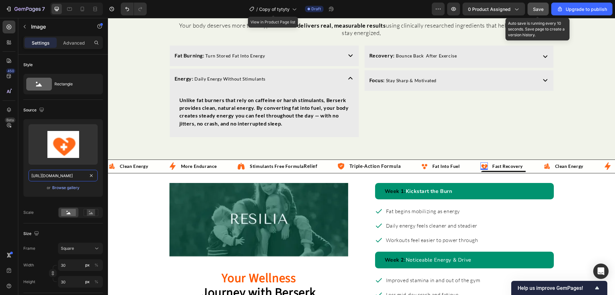
type input "https://cdn.shopify.com/s/files/1/0692/1086/5711/files/gempages_573596076041307…"
click at [539, 10] on span "Save" at bounding box center [538, 8] width 11 height 5
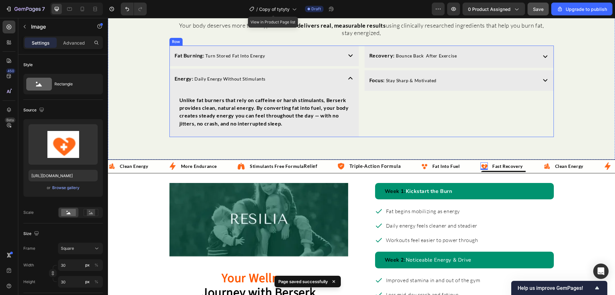
scroll to position [1250, 0]
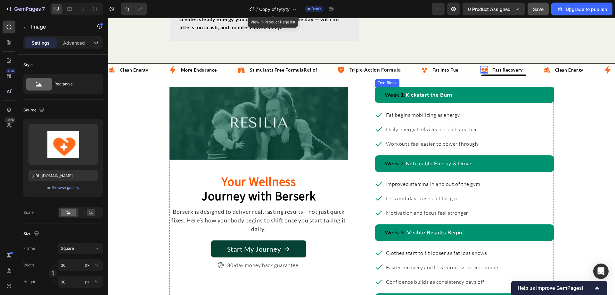
click at [469, 90] on p "Week 1: Kickstart the Burn" at bounding box center [467, 94] width 164 height 9
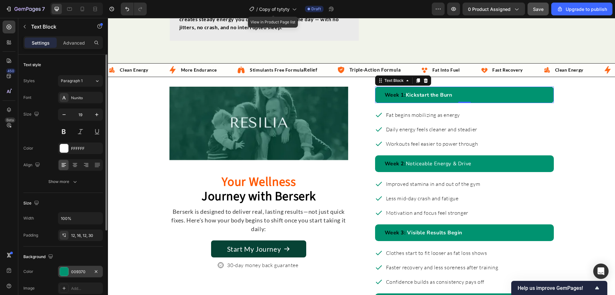
click at [75, 271] on div "009370" at bounding box center [80, 272] width 19 height 6
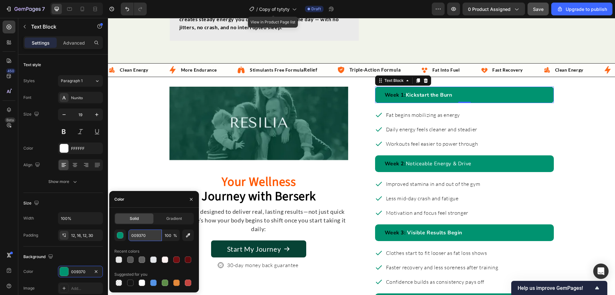
click at [136, 235] on input "009370" at bounding box center [145, 235] width 33 height 12
paste input "FF880"
type input "FF8800"
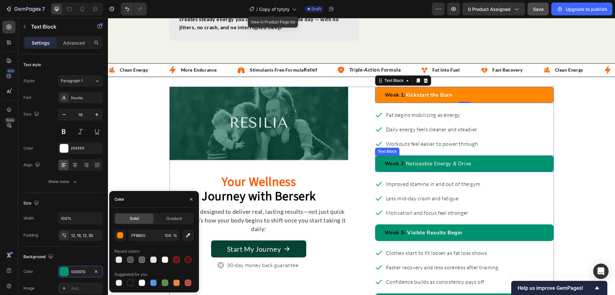
click at [451, 157] on div "Week 2: Noticeable Energy & Drive" at bounding box center [464, 163] width 179 height 17
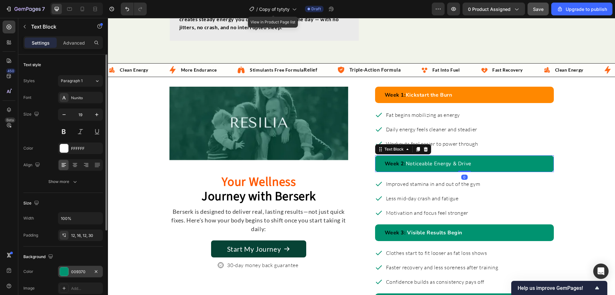
click at [80, 274] on div "009370" at bounding box center [80, 272] width 19 height 6
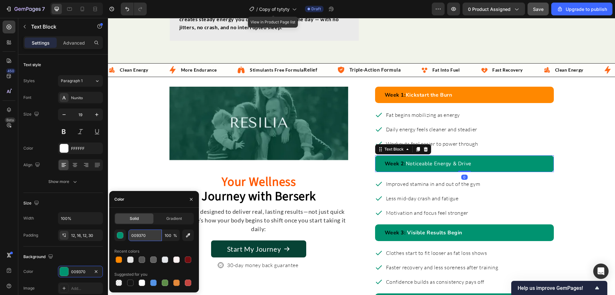
click at [140, 240] on input "009370" at bounding box center [145, 235] width 33 height 12
paste input "FF880"
type input "FF8800"
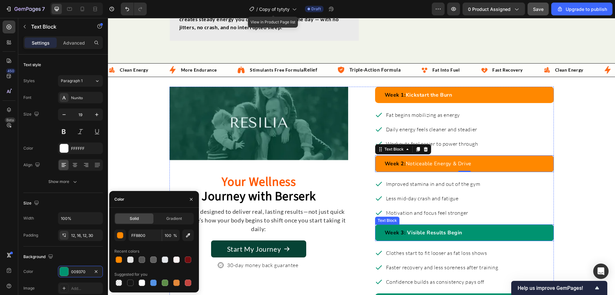
click at [450, 226] on div "Week 3: Visible Results Begin" at bounding box center [464, 232] width 179 height 17
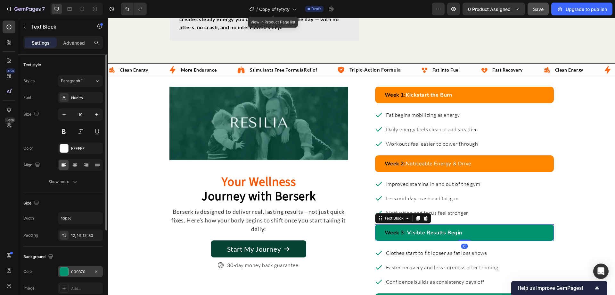
click at [74, 275] on div "009370" at bounding box center [80, 271] width 45 height 12
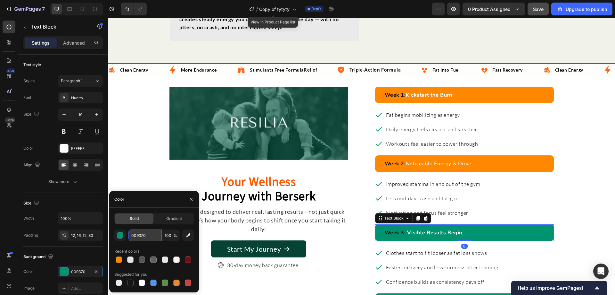
click at [149, 231] on input "009370" at bounding box center [145, 235] width 33 height 12
paste input "FF880"
type input "FF8800"
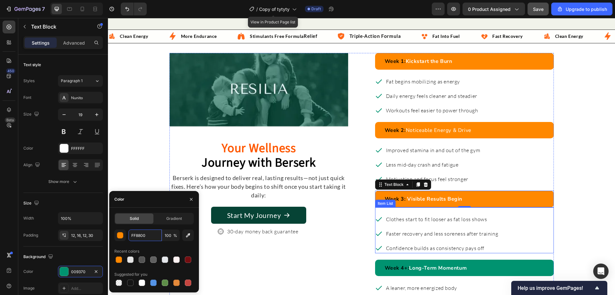
scroll to position [1314, 0]
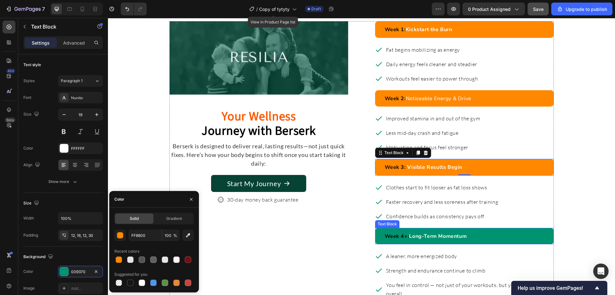
click at [407, 234] on div "Week 4+: Long-Term Momentum" at bounding box center [464, 236] width 179 height 17
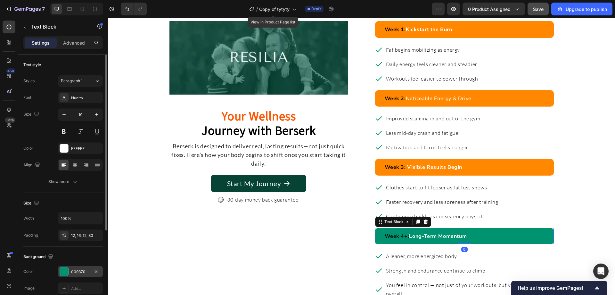
click at [79, 271] on div "009370" at bounding box center [80, 272] width 19 height 6
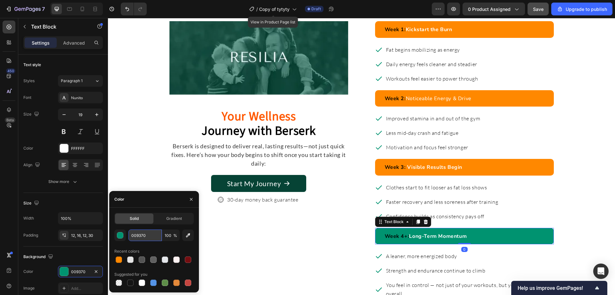
click at [146, 231] on input "009370" at bounding box center [145, 235] width 33 height 12
paste input "FF880"
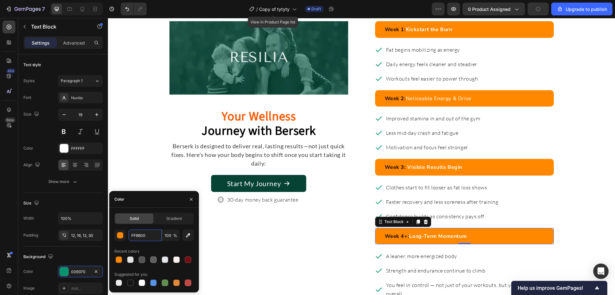
scroll to position [1410, 0]
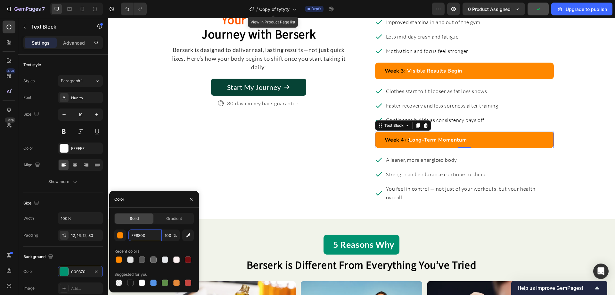
type input "FF8800"
click at [296, 91] on button "Start My Journey" at bounding box center [259, 87] width 96 height 17
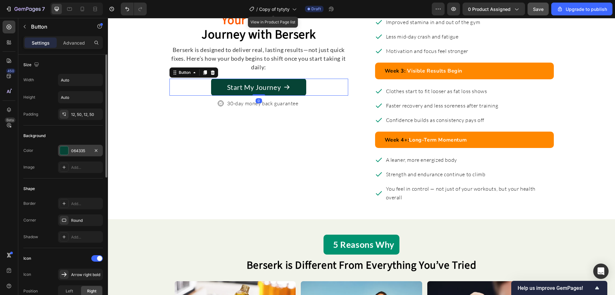
click at [76, 153] on div "064335" at bounding box center [80, 151] width 19 height 6
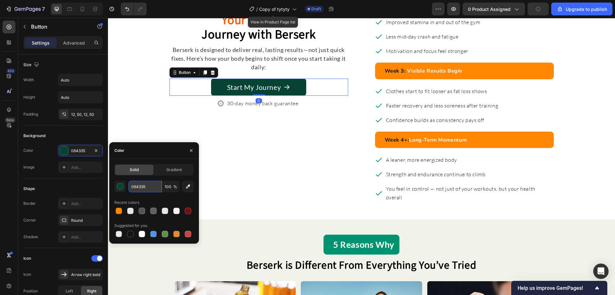
click at [147, 184] on input "064335" at bounding box center [145, 186] width 33 height 12
paste input "FF8800"
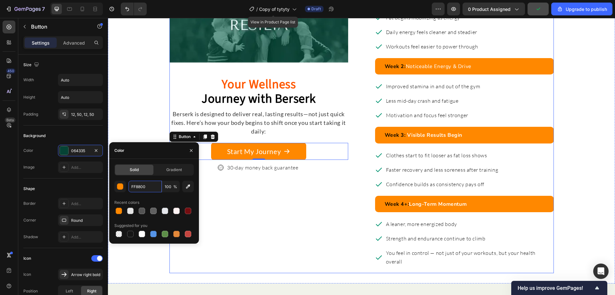
scroll to position [1314, 0]
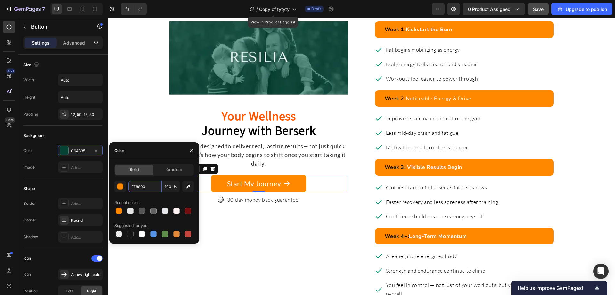
type input "FF8800"
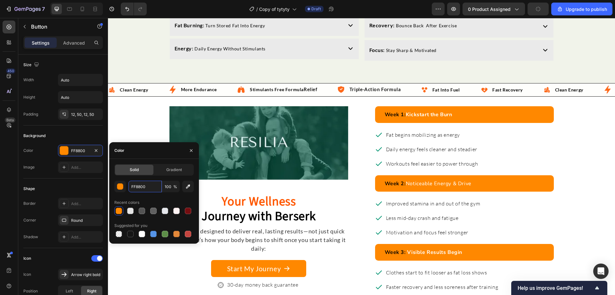
scroll to position [1186, 0]
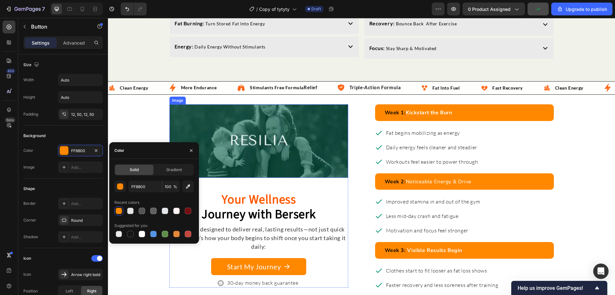
click at [326, 131] on img at bounding box center [259, 140] width 179 height 73
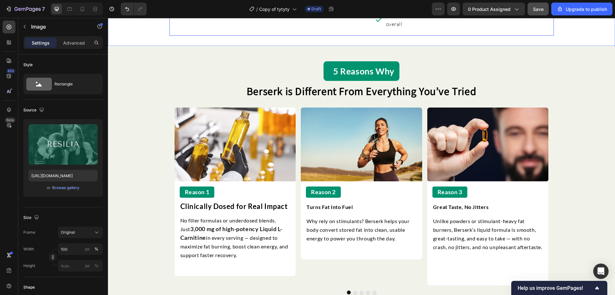
scroll to position [1570, 0]
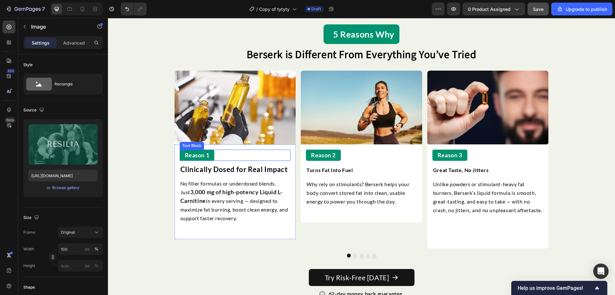
click at [208, 158] on div "Reason 1" at bounding box center [197, 154] width 35 height 11
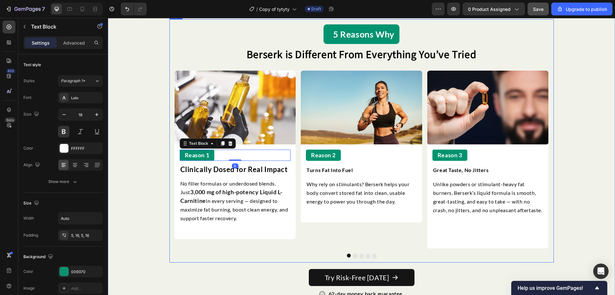
scroll to position [1474, 0]
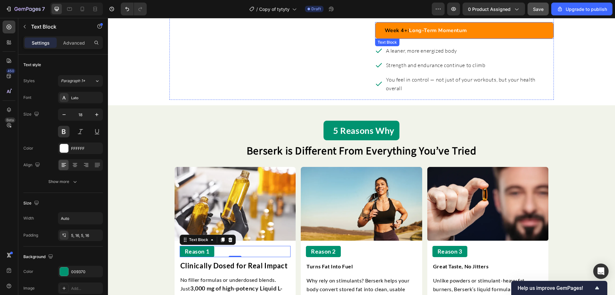
click at [417, 39] on div "Week 4+: Long-Term Momentum" at bounding box center [464, 30] width 179 height 17
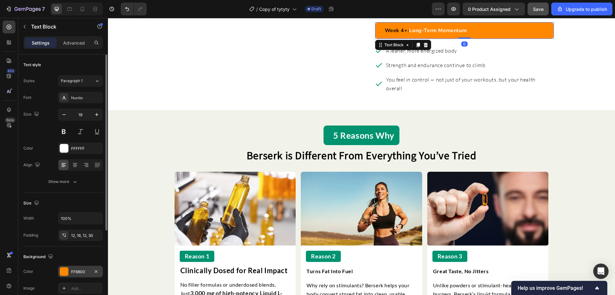
click at [79, 272] on div "FF8800" at bounding box center [80, 272] width 19 height 6
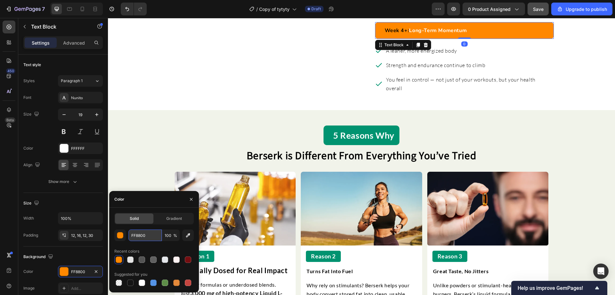
click at [147, 233] on input "FF8800" at bounding box center [145, 235] width 33 height 12
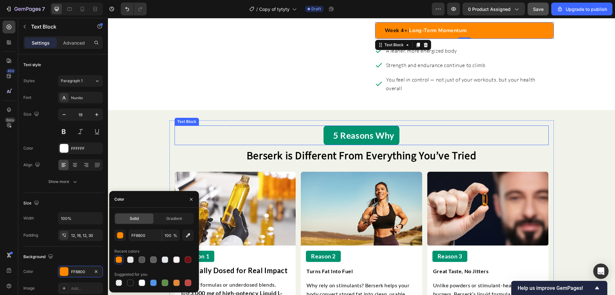
click at [350, 135] on p "5 Reasons Why" at bounding box center [363, 135] width 61 height 12
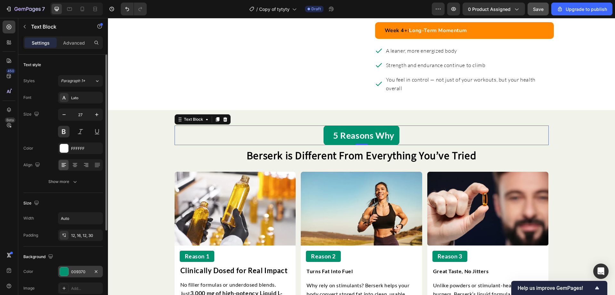
click at [80, 276] on div "009370" at bounding box center [80, 271] width 45 height 12
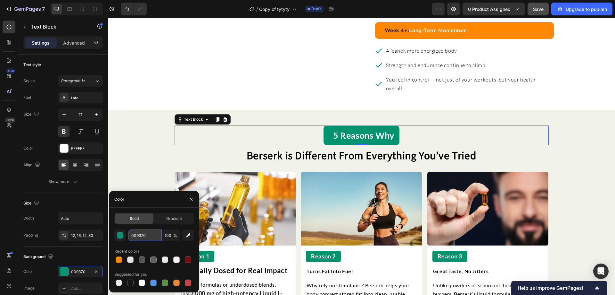
click at [145, 238] on input "009370" at bounding box center [145, 235] width 33 height 12
paste input "FF880"
type input "FF8800"
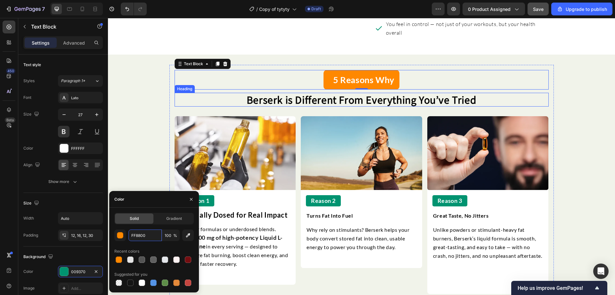
scroll to position [1538, 0]
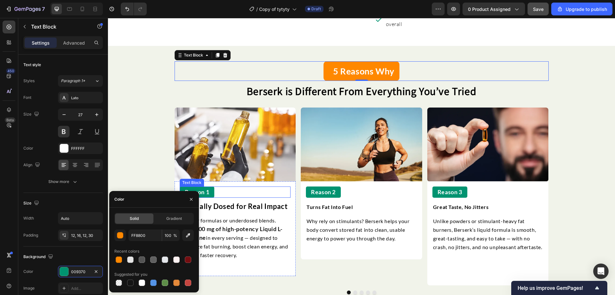
click at [209, 187] on div "Reason 1" at bounding box center [197, 191] width 35 height 11
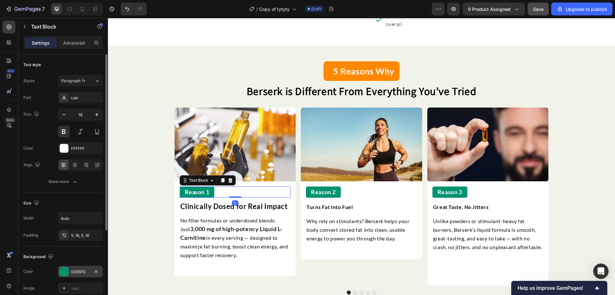
click at [74, 273] on div "009370" at bounding box center [80, 272] width 19 height 6
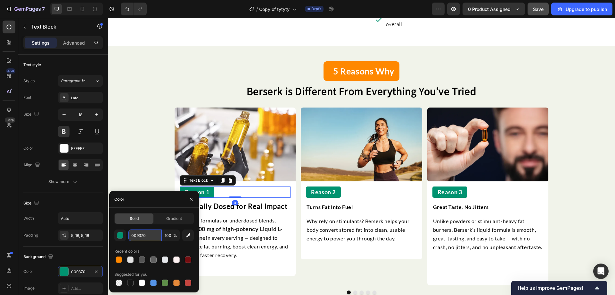
click at [147, 238] on input "009370" at bounding box center [145, 235] width 33 height 12
paste input "FF880"
type input "FF8800"
click at [340, 188] on div "Reason 2" at bounding box center [361, 191] width 111 height 11
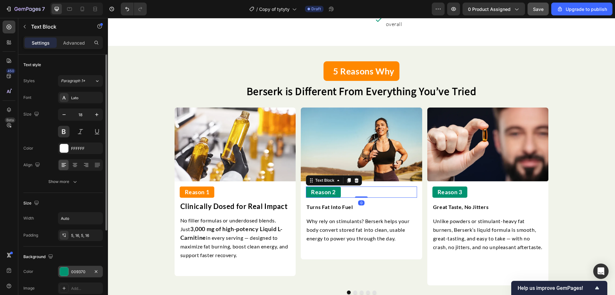
click at [80, 266] on div "009370" at bounding box center [80, 271] width 45 height 12
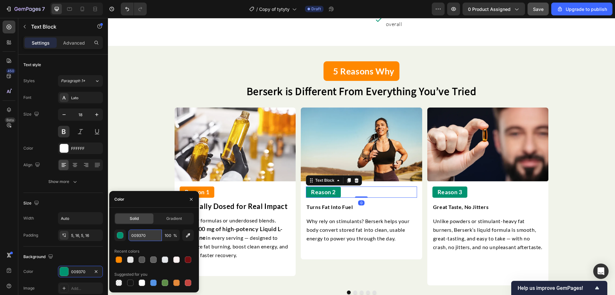
click at [147, 238] on input "009370" at bounding box center [145, 235] width 33 height 12
paste input "FF880"
type input "FF8800"
click at [440, 188] on p "Reason 3" at bounding box center [450, 192] width 25 height 8
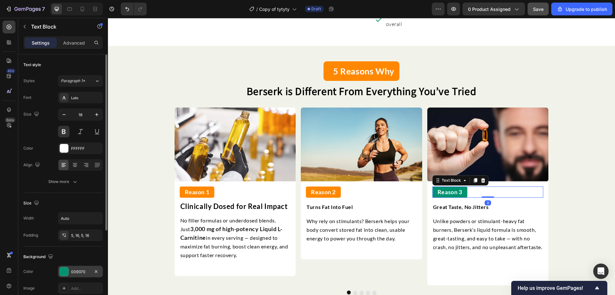
click at [79, 274] on div "009370" at bounding box center [80, 271] width 45 height 12
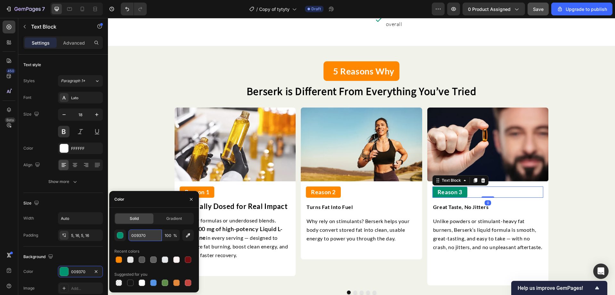
click at [139, 234] on input "009370" at bounding box center [145, 235] width 33 height 12
paste input "FF880"
type input "FF8800"
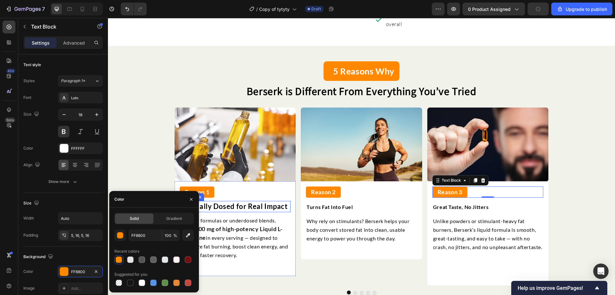
click at [250, 204] on p "Clinically Dosed for Real Impact" at bounding box center [235, 206] width 110 height 10
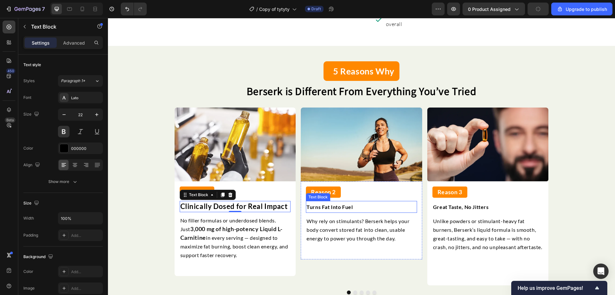
click at [318, 204] on span "Turns Fat Into Fuel" at bounding box center [330, 207] width 46 height 6
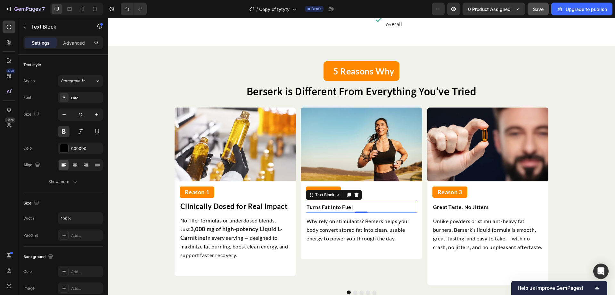
click at [321, 204] on span "Turns Fat Into Fuel" at bounding box center [330, 207] width 46 height 6
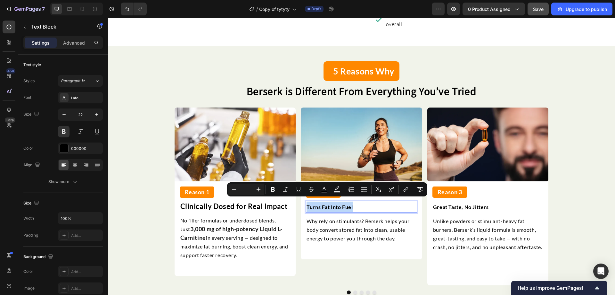
copy span "Turns Fat Into Fuel"
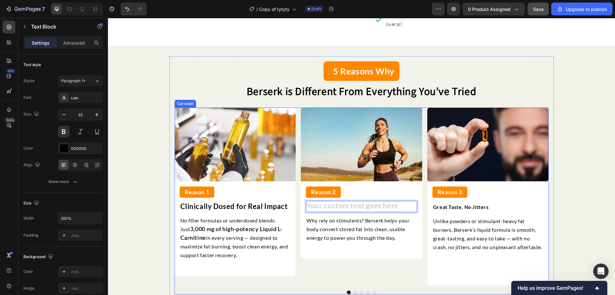
copy span "Turns Fat Into Fuel"
click at [478, 201] on div "Great Taste, No Jitters" at bounding box center [488, 207] width 111 height 12
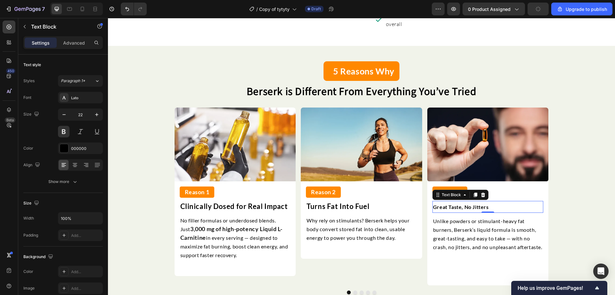
click at [478, 201] on div "Great Taste, No Jitters" at bounding box center [488, 207] width 111 height 12
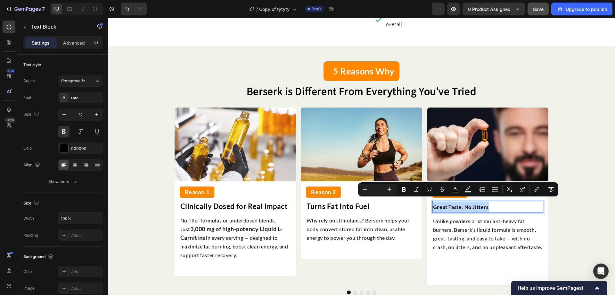
copy span "Great Taste, No Jitters"
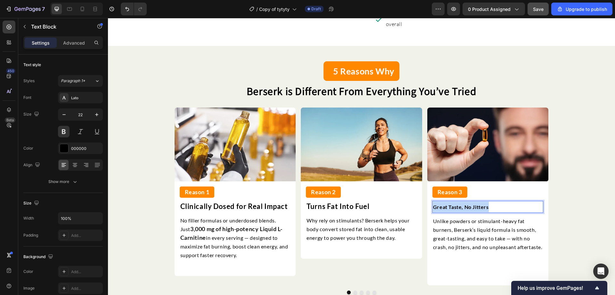
click at [469, 205] on span "Great Taste, No Jitters" at bounding box center [461, 207] width 56 height 6
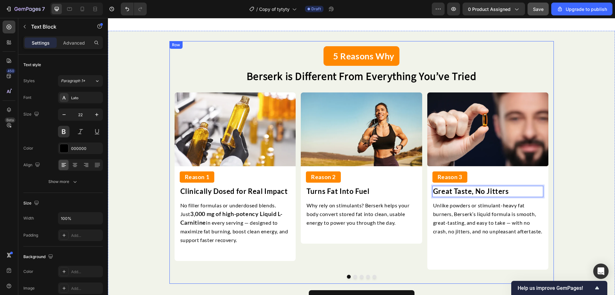
scroll to position [1603, 0]
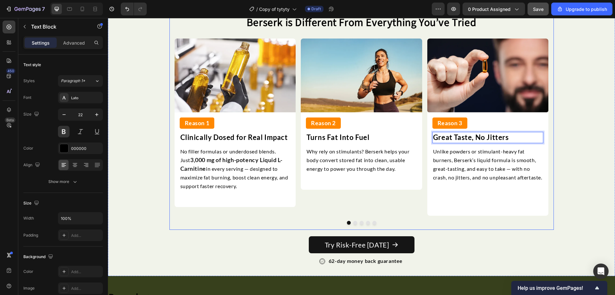
click at [366, 224] on button "Dot" at bounding box center [368, 223] width 4 height 4
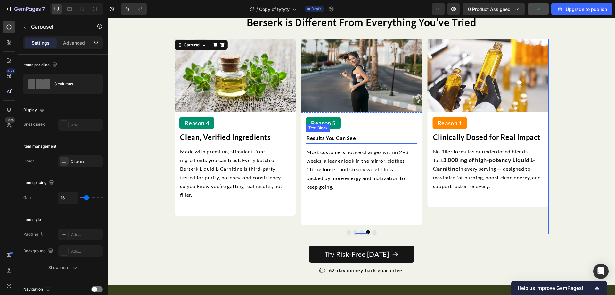
click at [340, 137] on span "Results You Can See" at bounding box center [331, 138] width 49 height 6
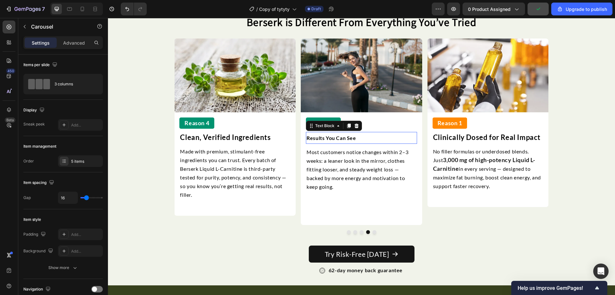
click at [340, 137] on span "Results You Can See" at bounding box center [331, 138] width 49 height 6
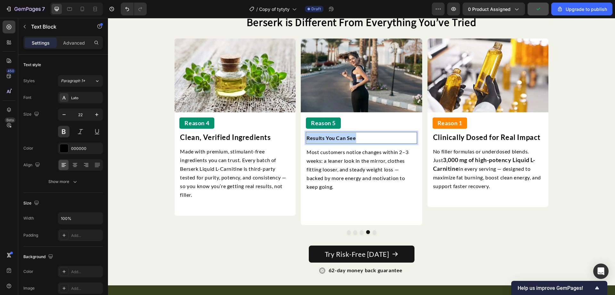
click at [340, 137] on span "Results You Can See" at bounding box center [331, 138] width 49 height 6
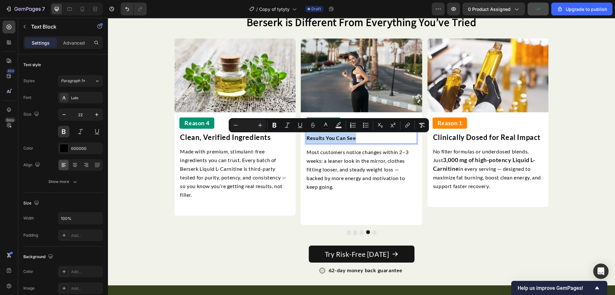
copy span "Results You Can See"
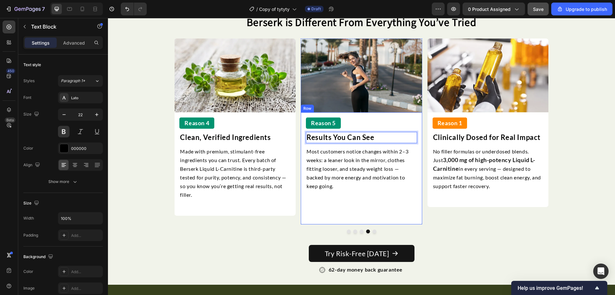
click at [361, 230] on button "Dot" at bounding box center [362, 231] width 4 height 4
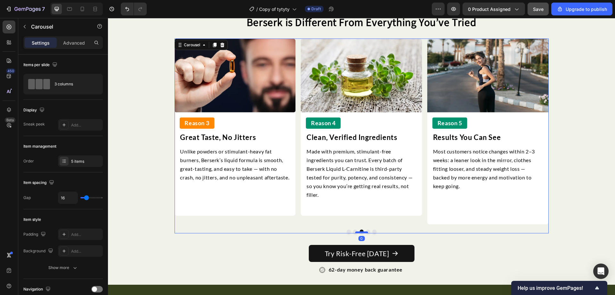
click at [355, 232] on div at bounding box center [361, 232] width 13 height 2
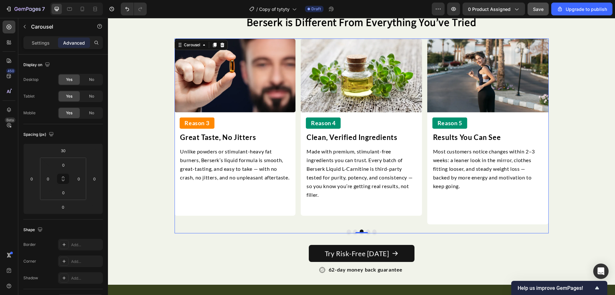
click at [354, 231] on button "Dot" at bounding box center [356, 231] width 4 height 4
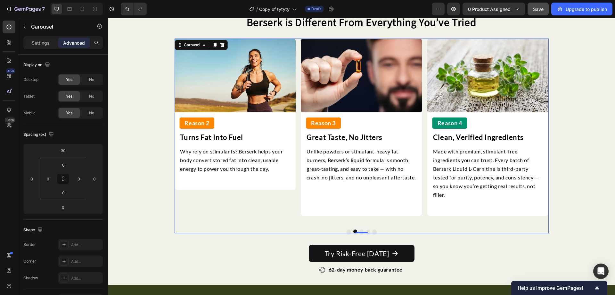
click at [373, 232] on button "Dot" at bounding box center [375, 231] width 4 height 4
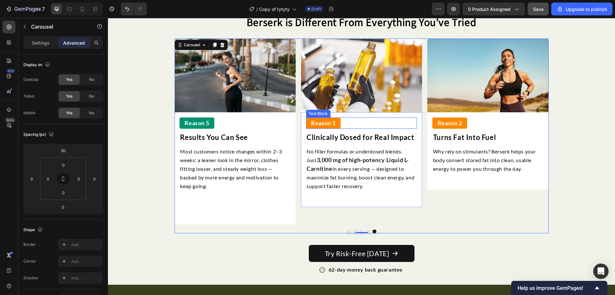
click at [311, 121] on p "Reason 1" at bounding box center [323, 123] width 25 height 8
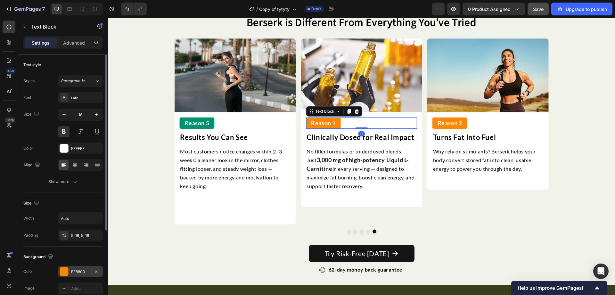
drag, startPoint x: 84, startPoint y: 270, endPoint x: 90, endPoint y: 268, distance: 6.6
click at [83, 270] on div "FF8800" at bounding box center [80, 272] width 19 height 6
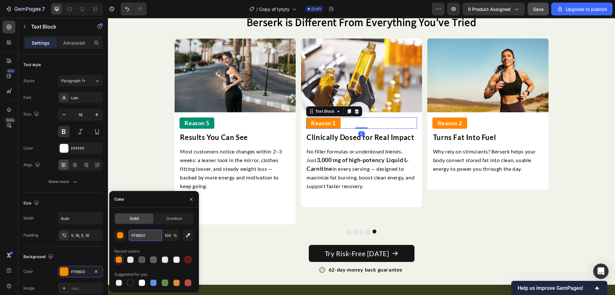
click at [151, 235] on input "FF8800" at bounding box center [145, 235] width 33 height 12
click at [209, 121] on div "Reason 5" at bounding box center [196, 122] width 35 height 11
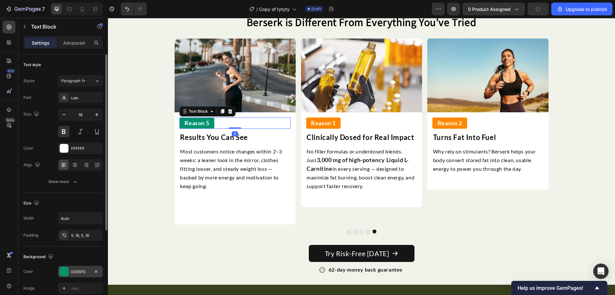
click at [80, 270] on div "009370" at bounding box center [80, 272] width 19 height 6
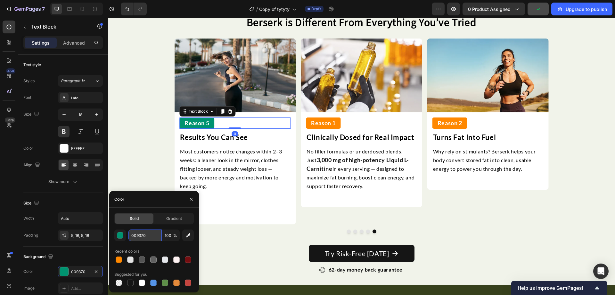
click at [145, 236] on input "009370" at bounding box center [145, 235] width 33 height 12
paste input "FF880"
type input "FF8800"
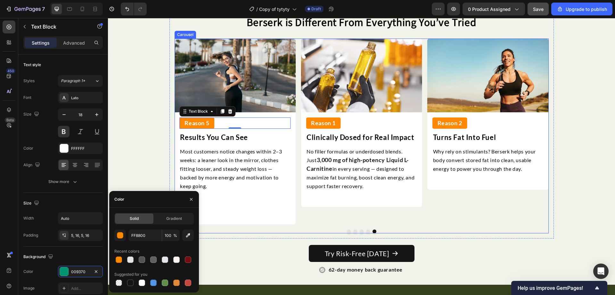
click at [366, 231] on button "Dot" at bounding box center [368, 231] width 4 height 4
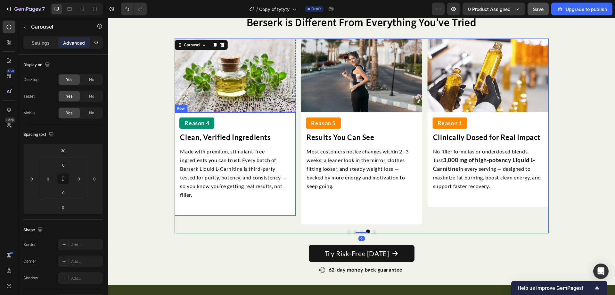
click at [212, 120] on div "Reason 4" at bounding box center [196, 122] width 35 height 11
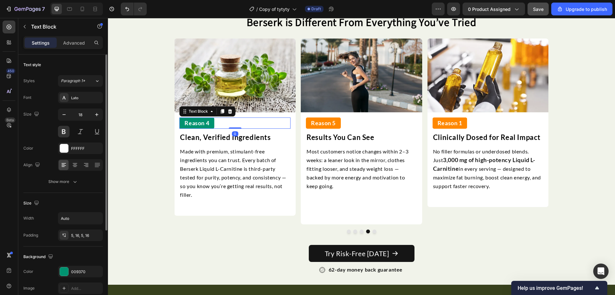
click at [76, 282] on div "The changes might be hidden by the video. Color 009370 Image Add..." at bounding box center [62, 279] width 79 height 28
click at [79, 274] on div "009370" at bounding box center [80, 271] width 45 height 12
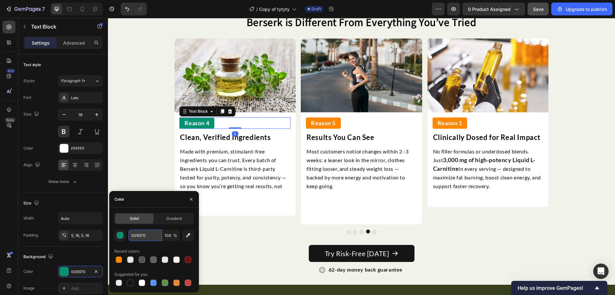
click at [136, 237] on input "009370" at bounding box center [145, 235] width 33 height 12
paste input "FF880"
type input "FF8800"
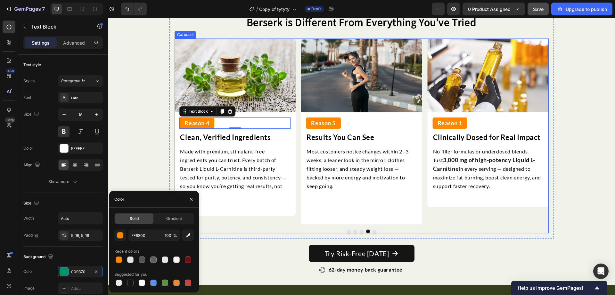
click at [280, 224] on div "Image Reason 1 Text Block Clinically Dosed for Real Impact Text Block No filler…" at bounding box center [362, 135] width 374 height 194
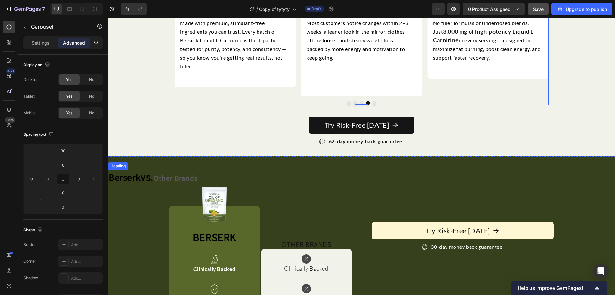
scroll to position [1827, 0]
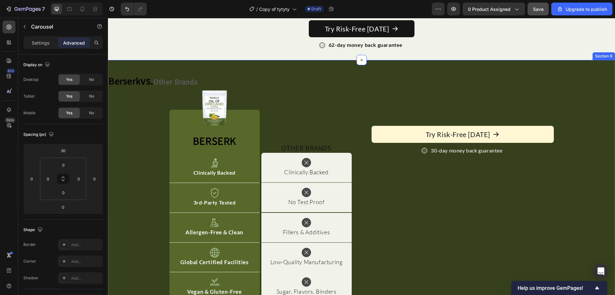
click at [330, 70] on div "Berserk vs. Other Brands Heading Image Berserk Heading Row Image Other Brands H…" at bounding box center [361, 203] width 507 height 287
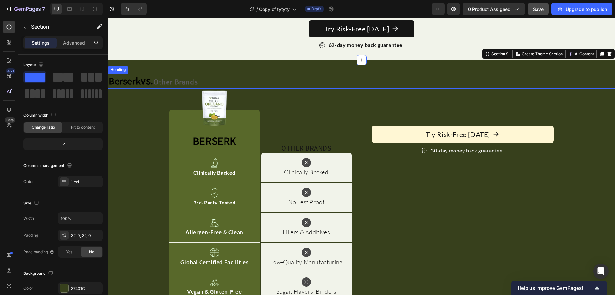
click at [146, 80] on span "vs." at bounding box center [147, 80] width 13 height 14
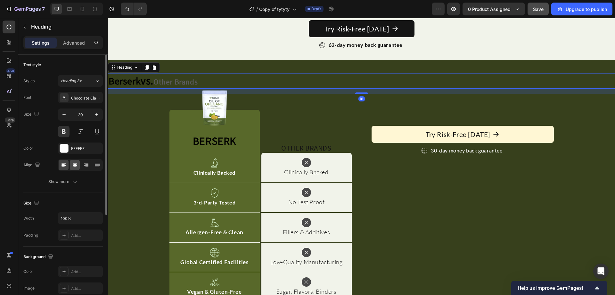
click at [75, 164] on icon at bounding box center [74, 164] width 3 height 1
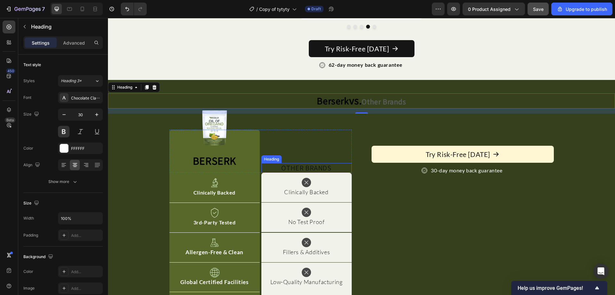
scroll to position [1795, 0]
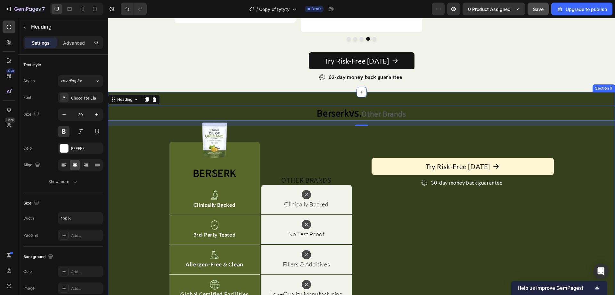
click at [287, 95] on div "Berserk vs. Other Brands Heading 16 Image Berserk Heading Row Image Other Brand…" at bounding box center [361, 235] width 507 height 287
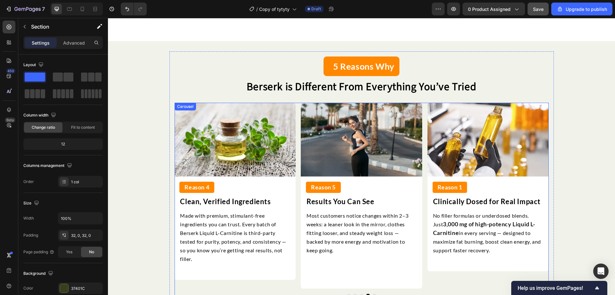
scroll to position [1827, 0]
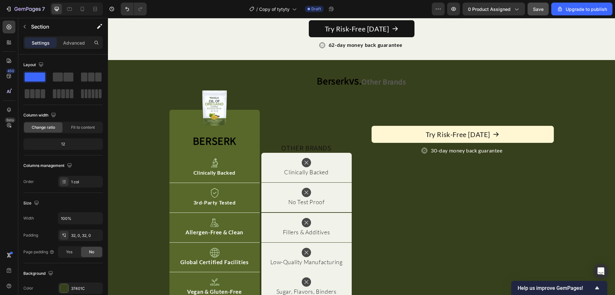
click at [248, 69] on div "Berserk vs. Other Brands Heading Image Berserk Heading Row Image Other Brands H…" at bounding box center [361, 203] width 507 height 287
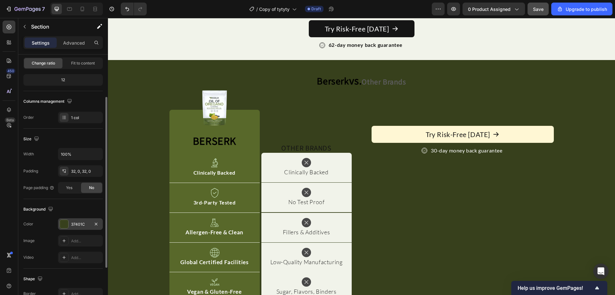
click at [85, 222] on div "37401C" at bounding box center [80, 224] width 19 height 6
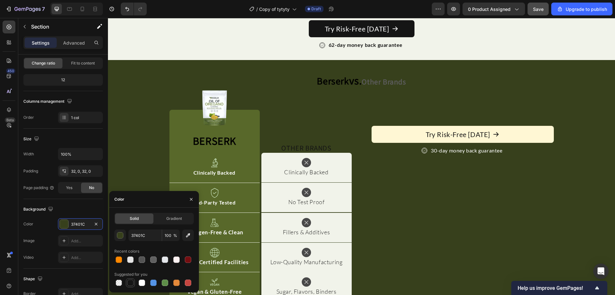
click at [132, 280] on div at bounding box center [130, 282] width 6 height 6
type input "151515"
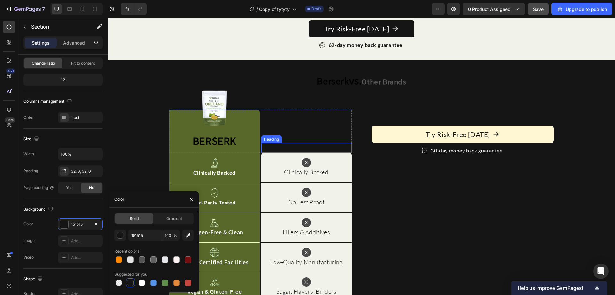
click at [293, 152] on h2 "Other Brands" at bounding box center [307, 148] width 90 height 10
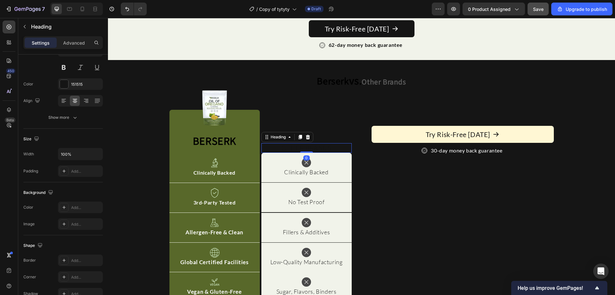
scroll to position [0, 0]
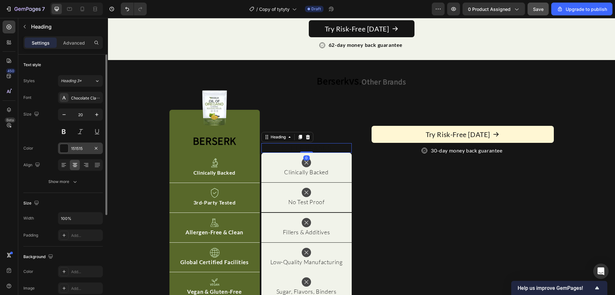
click at [78, 145] on div "151515" at bounding box center [80, 148] width 45 height 12
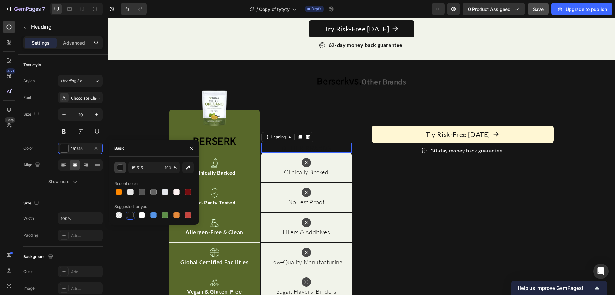
click at [120, 165] on div "button" at bounding box center [120, 167] width 6 height 6
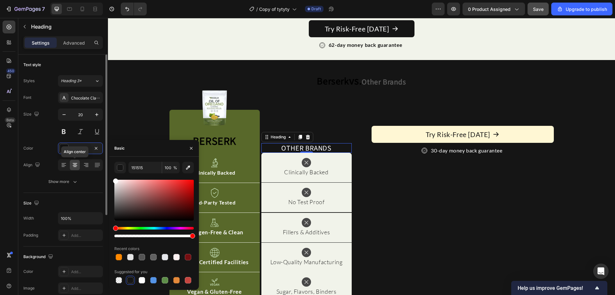
drag, startPoint x: 142, startPoint y: 200, endPoint x: 67, endPoint y: 158, distance: 86.8
click at [68, 158] on div "450 Beta Sections(18) Elements(84) Section Element Hero Section Product Detail …" at bounding box center [54, 156] width 108 height 277
click at [219, 140] on strong "Berserk" at bounding box center [214, 140] width 43 height 14
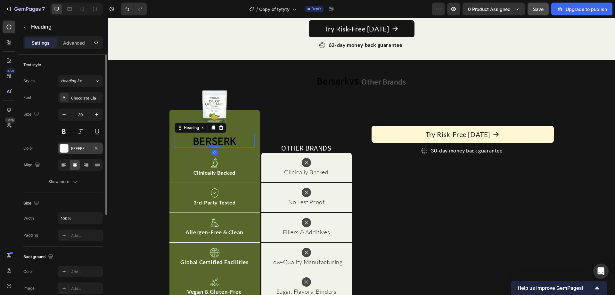
click at [63, 146] on div at bounding box center [64, 148] width 8 height 8
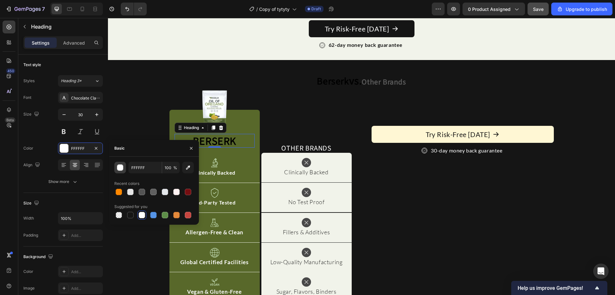
click at [121, 168] on div "button" at bounding box center [120, 167] width 6 height 6
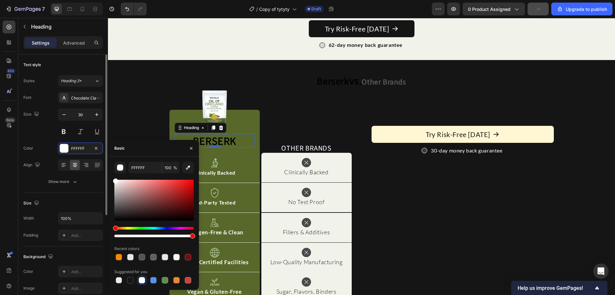
drag, startPoint x: 141, startPoint y: 203, endPoint x: 71, endPoint y: 154, distance: 85.8
click at [71, 154] on div "450 Beta Sections(18) Elements(84) Section Element Hero Section Product Detail …" at bounding box center [54, 156] width 108 height 277
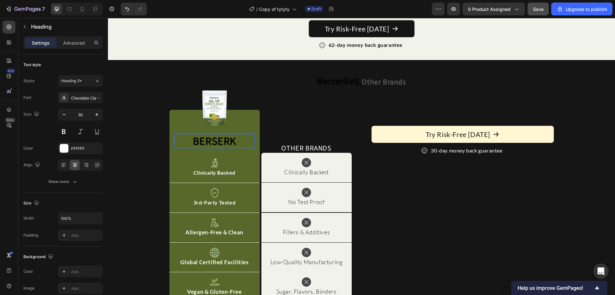
click at [194, 138] on strong "Berserk" at bounding box center [214, 140] width 43 height 14
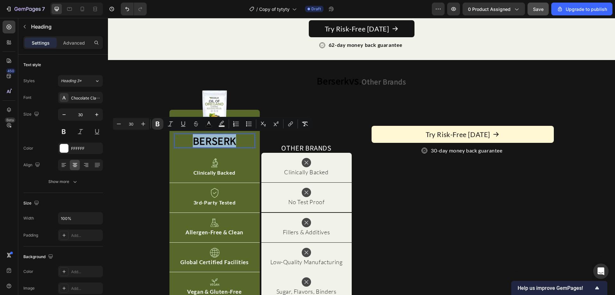
click at [194, 138] on strong "Berserk" at bounding box center [214, 140] width 43 height 14
click at [210, 124] on icon "Editor contextual toolbar" at bounding box center [209, 124] width 6 height 6
type input "000000"
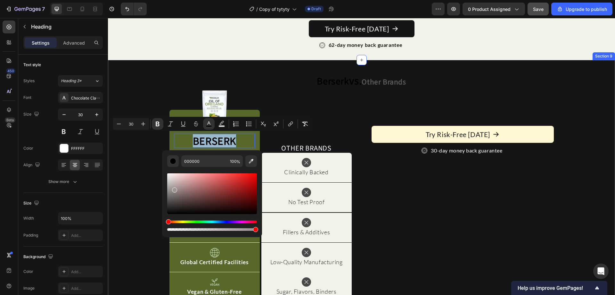
drag, startPoint x: 304, startPoint y: 217, endPoint x: 126, endPoint y: 158, distance: 188.0
type input "C4C4C4"
click at [127, 142] on div "Berserk vs. Other Brands Heading Image Berserk Heading 0 Row Image Other Brands…" at bounding box center [361, 203] width 507 height 267
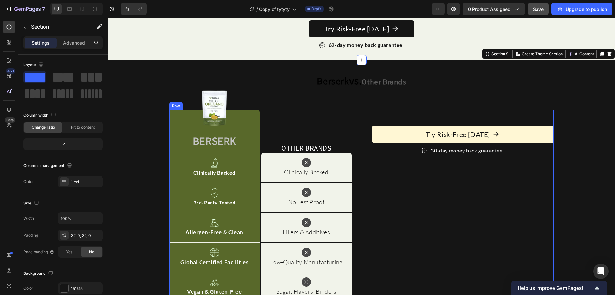
click at [449, 188] on div "Try Risk-Free Today Button 30-day money back guarantee Item List" at bounding box center [463, 206] width 182 height 192
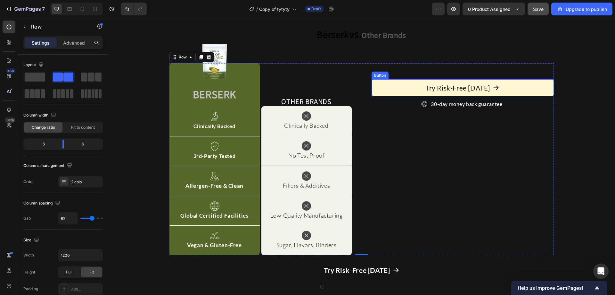
scroll to position [1891, 0]
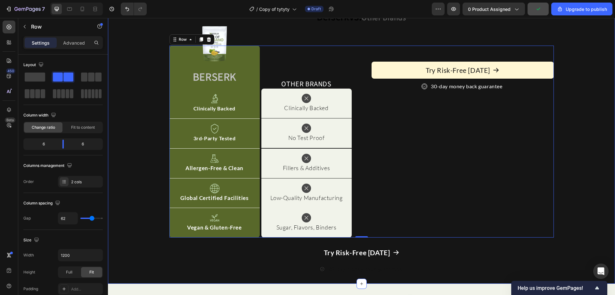
click at [110, 94] on div "Berserk vs. Other Brands Heading Image ⁠⁠⁠⁠⁠⁠⁠ Berserk Heading Row Image Other …" at bounding box center [361, 139] width 507 height 267
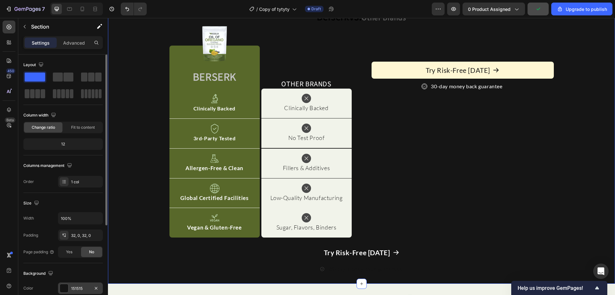
click at [71, 285] on div "151515" at bounding box center [80, 288] width 45 height 12
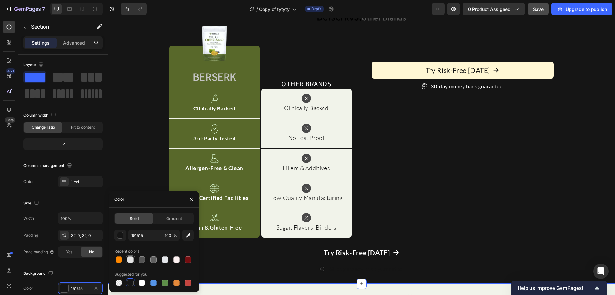
click at [129, 260] on div at bounding box center [130, 259] width 6 height 6
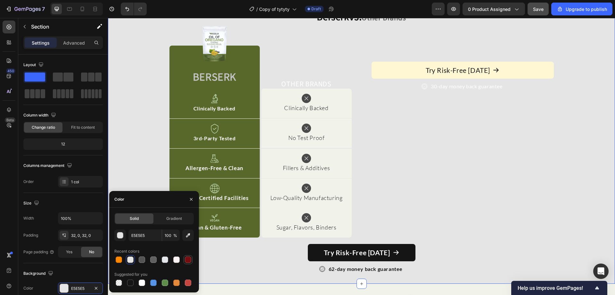
click at [187, 262] on div at bounding box center [188, 259] width 8 height 8
type input "750E11"
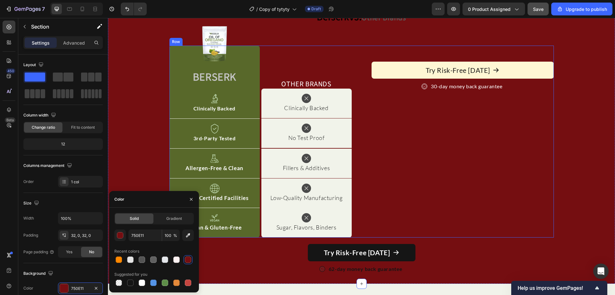
scroll to position [1859, 0]
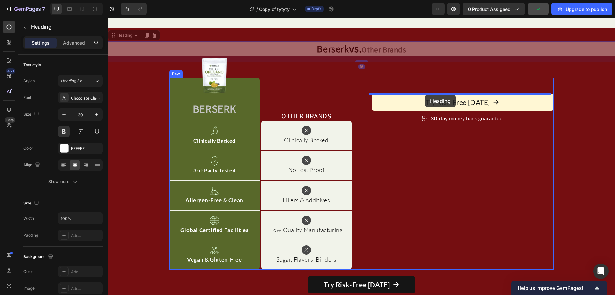
drag, startPoint x: 376, startPoint y: 49, endPoint x: 425, endPoint y: 95, distance: 66.7
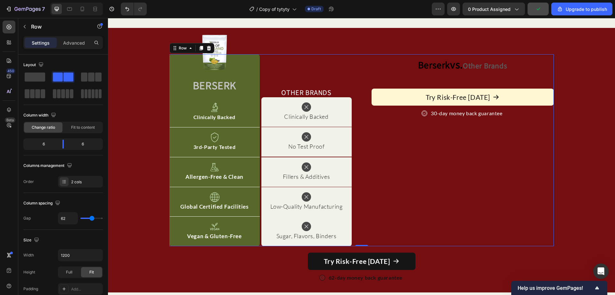
click at [414, 163] on div "Berserk vs. Other Brands Heading Try Risk-Free Today Button 30-day money back g…" at bounding box center [463, 150] width 182 height 192
click at [353, 151] on div "Image ⁠⁠⁠⁠⁠⁠⁠ Berserk Heading Row Image Other Brands Heading Row Image Clinical…" at bounding box center [362, 150] width 385 height 192
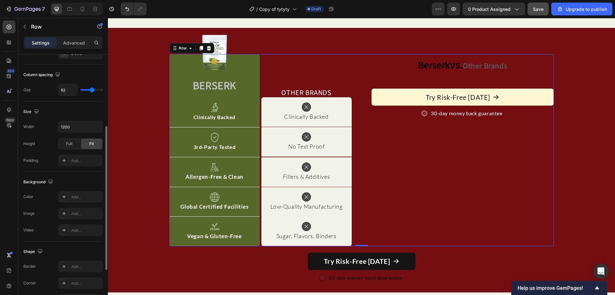
scroll to position [206, 0]
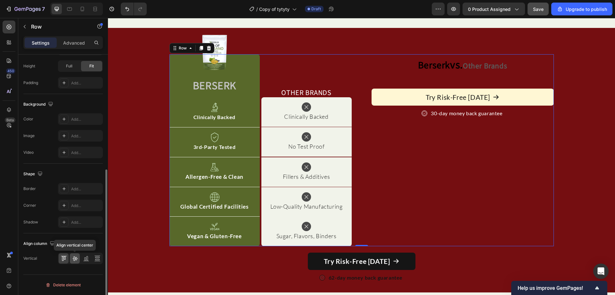
click at [74, 258] on icon at bounding box center [75, 258] width 6 height 6
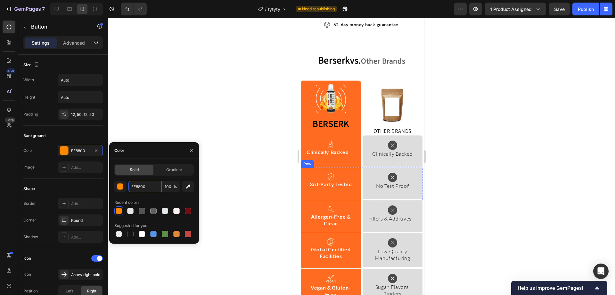
scroll to position [2364, 0]
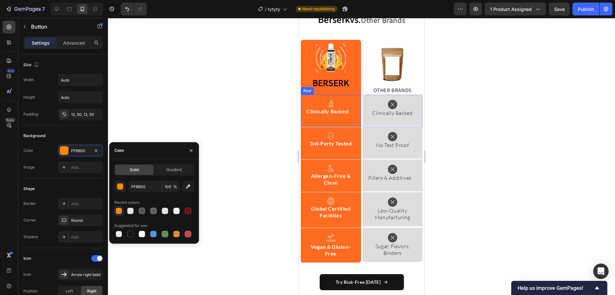
click at [303, 100] on div "Image Clinically Backed Text Block Row" at bounding box center [331, 111] width 60 height 32
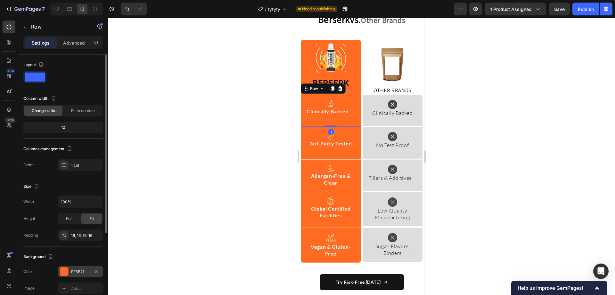
click at [80, 274] on div "FF6B21" at bounding box center [80, 272] width 19 height 6
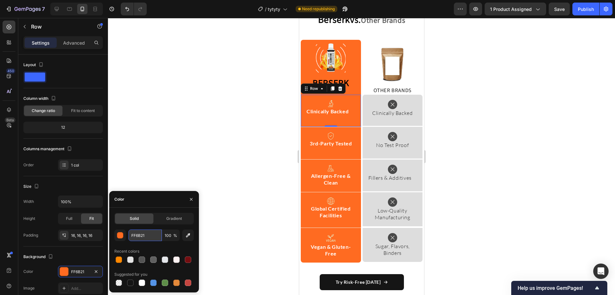
click at [143, 239] on input "FF6B21" at bounding box center [145, 235] width 33 height 12
click at [333, 60] on img at bounding box center [331, 58] width 30 height 30
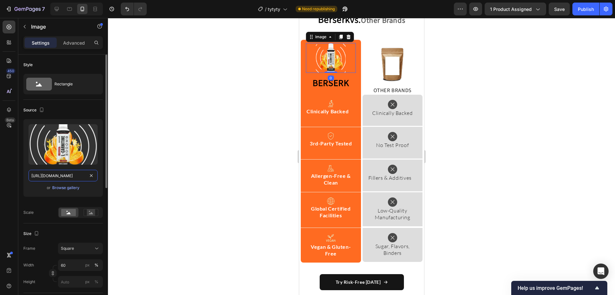
click at [74, 177] on input "[URL][DOMAIN_NAME]" at bounding box center [63, 176] width 69 height 12
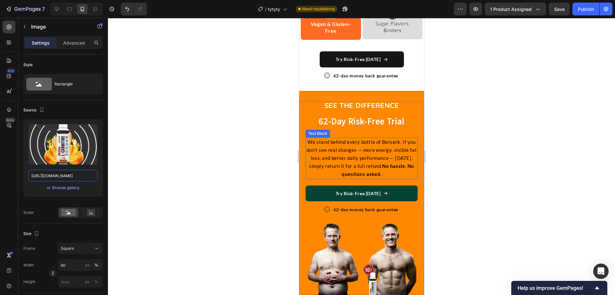
scroll to position [2588, 0]
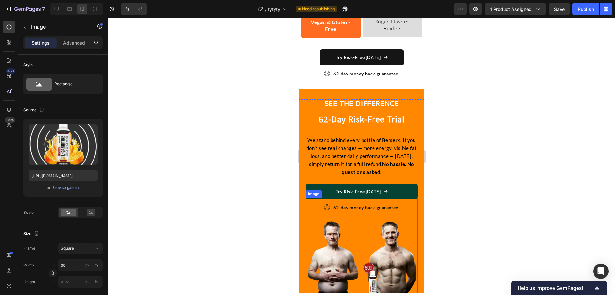
click at [366, 238] on img at bounding box center [361, 245] width 112 height 96
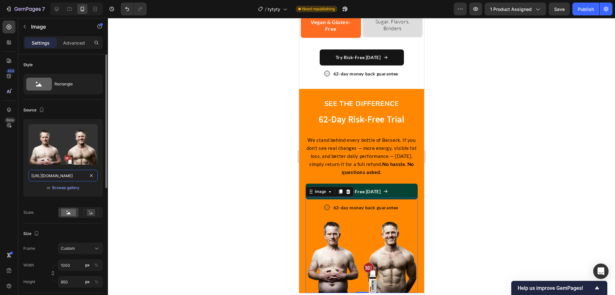
click at [81, 174] on input "[URL][DOMAIN_NAME]" at bounding box center [63, 176] width 69 height 12
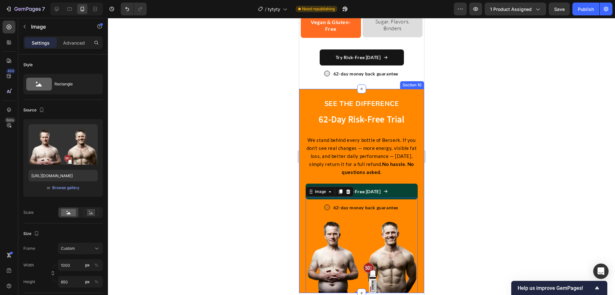
click at [383, 89] on div "SEE THE DIFFERENCE Text Block 62-Day Risk-Free Trial Heading We stand behind ev…" at bounding box center [361, 191] width 125 height 204
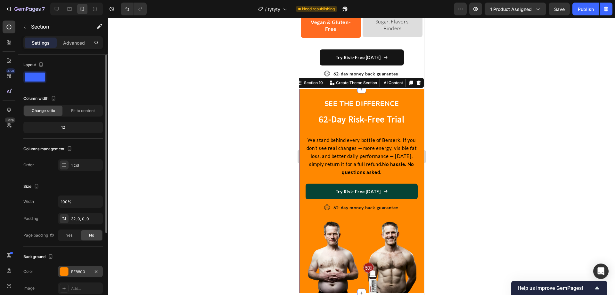
click at [85, 273] on div "FF8800" at bounding box center [80, 272] width 19 height 6
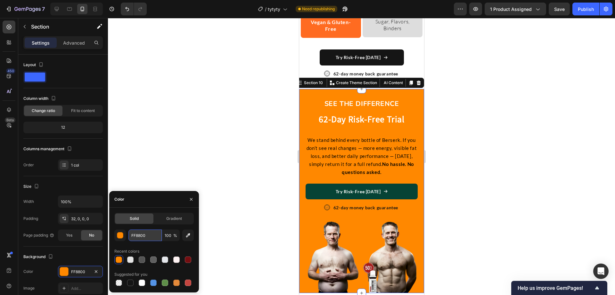
click at [146, 237] on input "FF8800" at bounding box center [145, 235] width 33 height 12
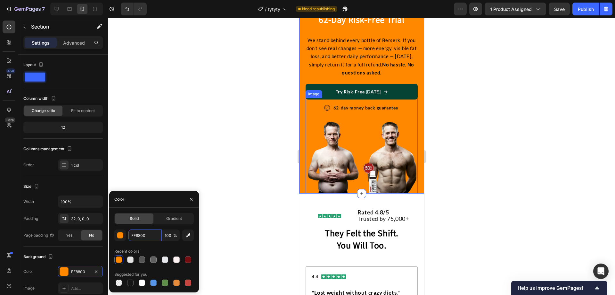
scroll to position [2620, 0]
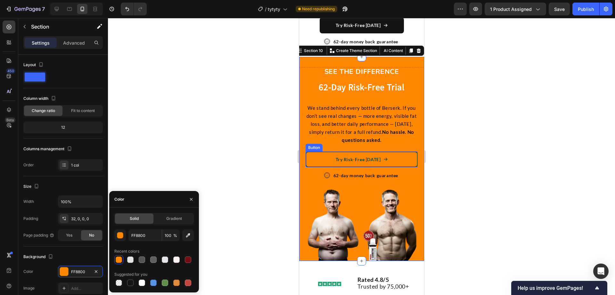
click at [393, 154] on button "Try Risk-Free [DATE]" at bounding box center [361, 159] width 112 height 16
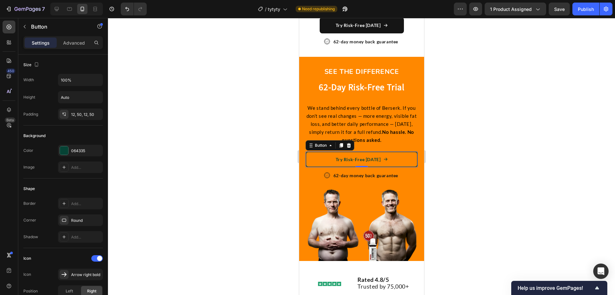
click at [329, 160] on button "Try Risk-Free [DATE]" at bounding box center [361, 159] width 112 height 16
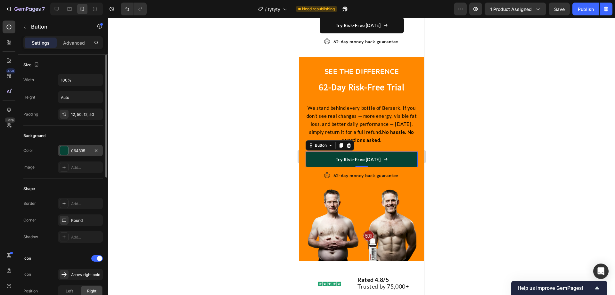
click at [79, 154] on div "064335" at bounding box center [80, 151] width 45 height 12
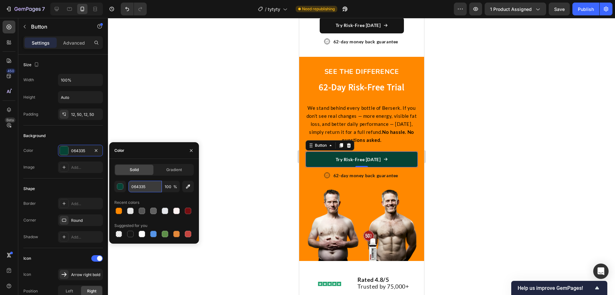
click at [146, 187] on input "064335" at bounding box center [145, 186] width 33 height 12
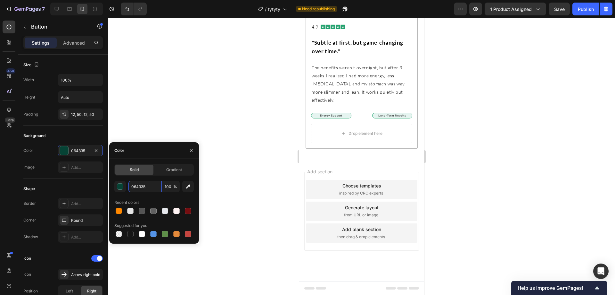
scroll to position [3332, 0]
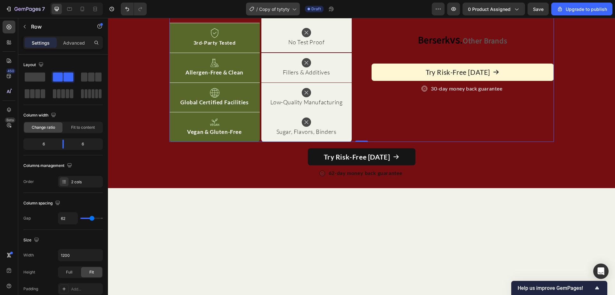
scroll to position [206, 0]
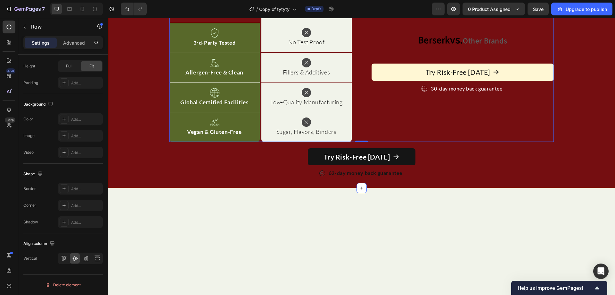
click at [131, 82] on div "Image ⁠⁠⁠⁠⁠⁠⁠ Berserk Heading Row Image Other Brands Heading Row Image Clinical…" at bounding box center [361, 70] width 507 height 213
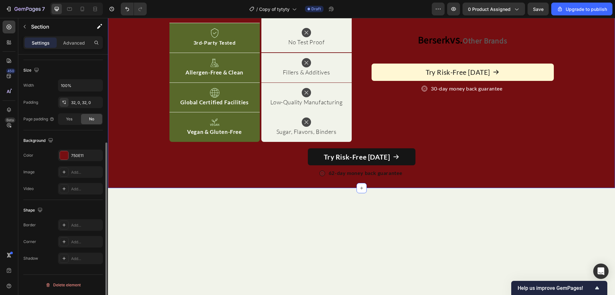
scroll to position [0, 0]
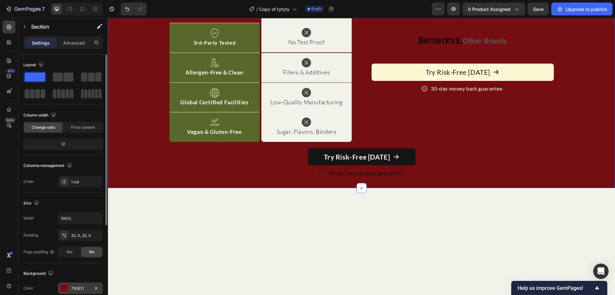
click at [73, 288] on div "750E11" at bounding box center [80, 288] width 19 height 6
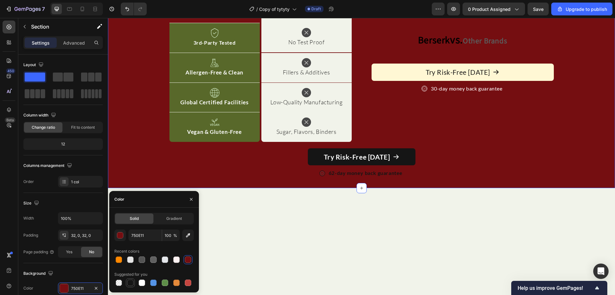
click at [127, 283] on div at bounding box center [131, 283] width 8 height 8
type input "151515"
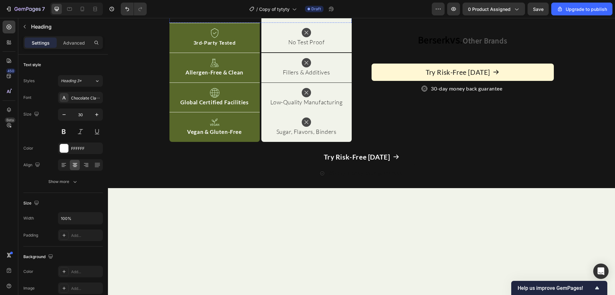
click at [171, 13] on div "Image Clinically Backed Text Block Row" at bounding box center [215, 3] width 90 height 20
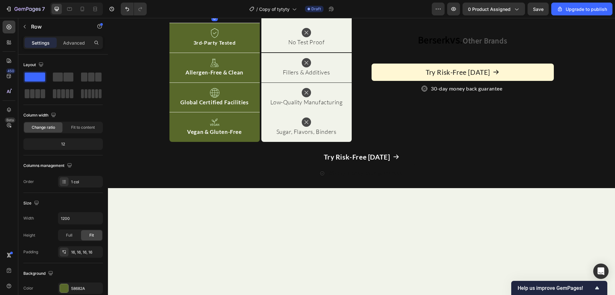
click at [75, 288] on div "58682A" at bounding box center [80, 288] width 19 height 6
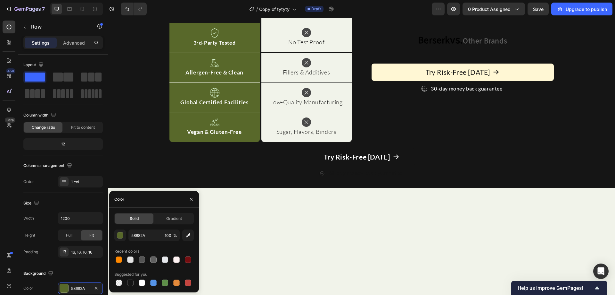
click at [142, 241] on div "58682A 100 % Recent colors Suggested for you" at bounding box center [153, 258] width 79 height 58
click at [146, 233] on input "58682A" at bounding box center [145, 235] width 33 height 12
paste input "FF6B21"
type input "FF6B21"
click at [171, 13] on div "Image Clinically Backed Text Block Row" at bounding box center [215, 3] width 90 height 20
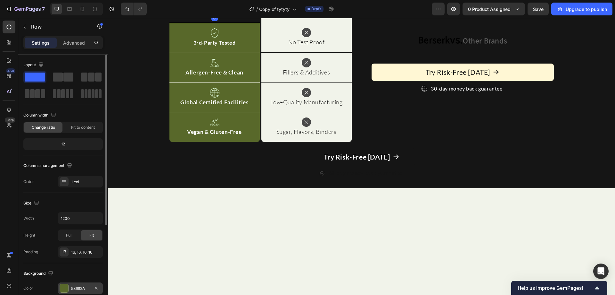
click at [80, 283] on div "58682A" at bounding box center [80, 288] width 45 height 12
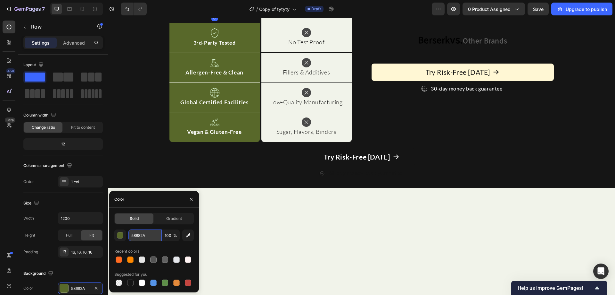
click at [144, 237] on input "58682A" at bounding box center [145, 235] width 33 height 12
paste input "FF6B21"
type input "FF6B21"
click at [172, 53] on div "Image 3rd-Party Tested Text Block Row" at bounding box center [215, 38] width 90 height 30
click at [175, 47] on p "3rd-Party Tested" at bounding box center [214, 42] width 79 height 9
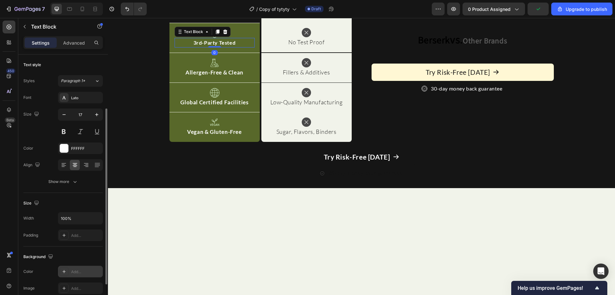
scroll to position [32, 0]
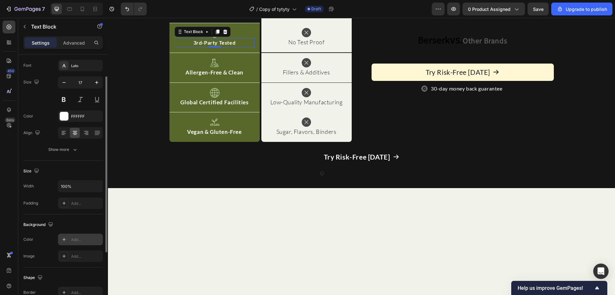
click at [79, 238] on div "Add..." at bounding box center [86, 240] width 30 height 6
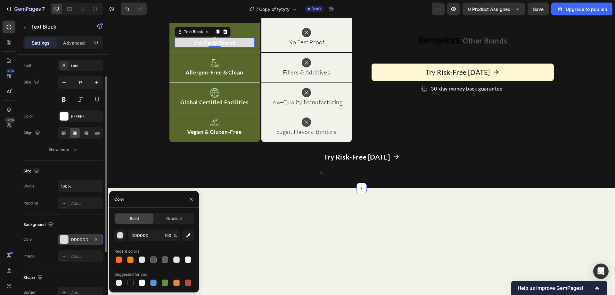
type input "000000"
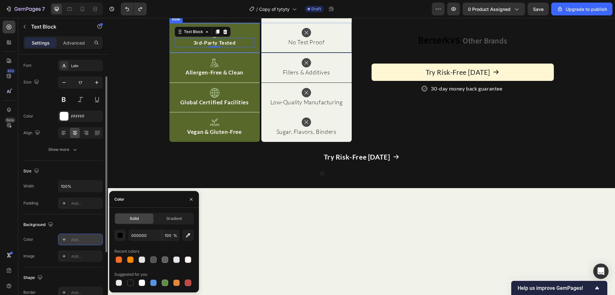
click at [170, 53] on div "Image 3rd-Party Tested Text Block 0 Row" at bounding box center [215, 38] width 90 height 30
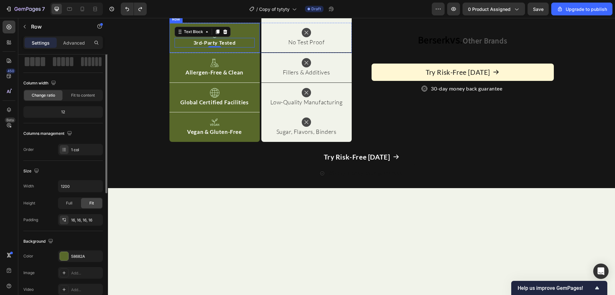
scroll to position [0, 0]
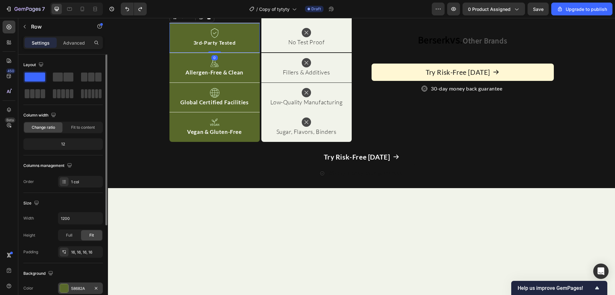
click at [76, 282] on div "Background The changes might be hidden by the video. Color 58682A Image Add... …" at bounding box center [62, 298] width 79 height 70
click at [76, 283] on div "58682A" at bounding box center [80, 288] width 45 height 12
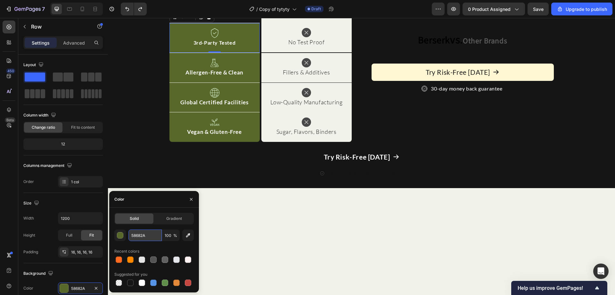
click at [142, 234] on input "58682A" at bounding box center [145, 235] width 33 height 12
paste input "FF6B21"
type input "FF6B21"
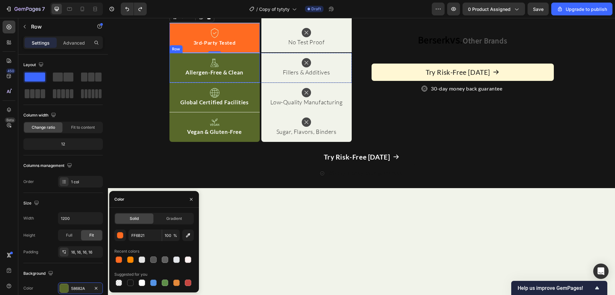
click at [170, 83] on div "Image Allergen-Free & Clean Text Block Row" at bounding box center [215, 68] width 90 height 30
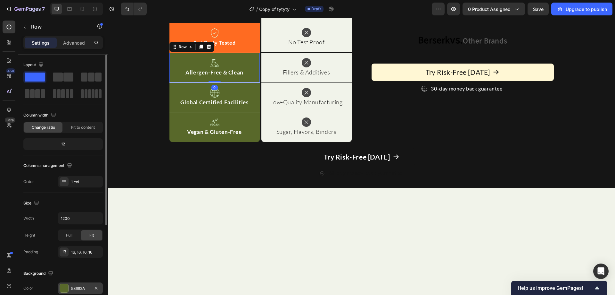
click at [76, 285] on div "58682A" at bounding box center [80, 288] width 19 height 6
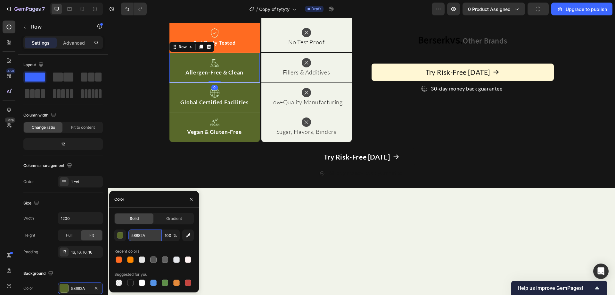
click at [148, 233] on input "58682A" at bounding box center [145, 235] width 33 height 12
paste input "FF6B21"
type input "FF6B21"
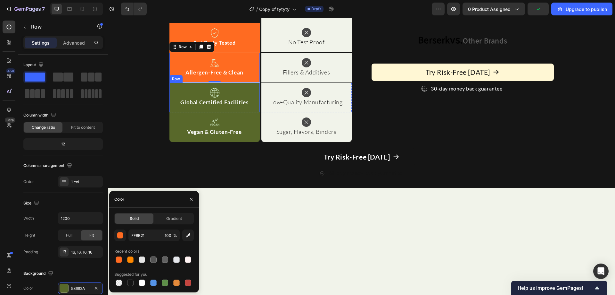
click at [141, 178] on div "Image ⁠⁠⁠⁠⁠⁠⁠ Berserk Heading Row Image Other Brands Heading Row Image Clinical…" at bounding box center [361, 70] width 507 height 213
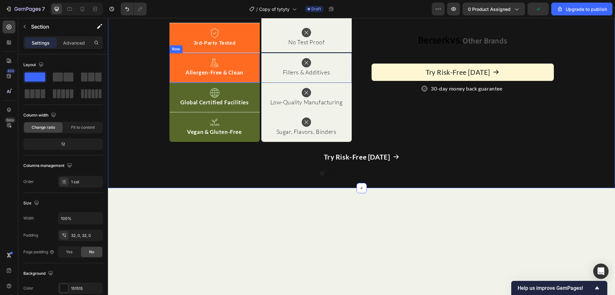
click at [171, 112] on div "Image Global Certified Facilities Text Block Row" at bounding box center [215, 98] width 90 height 30
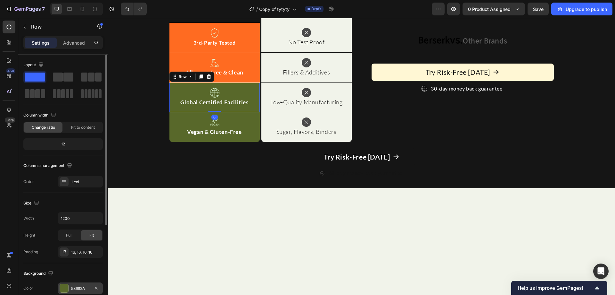
click at [74, 287] on div "58682A" at bounding box center [80, 288] width 19 height 6
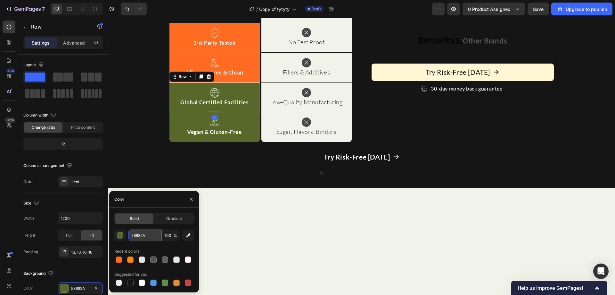
click at [147, 231] on input "58682A" at bounding box center [145, 235] width 33 height 12
paste input "FF6B21"
type input "FF6B21"
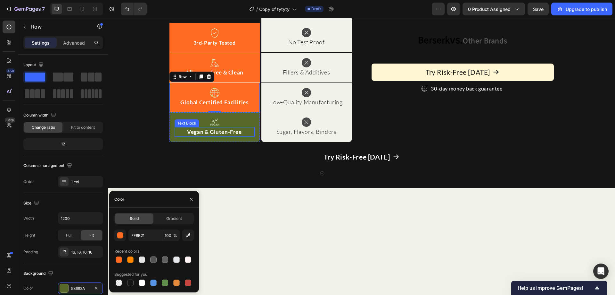
click at [253, 142] on div "Image Vegan & Gluten-Free Text Block Row" at bounding box center [215, 126] width 90 height 29
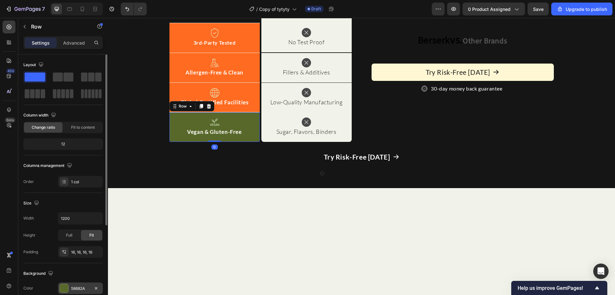
click at [79, 286] on div "58682A" at bounding box center [80, 288] width 19 height 6
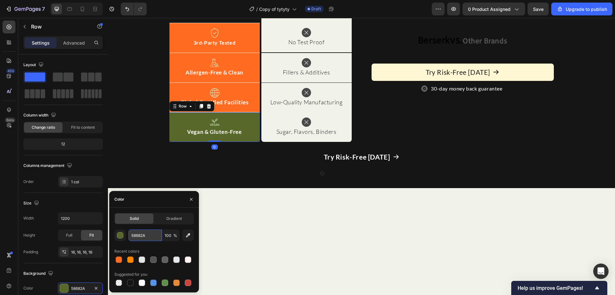
click at [142, 236] on input "58682A" at bounding box center [145, 235] width 33 height 12
paste input "FF6B21"
type input "FF6B21"
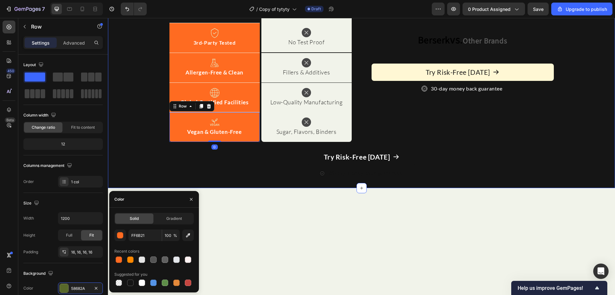
click at [132, 160] on div "Image ⁠⁠⁠⁠⁠⁠⁠ Berserk Heading Row Image Other Brands Heading Row Image Clinical…" at bounding box center [361, 70] width 507 height 213
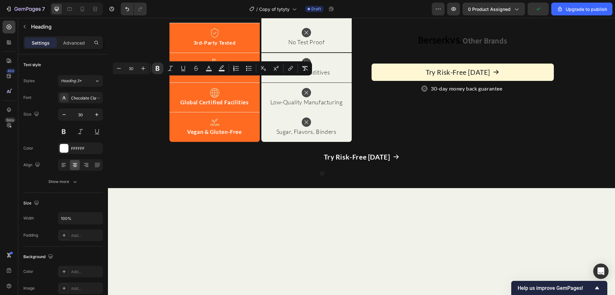
click at [215, 67] on div "Minus 30 Plus Bold Italic Underline Strikethrough color Text Background Color N…" at bounding box center [212, 68] width 198 height 12
click at [209, 68] on icon "Editor contextual toolbar" at bounding box center [209, 68] width 6 height 6
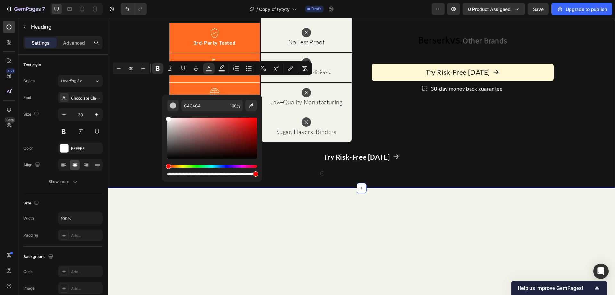
drag, startPoint x: 279, startPoint y: 159, endPoint x: 151, endPoint y: 104, distance: 139.7
type input "FFFFFF"
click at [145, 101] on div "Image Berserk Heading 0 Row Image Other Brands Heading Row Image Clinically Bac…" at bounding box center [361, 70] width 507 height 213
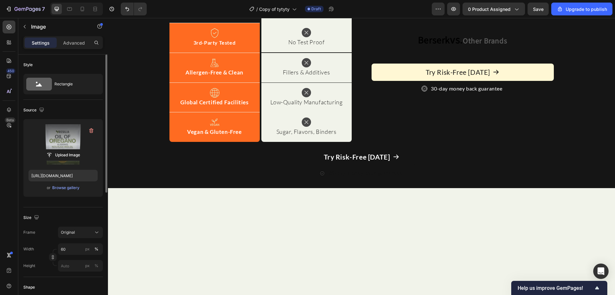
click at [79, 138] on label at bounding box center [63, 144] width 69 height 40
click at [79, 149] on input "file" at bounding box center [63, 154] width 44 height 11
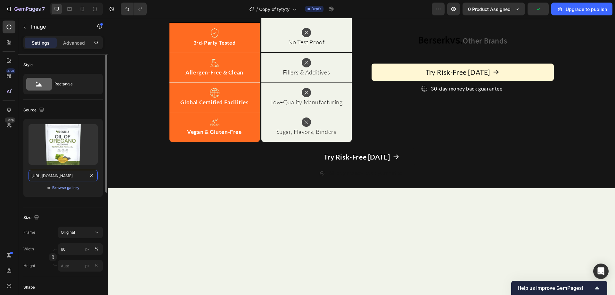
click at [75, 176] on input "[URL][DOMAIN_NAME]" at bounding box center [63, 176] width 69 height 12
paste input "ec49d64b-f8bb-4549-9cee-4ae25a266ca7.png"
type input "[URL][DOMAIN_NAME]"
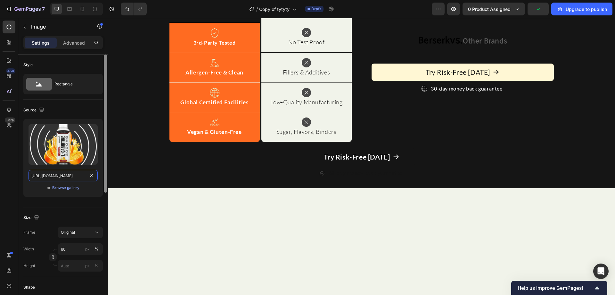
scroll to position [0, 197]
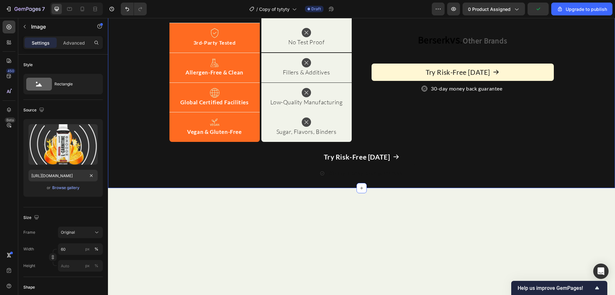
click at [147, 124] on div "Image 0 ⁠⁠⁠⁠⁠⁠⁠ Berserk Heading Row Image Other Brands Heading Row Image Clinic…" at bounding box center [361, 70] width 507 height 213
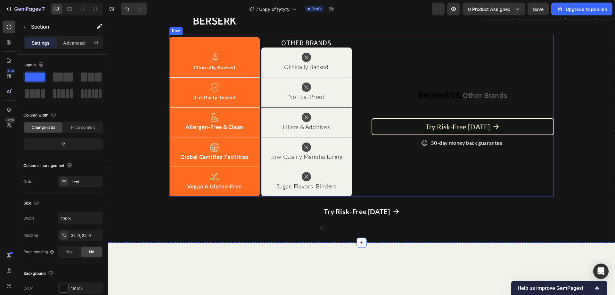
scroll to position [1827, 0]
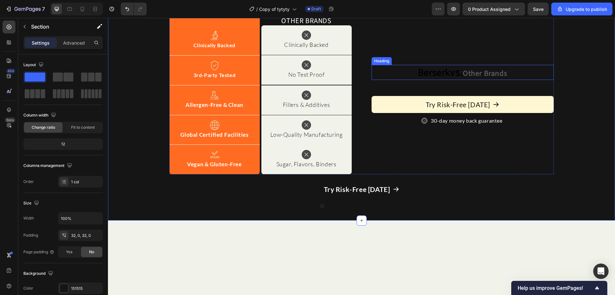
click at [450, 79] on span "vs." at bounding box center [456, 71] width 13 height 14
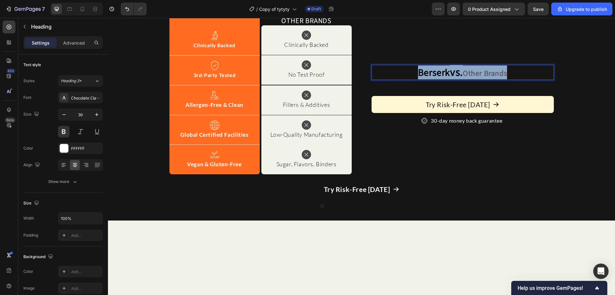
click at [450, 79] on span "vs." at bounding box center [456, 71] width 13 height 14
type input "30"
drag, startPoint x: 460, startPoint y: 154, endPoint x: 386, endPoint y: 153, distance: 74.0
click at [387, 79] on p "Berserk vs. Other Brands" at bounding box center [462, 72] width 181 height 14
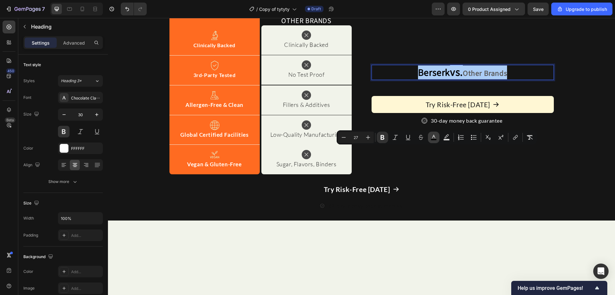
click at [437, 140] on rect "Editor contextual toolbar" at bounding box center [434, 140] width 6 height 2
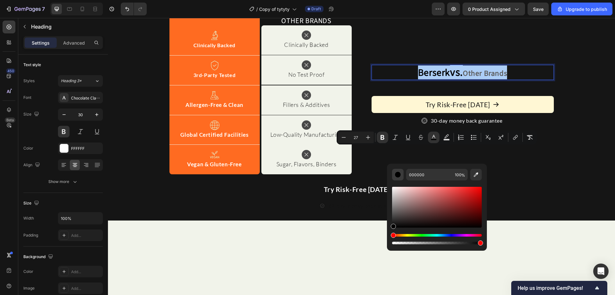
click at [396, 175] on div "Editor contextual toolbar" at bounding box center [398, 174] width 6 height 6
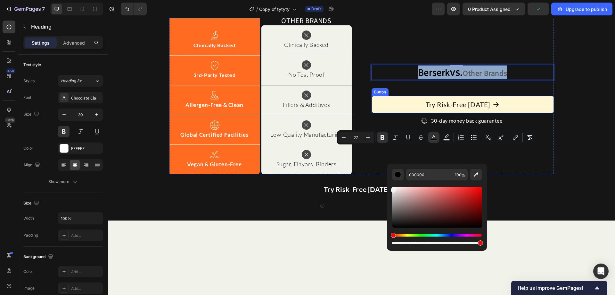
drag, startPoint x: 504, startPoint y: 216, endPoint x: 369, endPoint y: 170, distance: 143.1
type input "F2F2F2"
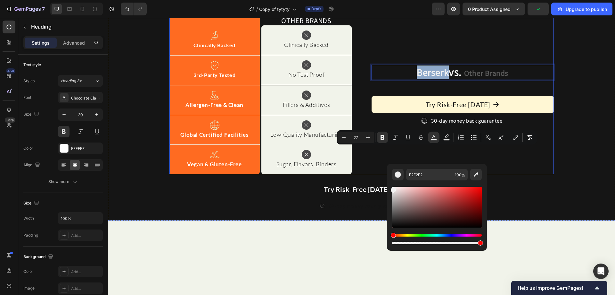
click at [369, 95] on div "Image ⁠⁠⁠⁠⁠⁠⁠ Berserk Heading Row Image Other Brands Heading Row Image Clinical…" at bounding box center [362, 93] width 385 height 162
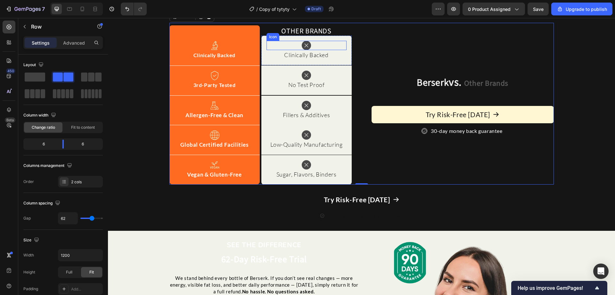
scroll to position [1804, 0]
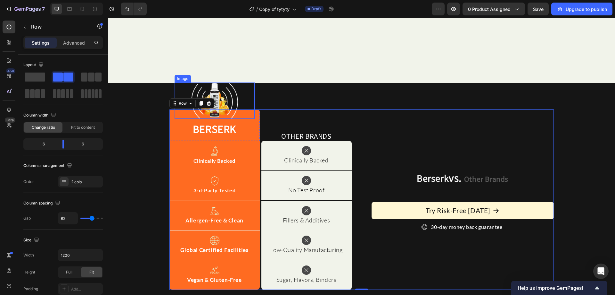
click at [226, 96] on img at bounding box center [215, 100] width 48 height 36
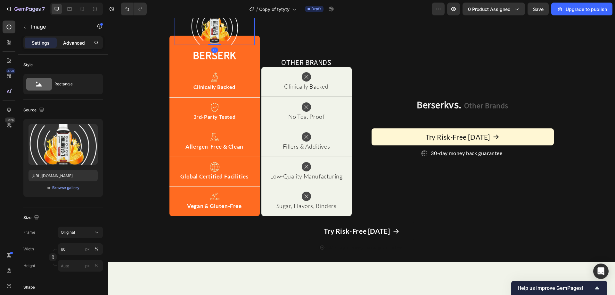
click at [80, 38] on div "Advanced" at bounding box center [74, 42] width 32 height 10
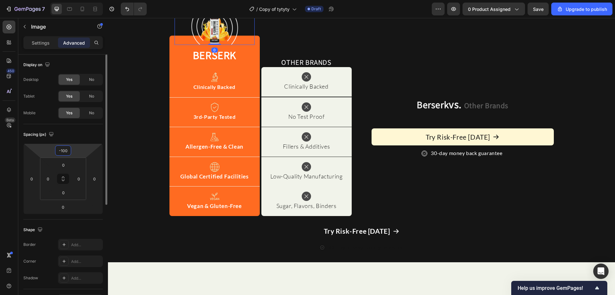
click at [67, 150] on input "-100" at bounding box center [63, 151] width 13 height 10
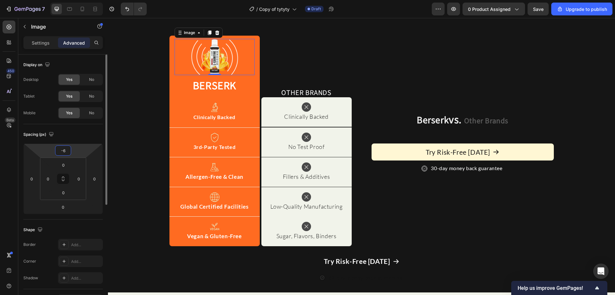
type input "-60"
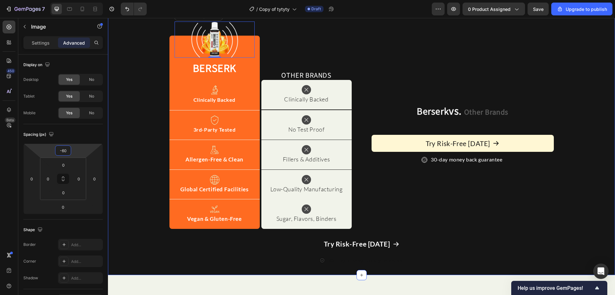
click at [152, 168] on div "Image 0 ⁠⁠⁠⁠⁠⁠⁠ Berserk Heading Row Image Other Brands Heading Row Image Clinic…" at bounding box center [361, 142] width 507 height 245
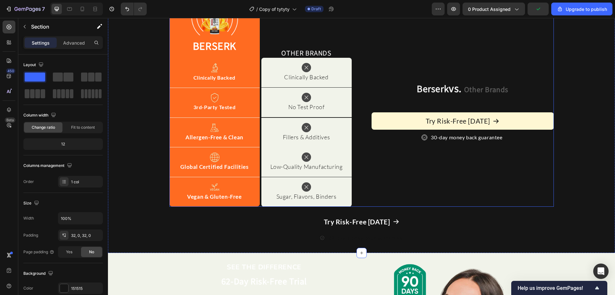
scroll to position [1900, 0]
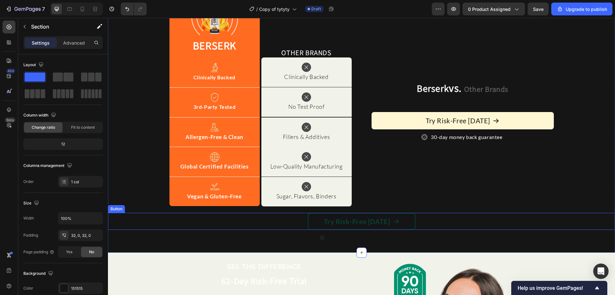
click at [407, 226] on button "Try Risk-Free [DATE]" at bounding box center [362, 220] width 108 height 17
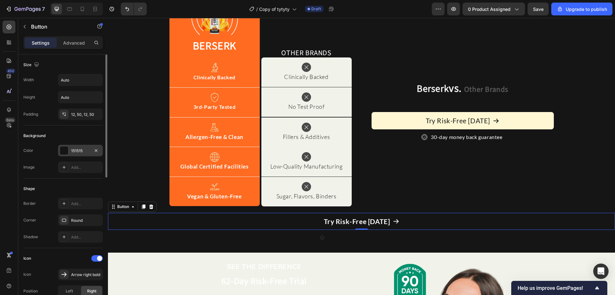
click at [91, 154] on div "151515" at bounding box center [80, 151] width 45 height 12
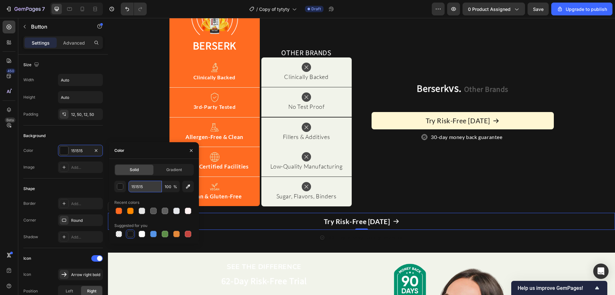
click at [149, 187] on input "151515" at bounding box center [145, 186] width 33 height 12
paste input "[URL][DOMAIN_NAME]"
type input "[URL][DOMAIN_NAME]"
click at [254, 73] on div "Image Clinically Backed Text Block Row" at bounding box center [215, 72] width 90 height 30
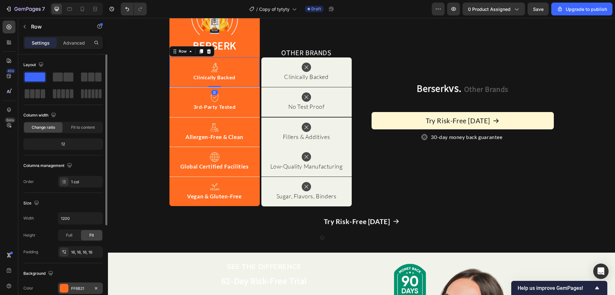
click at [74, 284] on div "FF6B21" at bounding box center [80, 288] width 45 height 12
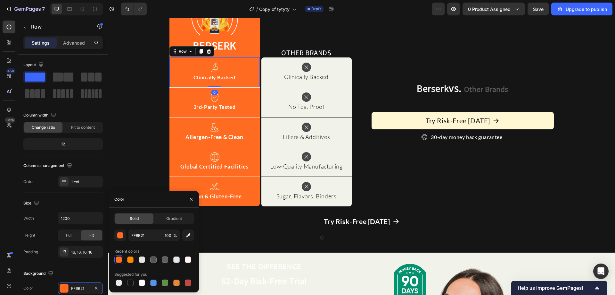
click at [137, 242] on div "FF6B21 100 % Recent colors Suggested for you" at bounding box center [153, 258] width 79 height 58
click at [144, 236] on input "FF6B21" at bounding box center [145, 235] width 33 height 12
click at [404, 225] on button "Try Risk-Free [DATE]" at bounding box center [362, 220] width 108 height 17
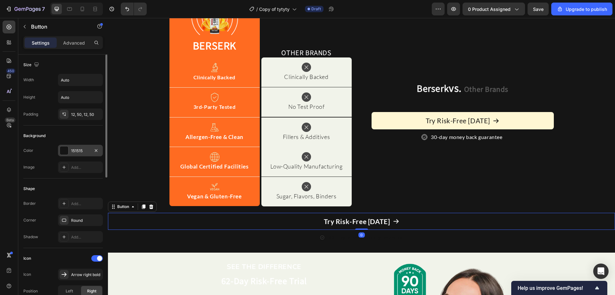
click at [83, 150] on div "151515" at bounding box center [80, 151] width 19 height 6
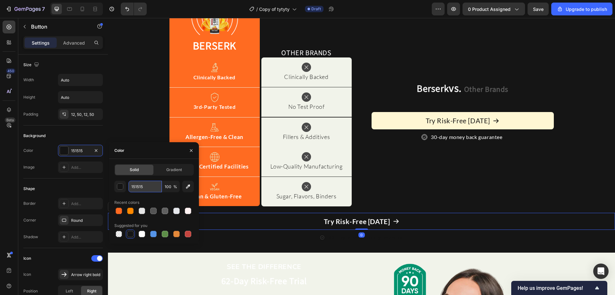
click at [147, 185] on input "151515" at bounding box center [145, 186] width 33 height 12
paste input "FF6B21"
type input "FF6B21"
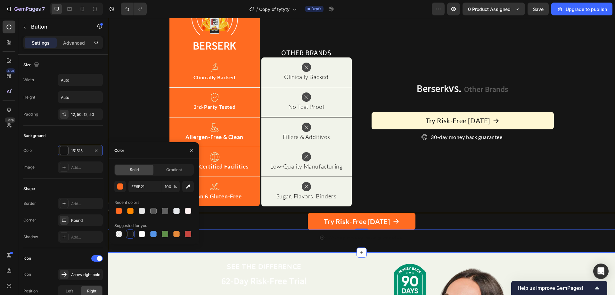
click at [308, 241] on div "Image ⁠⁠⁠⁠⁠⁠⁠ Berserk Heading Row Image Other Brands Heading Row Image Clinical…" at bounding box center [361, 119] width 507 height 265
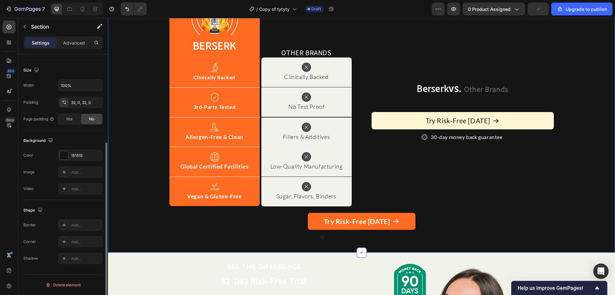
scroll to position [69, 0]
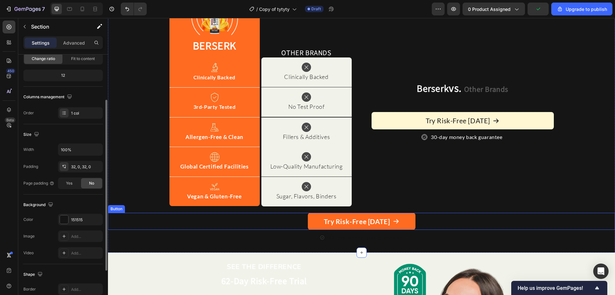
click at [296, 218] on div "Try Risk-Free [DATE] Button" at bounding box center [361, 220] width 507 height 17
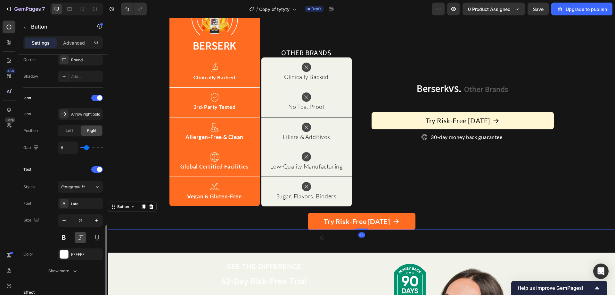
scroll to position [285, 0]
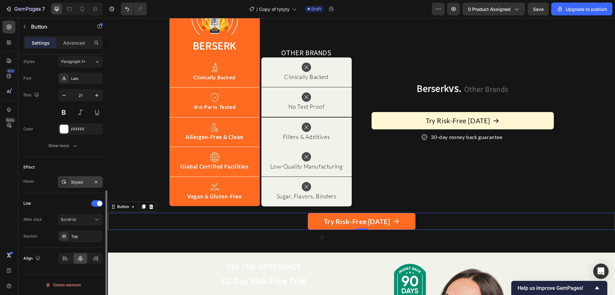
click at [83, 179] on div "Styled" at bounding box center [80, 182] width 19 height 6
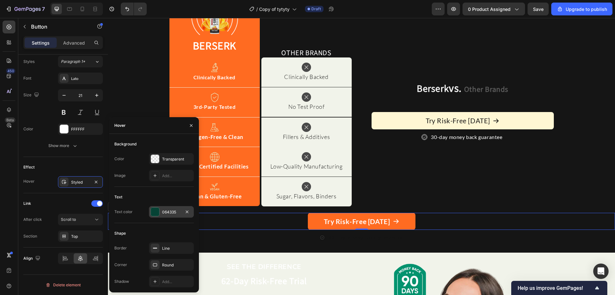
click at [160, 208] on div "064335" at bounding box center [171, 212] width 45 height 12
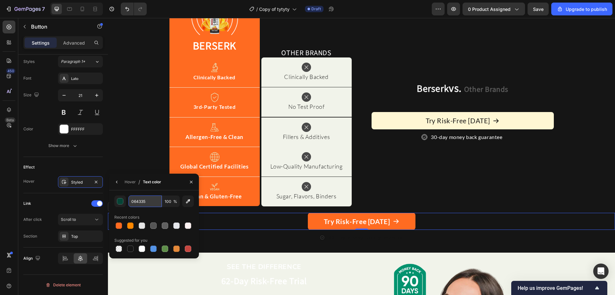
click at [149, 199] on input "064335" at bounding box center [145, 201] width 33 height 12
paste input "FF6B21"
type input "FF6B21"
click at [128, 184] on div "Hover" at bounding box center [130, 182] width 11 height 6
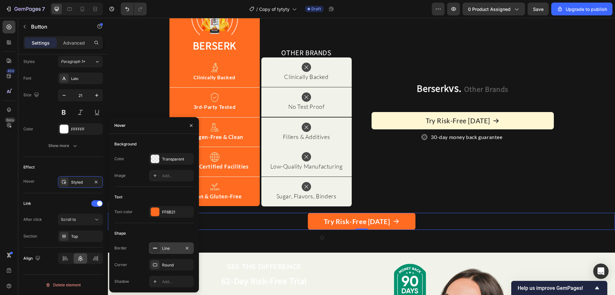
click at [176, 244] on div "Line" at bounding box center [171, 248] width 45 height 12
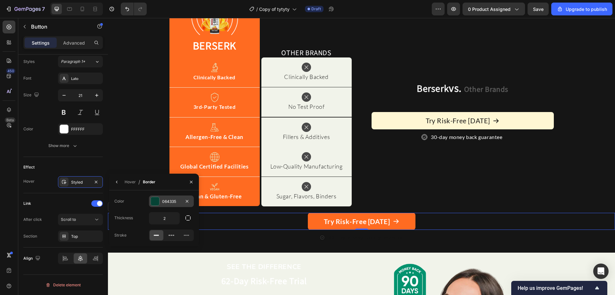
click at [158, 197] on div at bounding box center [155, 201] width 8 height 8
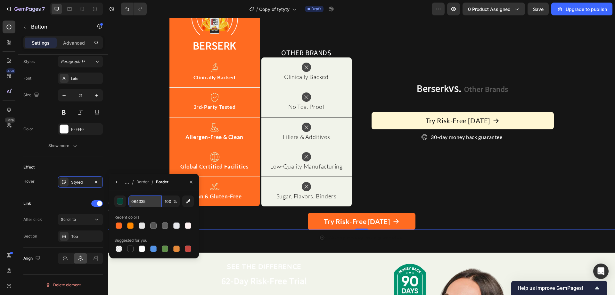
click at [144, 202] on input "064335" at bounding box center [145, 201] width 33 height 12
paste input "FF6B21"
type input "FF6B21"
click at [286, 215] on div "Try Risk-Free [DATE] Button 0" at bounding box center [361, 220] width 507 height 17
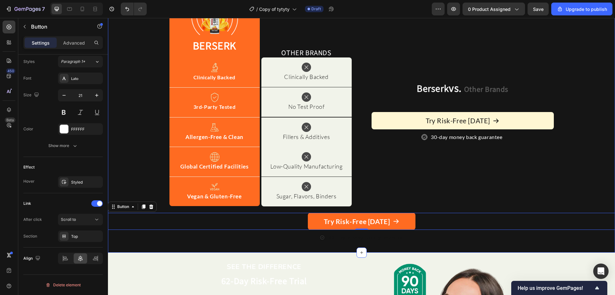
click at [431, 245] on div "Image ⁠⁠⁠⁠⁠⁠⁠ Berserk Heading Row Image Other Brands Heading Row Image Clinical…" at bounding box center [361, 119] width 507 height 265
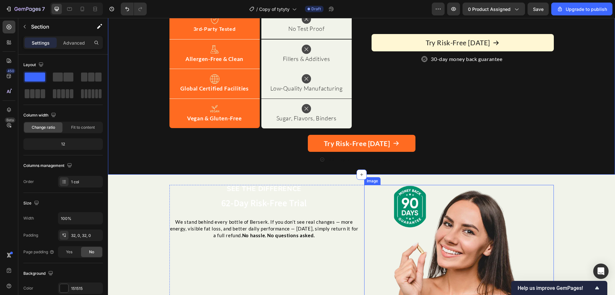
scroll to position [2069, 0]
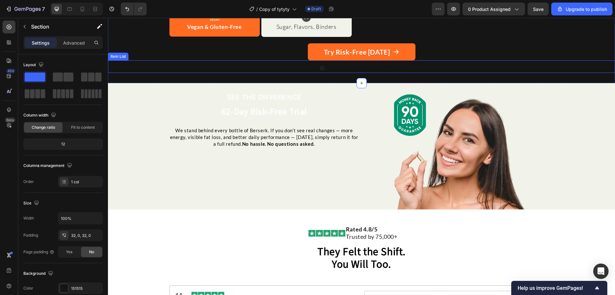
click at [354, 64] on p "62-day money back guarantee" at bounding box center [366, 67] width 74 height 7
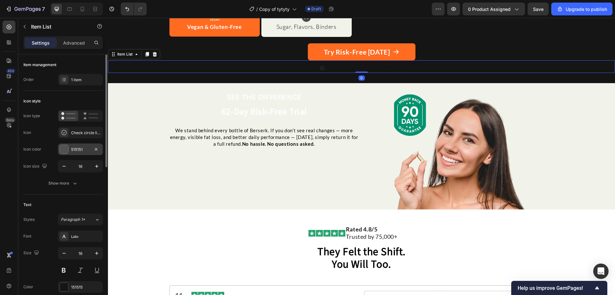
click at [69, 148] on div "515151" at bounding box center [80, 149] width 45 height 12
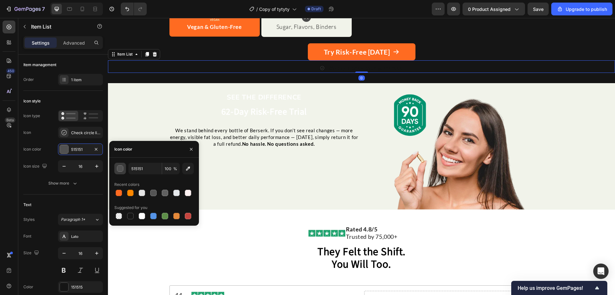
click at [121, 169] on div "button" at bounding box center [120, 168] width 6 height 6
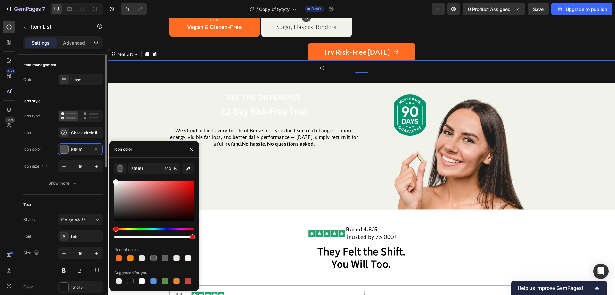
drag, startPoint x: 138, startPoint y: 195, endPoint x: 56, endPoint y: 155, distance: 91.2
click at [58, 156] on div "450 Beta Sections(18) Elements(84) Section Element Hero Section Product Detail …" at bounding box center [54, 156] width 108 height 277
type input "FFFFFF"
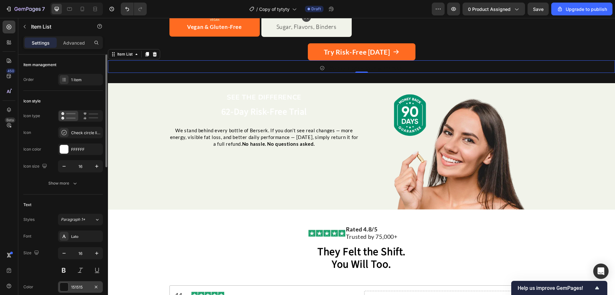
click at [71, 286] on div "151515" at bounding box center [80, 287] width 19 height 6
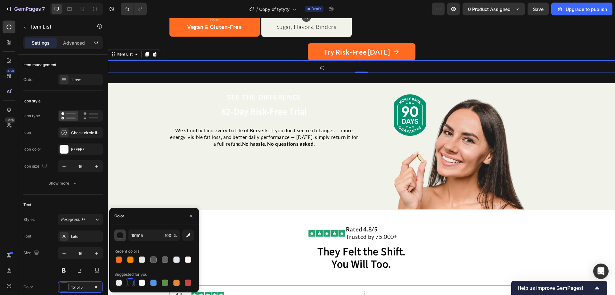
click at [123, 234] on div "button" at bounding box center [120, 235] width 6 height 6
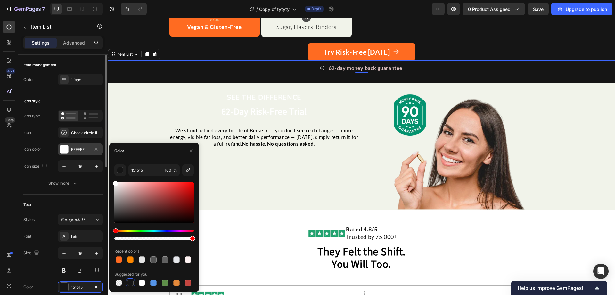
drag, startPoint x: 153, startPoint y: 219, endPoint x: 77, endPoint y: 148, distance: 103.8
click at [79, 149] on div "450 Beta Sections(18) Elements(84) Section Element Hero Section Product Detail …" at bounding box center [54, 156] width 108 height 277
type input "FFFFFF"
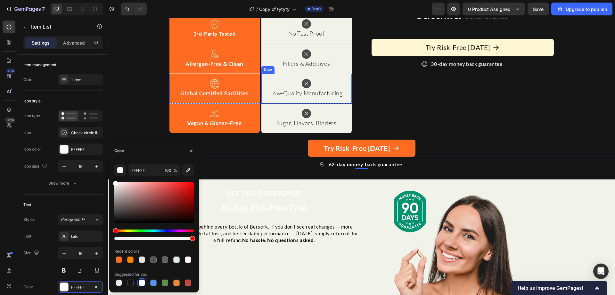
scroll to position [1877, 0]
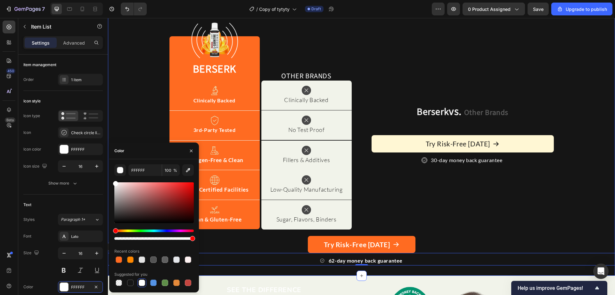
click at [127, 57] on div "Image ⁠⁠⁠⁠⁠⁠⁠ Berserk Heading Row Image Other Brands Heading Row Image Clinical…" at bounding box center [361, 142] width 507 height 245
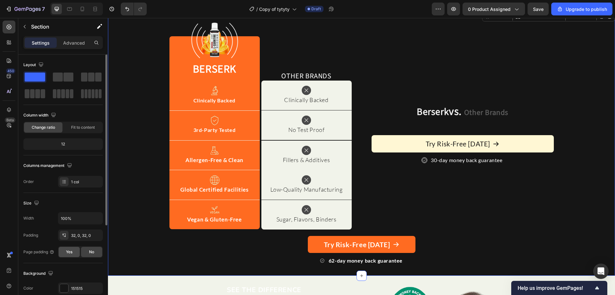
scroll to position [64, 0]
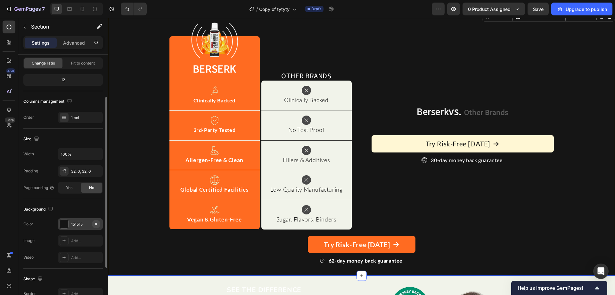
click at [96, 222] on icon "button" at bounding box center [96, 223] width 5 height 5
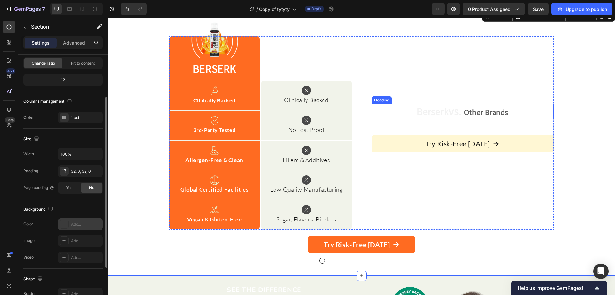
click at [426, 112] on strong "Berserk" at bounding box center [433, 111] width 32 height 12
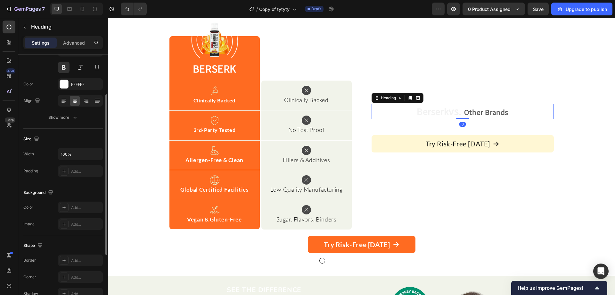
scroll to position [0, 0]
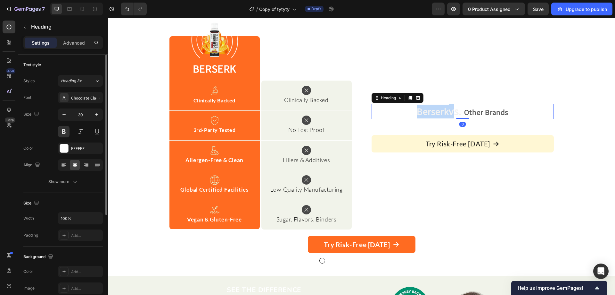
click at [427, 108] on strong "Berserk" at bounding box center [433, 111] width 32 height 12
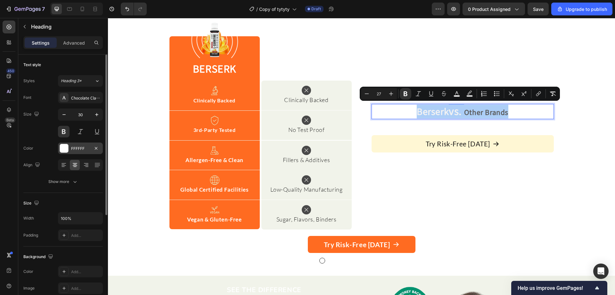
click at [83, 148] on div "FFFFFF" at bounding box center [80, 149] width 19 height 6
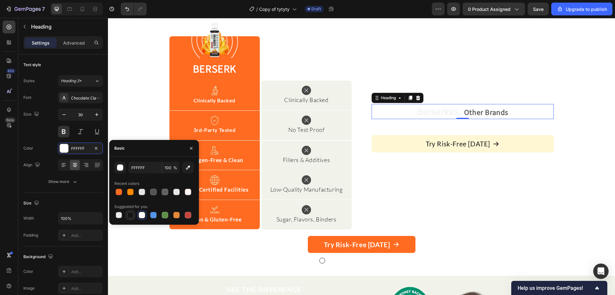
click at [127, 214] on div at bounding box center [131, 215] width 8 height 8
type input "151515"
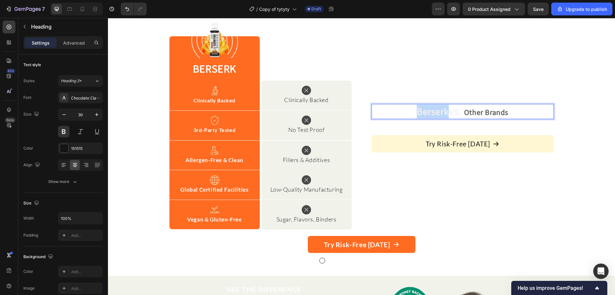
click at [418, 115] on strong "Berserk" at bounding box center [433, 111] width 32 height 12
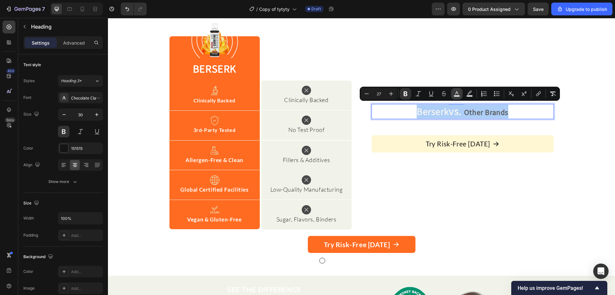
click at [458, 94] on icon "Editor contextual toolbar" at bounding box center [456, 93] width 3 height 4
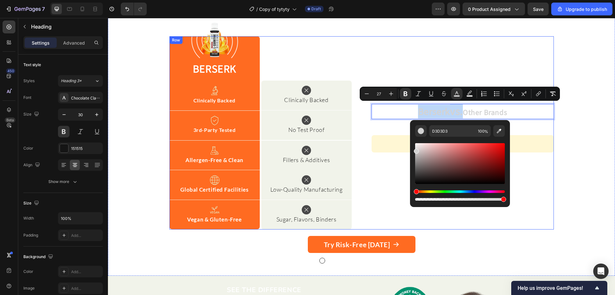
drag, startPoint x: 541, startPoint y: 181, endPoint x: 381, endPoint y: 225, distance: 165.8
type input "070707"
drag, startPoint x: 552, startPoint y: 179, endPoint x: 389, endPoint y: 198, distance: 163.6
click at [374, 184] on div "Berserk vs. Other Brands Heading 0 Try Risk-Free [DATE] Button 30-day money bac…" at bounding box center [463, 132] width 182 height 193
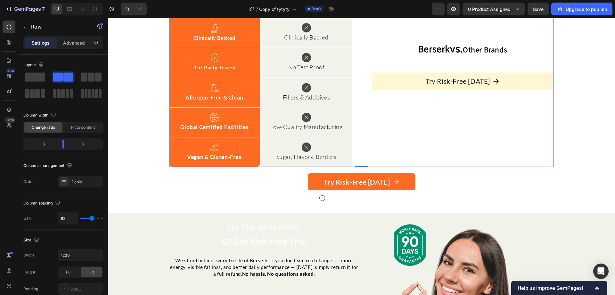
scroll to position [1941, 0]
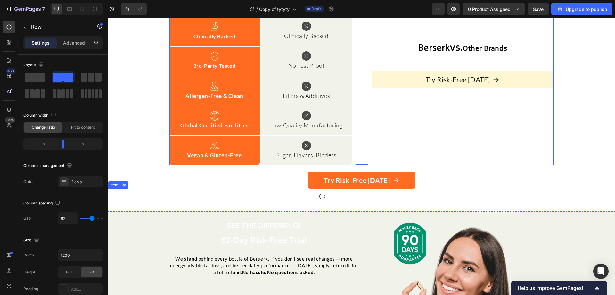
click at [338, 195] on strong "62-day money back guarantee" at bounding box center [366, 196] width 74 height 6
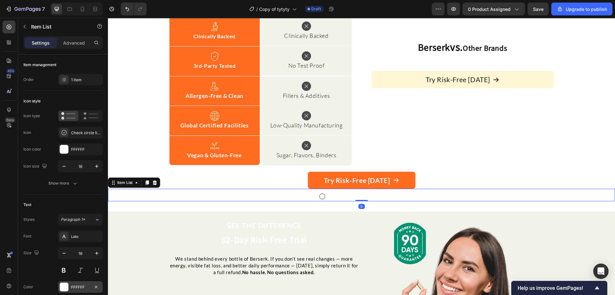
click at [83, 290] on div "FFFFFF" at bounding box center [80, 287] width 45 height 12
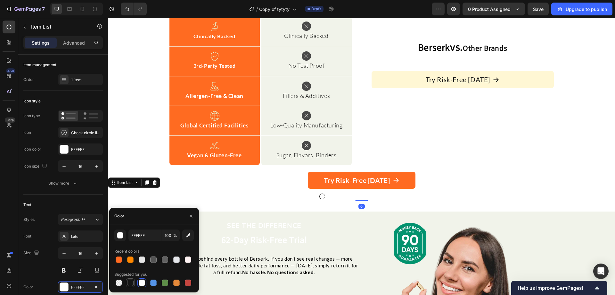
click at [133, 282] on div at bounding box center [130, 282] width 6 height 6
type input "151515"
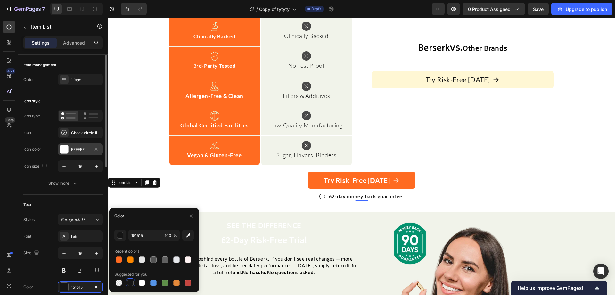
click at [86, 154] on div "FFFFFF" at bounding box center [80, 149] width 45 height 12
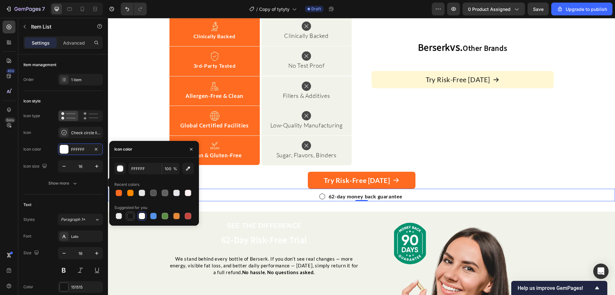
click at [127, 215] on div at bounding box center [130, 215] width 6 height 6
type input "151515"
click at [154, 121] on div "Image ⁠⁠⁠⁠⁠⁠⁠ Berserk Heading Row Image Other Brands Heading Row Image Clinical…" at bounding box center [361, 78] width 507 height 245
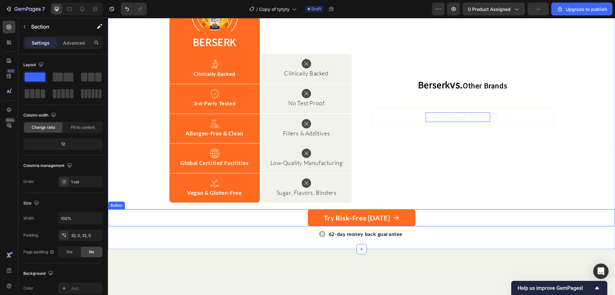
scroll to position [1845, 0]
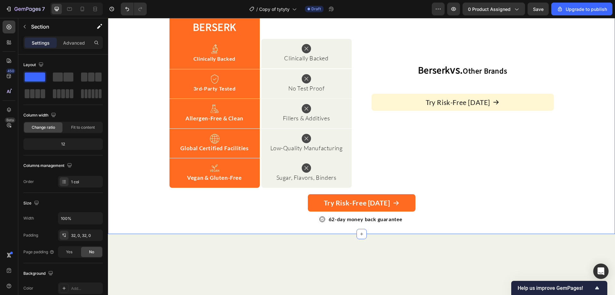
click at [115, 53] on div "Image ⁠⁠⁠⁠⁠⁠⁠ Berserk Heading Row Image Other Brands Heading Row Image Clinical…" at bounding box center [361, 101] width 507 height 245
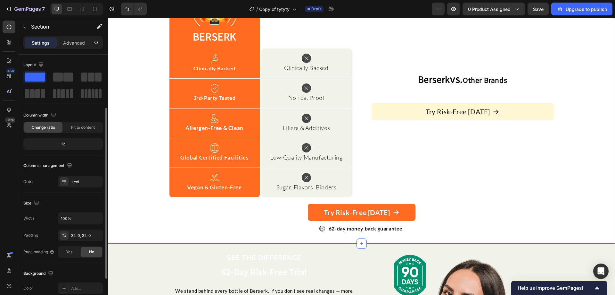
scroll to position [96, 0]
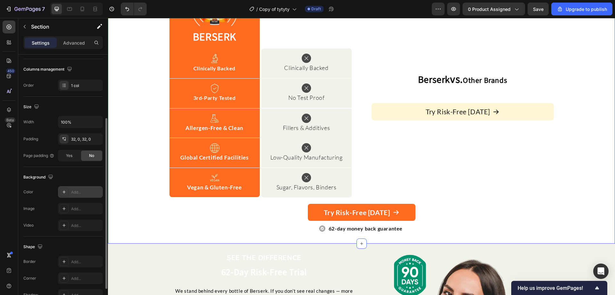
click at [82, 187] on div "Add..." at bounding box center [80, 192] width 45 height 12
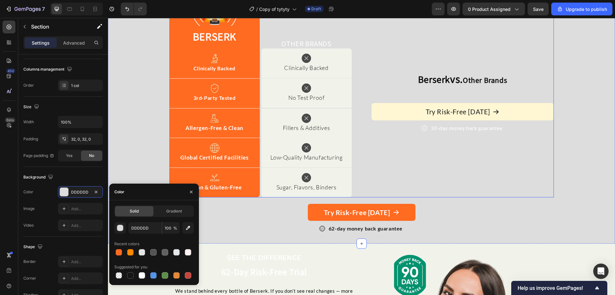
click at [448, 182] on div "⁠⁠⁠⁠⁠⁠⁠ Berserk vs. Other Brands Heading Try Risk-Free [DATE] Button 30-day mon…" at bounding box center [463, 100] width 182 height 193
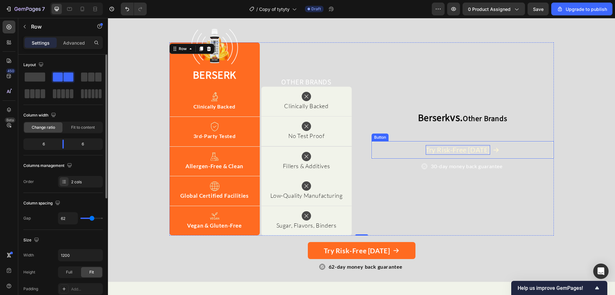
scroll to position [1822, 0]
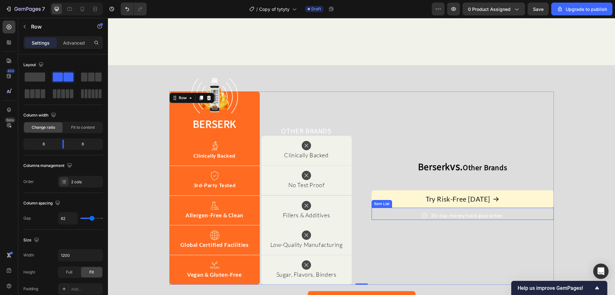
click at [463, 218] on p "30-day money back guarantee" at bounding box center [466, 215] width 71 height 7
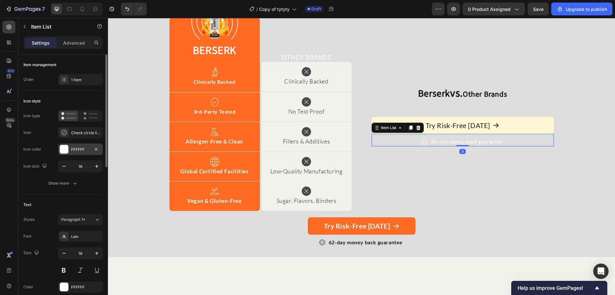
click at [74, 148] on div "FFFFFF" at bounding box center [80, 149] width 19 height 6
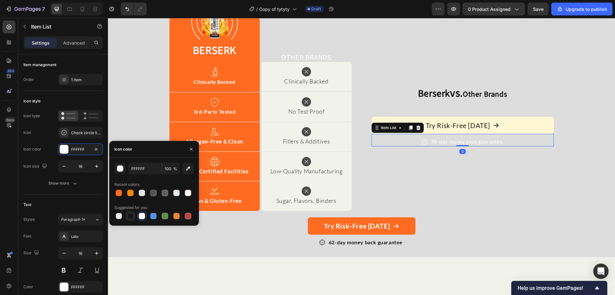
click at [126, 214] on div at bounding box center [130, 215] width 9 height 9
type input "151515"
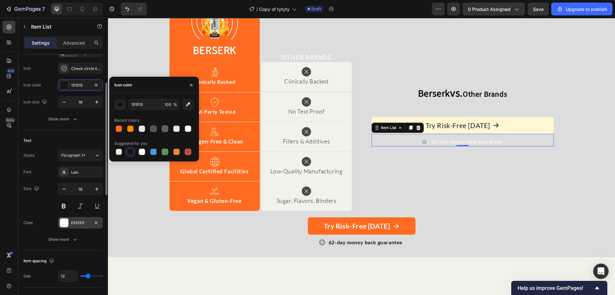
click at [83, 225] on div "FFFFFF" at bounding box center [80, 223] width 19 height 6
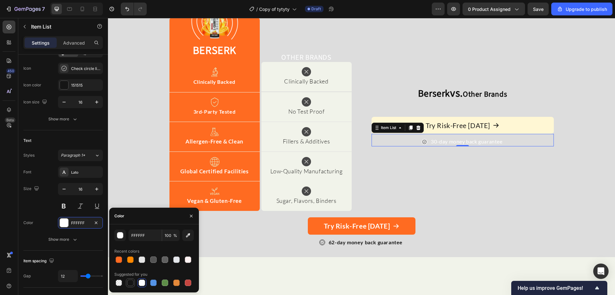
click at [131, 282] on div at bounding box center [130, 282] width 6 height 6
type input "151515"
click at [446, 211] on div "⁠⁠⁠⁠⁠⁠⁠ Berserk vs. Other Brands Heading Try Risk-Free [DATE] Button 30-day mon…" at bounding box center [463, 114] width 182 height 193
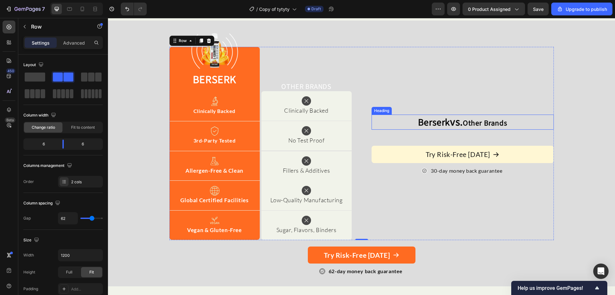
scroll to position [1854, 0]
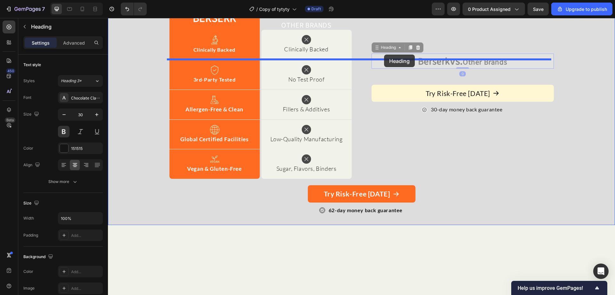
drag, startPoint x: 449, startPoint y: 137, endPoint x: 384, endPoint y: 54, distance: 105.3
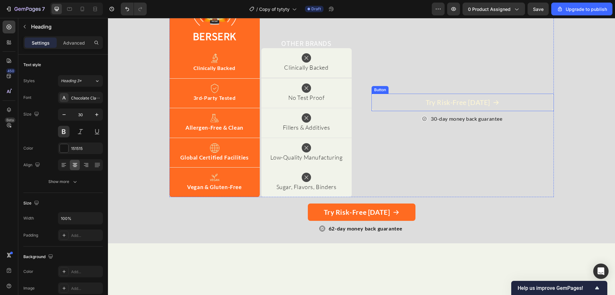
click at [410, 111] on button "Try Risk-Free [DATE]" at bounding box center [463, 102] width 182 height 17
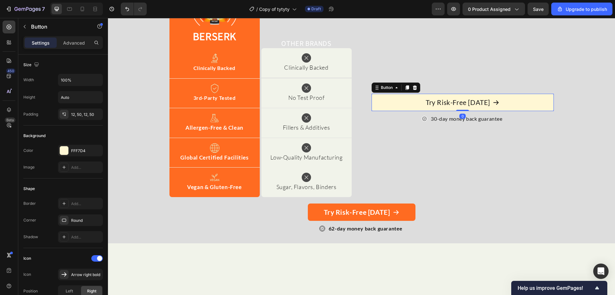
click at [415, 90] on icon at bounding box center [414, 87] width 5 height 5
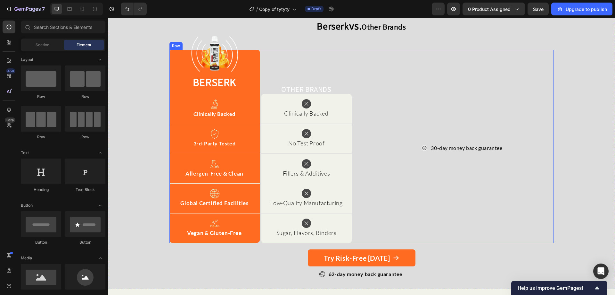
scroll to position [1886, 0]
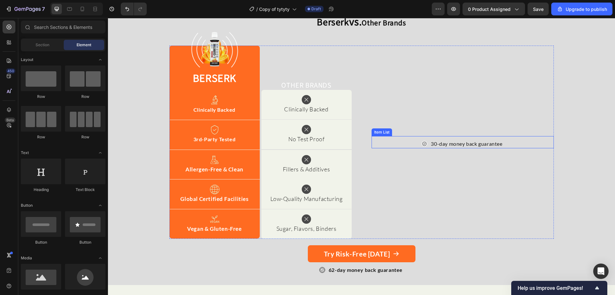
click at [422, 147] on div "30-day money back guarantee" at bounding box center [463, 143] width 82 height 9
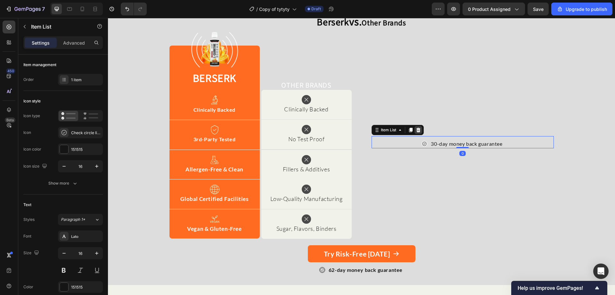
click at [415, 130] on div at bounding box center [419, 130] width 8 height 8
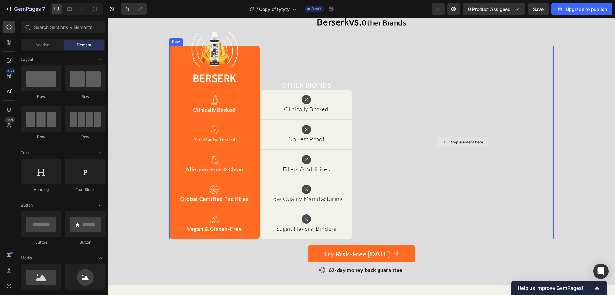
scroll to position [1822, 0]
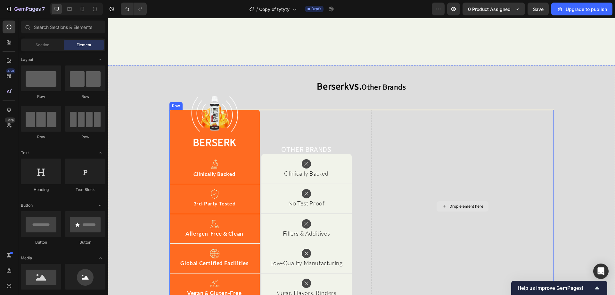
click at [381, 156] on div "Drop element here" at bounding box center [463, 206] width 182 height 193
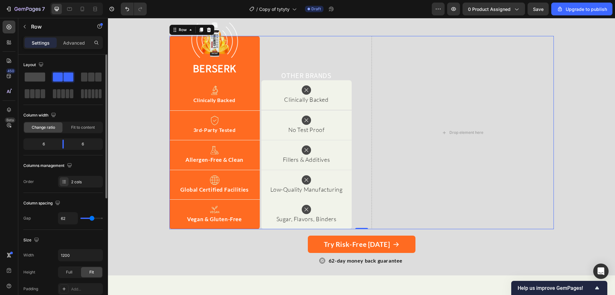
click at [41, 73] on span at bounding box center [35, 76] width 21 height 9
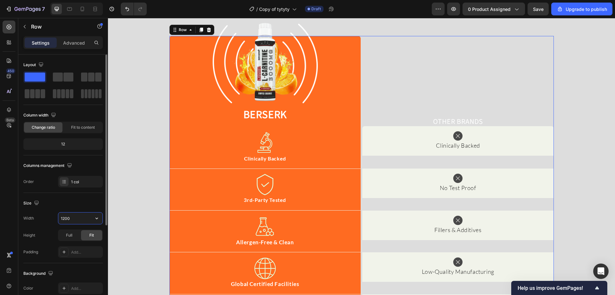
click at [79, 218] on input "1200" at bounding box center [80, 218] width 44 height 12
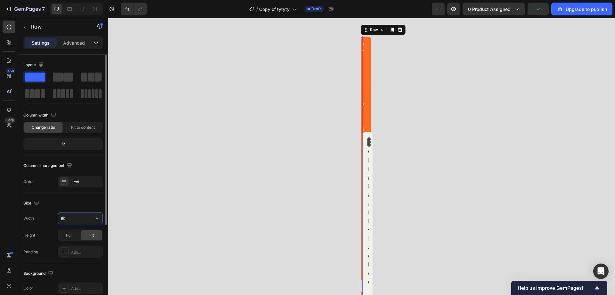
type input "600"
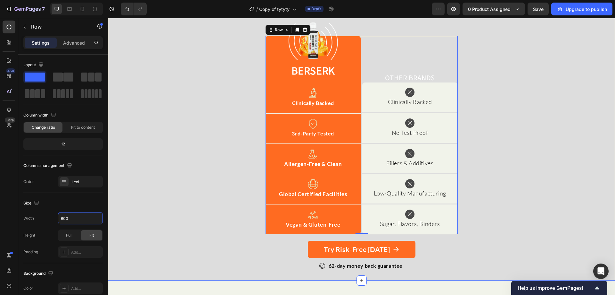
click at [180, 210] on div "Berserk vs. Other Brands Heading Image ⁠⁠⁠⁠⁠⁠⁠ Berserk Heading Row Image Other …" at bounding box center [361, 136] width 507 height 268
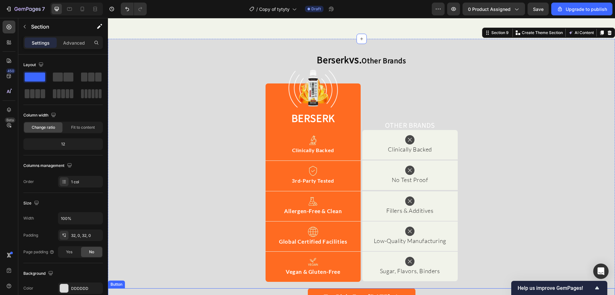
scroll to position [1918, 0]
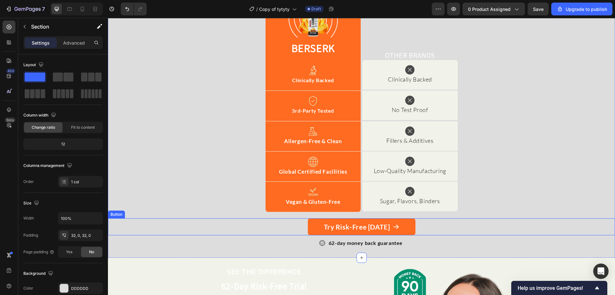
click at [431, 222] on div "Try Risk-Free [DATE] Button" at bounding box center [361, 226] width 507 height 17
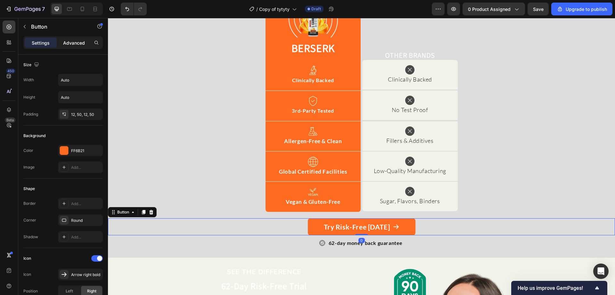
click at [69, 41] on p "Advanced" at bounding box center [74, 42] width 22 height 7
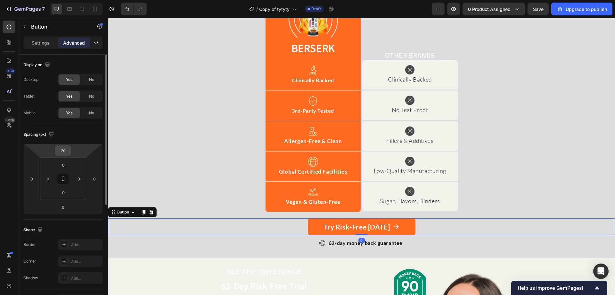
click at [67, 150] on input "20" at bounding box center [63, 151] width 13 height 10
type input "30"
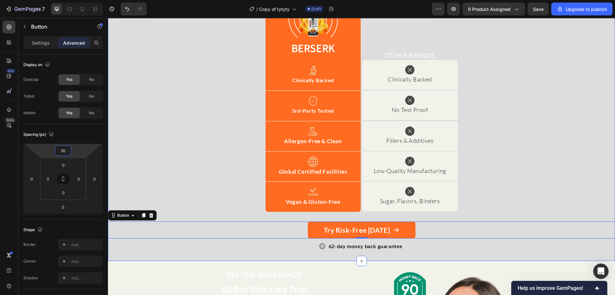
click at [160, 135] on div "Berserk vs. Other Brands Heading Image ⁠⁠⁠⁠⁠⁠⁠ Berserk Heading Row Image Other …" at bounding box center [361, 114] width 507 height 271
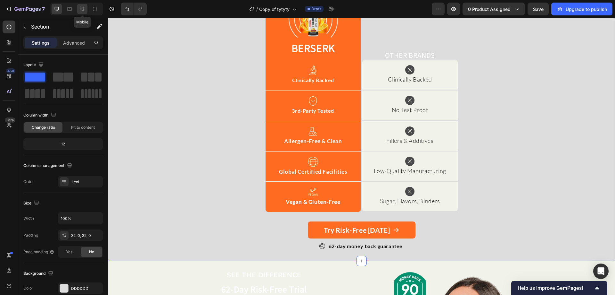
click at [84, 9] on icon at bounding box center [83, 9] width 4 height 4
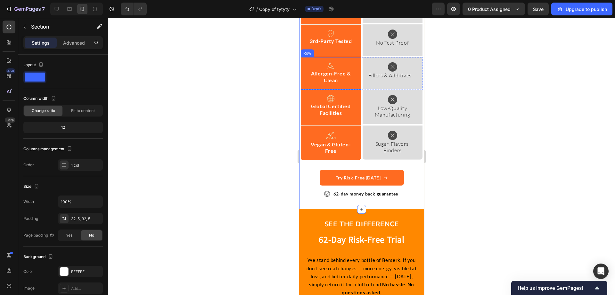
scroll to position [1986, 0]
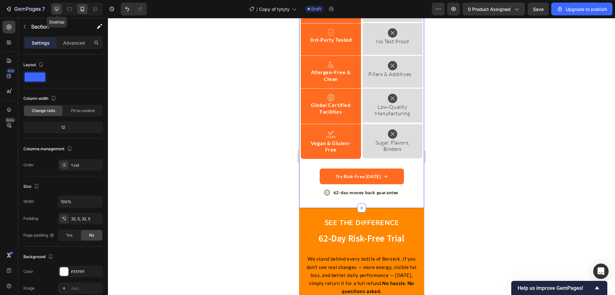
click at [59, 10] on icon at bounding box center [57, 9] width 6 height 6
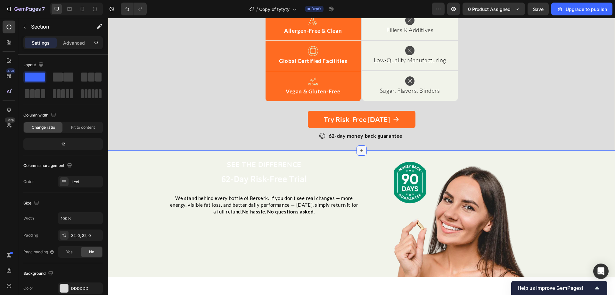
scroll to position [2055, 0]
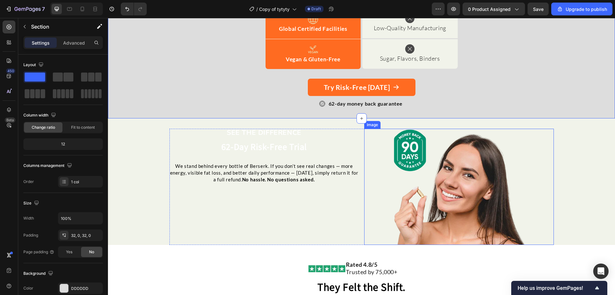
click at [453, 176] on img at bounding box center [459, 187] width 133 height 116
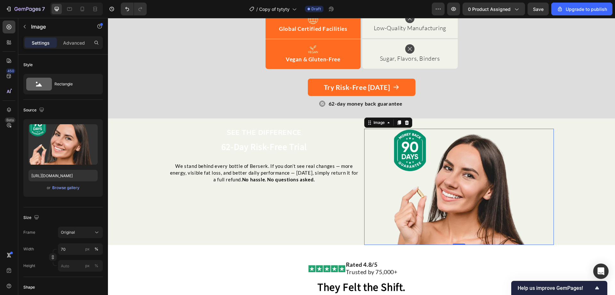
click at [471, 190] on img at bounding box center [459, 187] width 133 height 116
click at [65, 175] on input "[URL][DOMAIN_NAME]" at bounding box center [63, 176] width 69 height 12
paste input "8f8e82c4-cf2e-4a2d-91af-6a1541c89106.png"
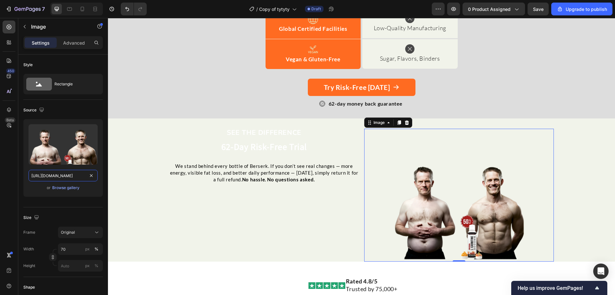
type input "[URL][DOMAIN_NAME]"
click at [304, 120] on div "SEE THE DIFFERENCE Text Block 62-Day Risk-Free Trial Heading We stand behind ev…" at bounding box center [361, 189] width 507 height 143
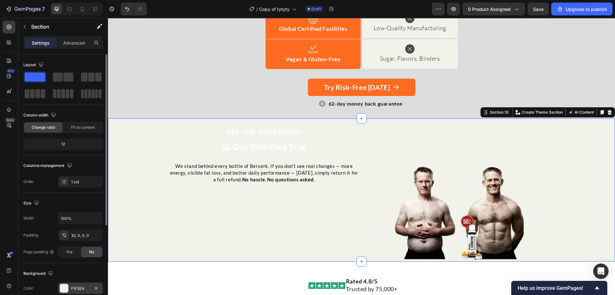
click at [79, 289] on div "F1F3EA" at bounding box center [80, 288] width 19 height 6
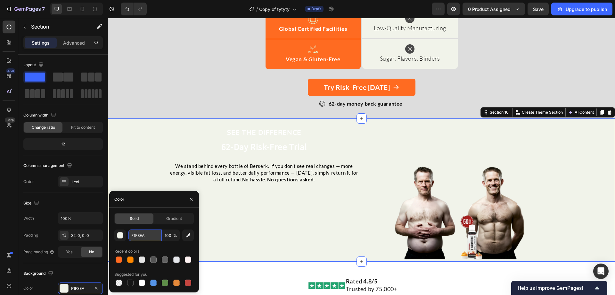
click at [151, 234] on input "F1F3EA" at bounding box center [145, 235] width 33 height 12
paste input "F8800"
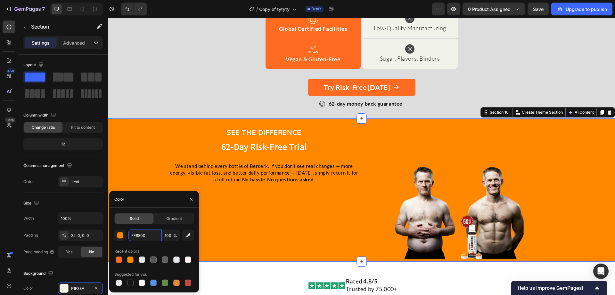
type input "FF8800"
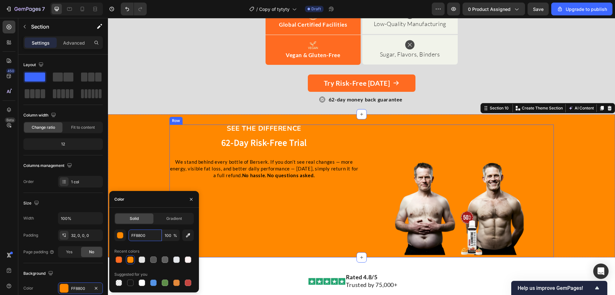
scroll to position [2055, 0]
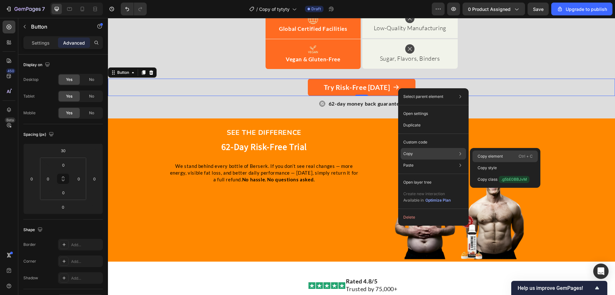
click at [483, 155] on p "Copy element" at bounding box center [490, 156] width 25 height 6
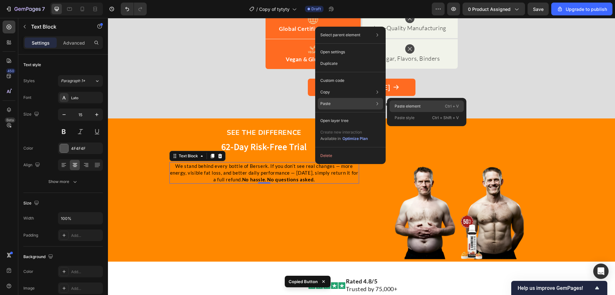
click at [408, 107] on p "Paste element" at bounding box center [408, 106] width 26 height 6
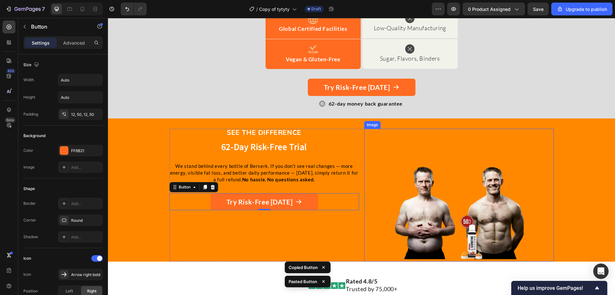
click at [382, 175] on div at bounding box center [459, 195] width 190 height 133
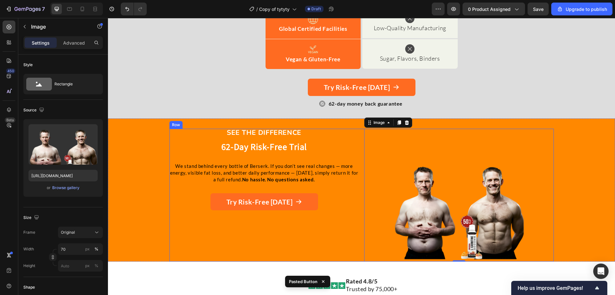
click at [358, 198] on div "SEE THE DIFFERENCE Text Block 62-Day Risk-Free Trial Heading We stand behind ev…" at bounding box center [362, 195] width 385 height 133
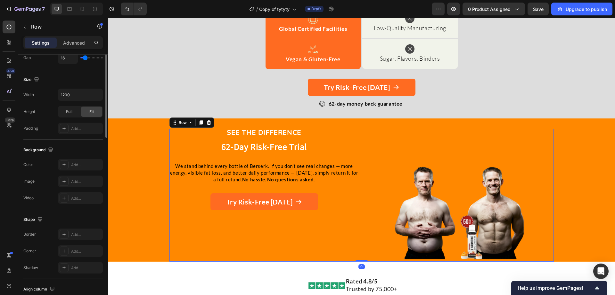
scroll to position [192, 0]
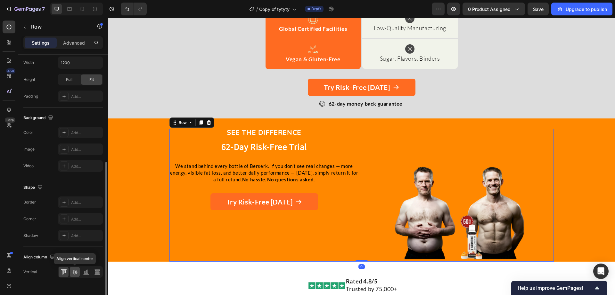
click at [77, 275] on div at bounding box center [75, 271] width 10 height 10
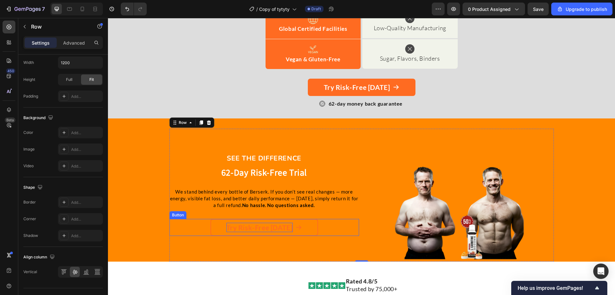
click at [245, 228] on strong "Try Risk-Free [DATE]" at bounding box center [260, 227] width 66 height 8
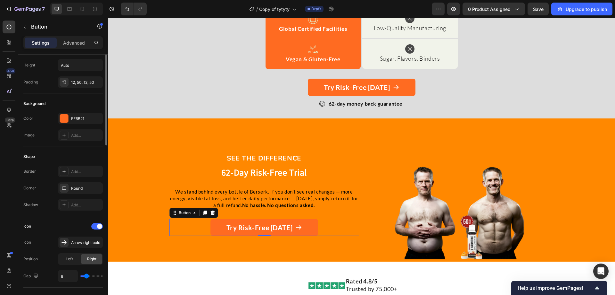
scroll to position [64, 0]
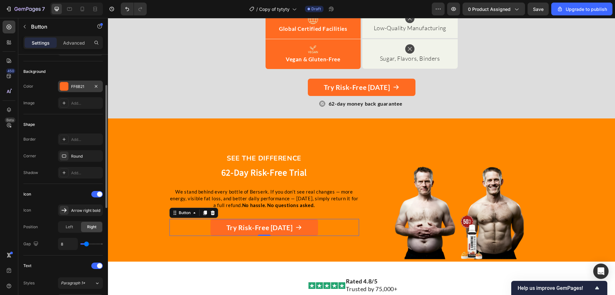
click at [88, 88] on div "FF6B21" at bounding box center [80, 87] width 19 height 6
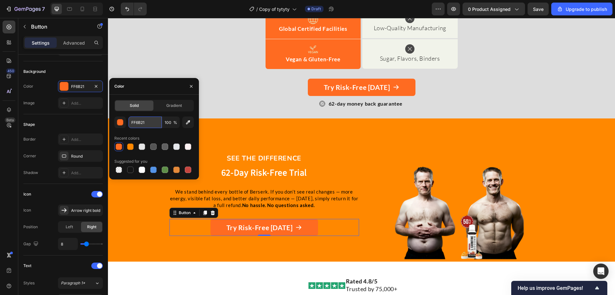
click at [140, 123] on input "FF6B21" at bounding box center [145, 122] width 33 height 12
paste input "064335"
type input "064335"
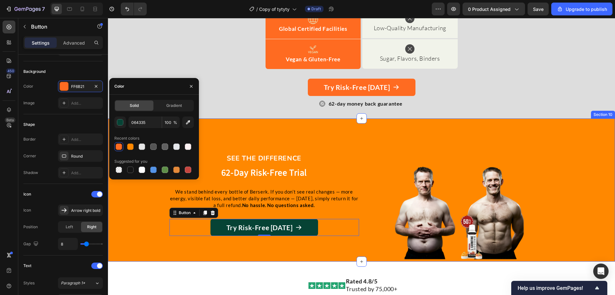
click at [224, 125] on div "SEE THE DIFFERENCE Text Block 62-Day Risk-Free Trial Heading We stand behind ev…" at bounding box center [361, 189] width 507 height 143
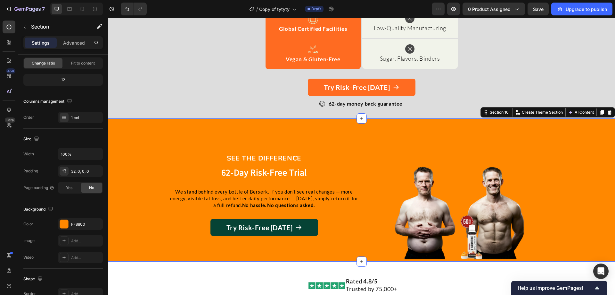
scroll to position [0, 0]
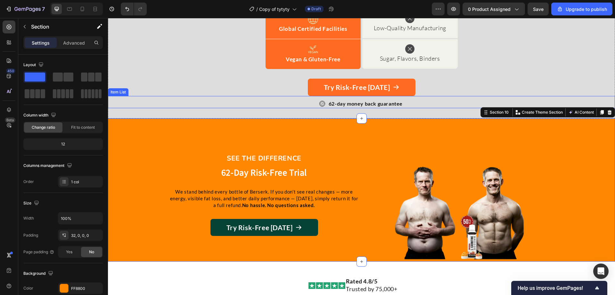
click at [340, 103] on strong "62-day money back guarantee" at bounding box center [366, 103] width 74 height 6
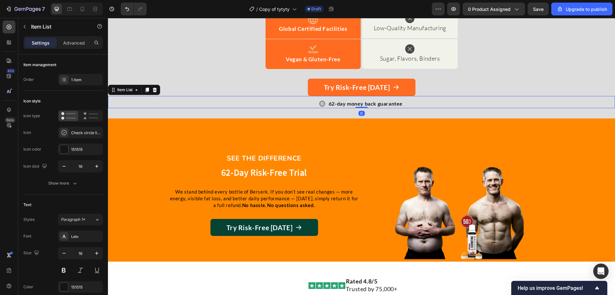
click at [324, 102] on div "62-day money back guarantee" at bounding box center [362, 103] width 84 height 9
click at [147, 90] on icon at bounding box center [148, 89] width 4 height 4
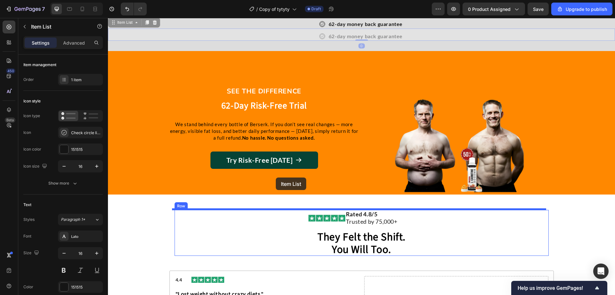
scroll to position [2152, 0]
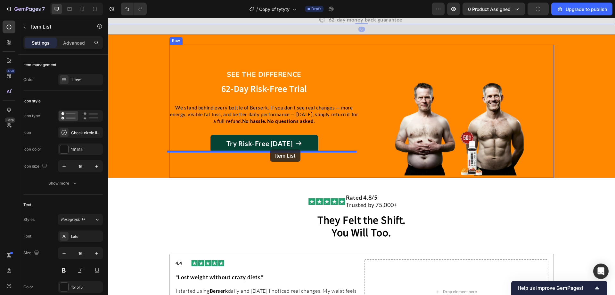
drag, startPoint x: 125, startPoint y: 99, endPoint x: 270, endPoint y: 148, distance: 153.1
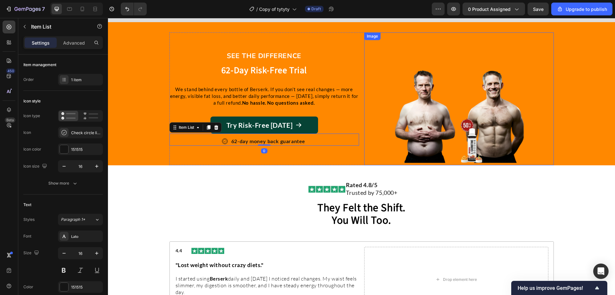
click at [369, 147] on div at bounding box center [459, 98] width 190 height 133
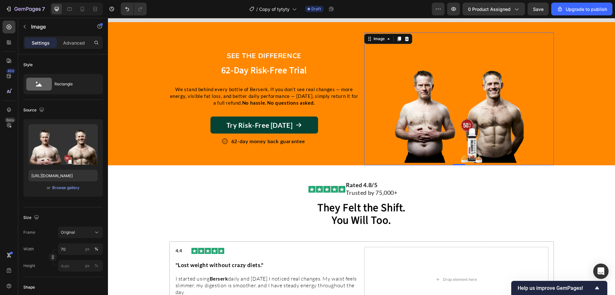
click at [427, 125] on img at bounding box center [459, 98] width 133 height 133
click at [66, 246] on input "70" at bounding box center [80, 249] width 45 height 12
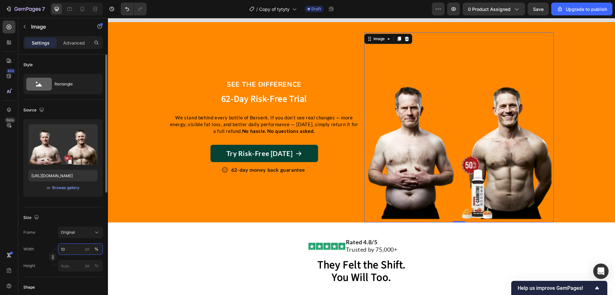
type input "1"
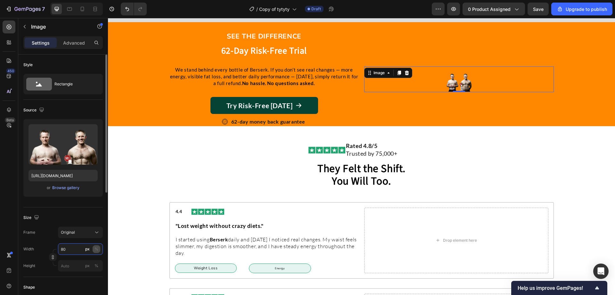
type input "80"
click at [96, 249] on div "%" at bounding box center [97, 249] width 4 height 6
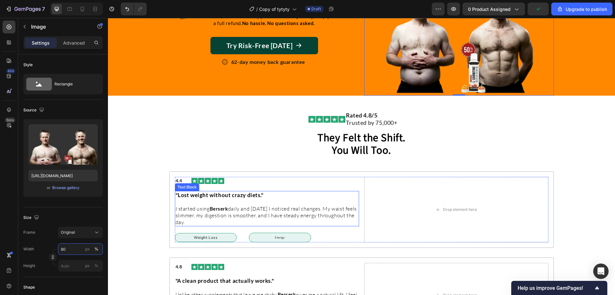
scroll to position [2280, 0]
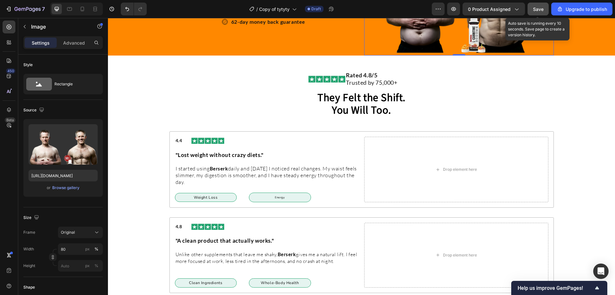
click at [538, 9] on span "Save" at bounding box center [538, 8] width 11 height 5
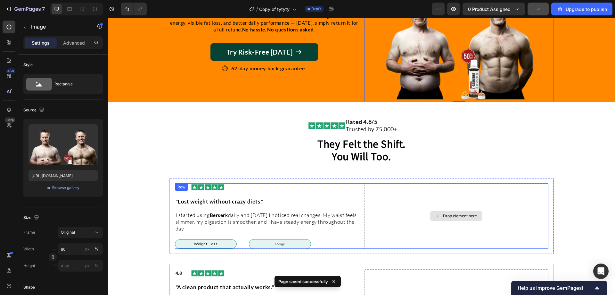
scroll to position [2184, 0]
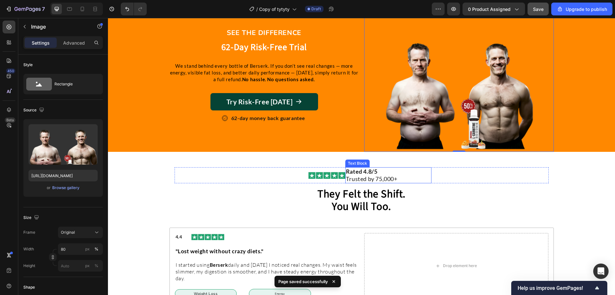
click at [383, 172] on p "Rated 4.8/5" at bounding box center [388, 171] width 85 height 7
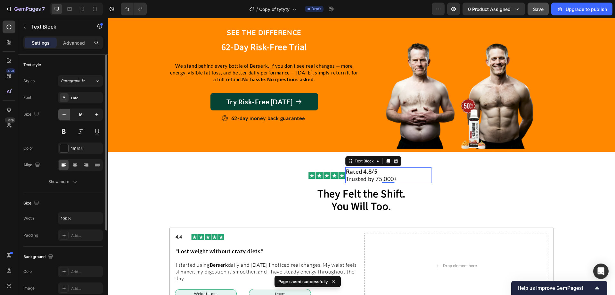
click at [62, 112] on icon "button" at bounding box center [64, 114] width 6 height 6
type input "15"
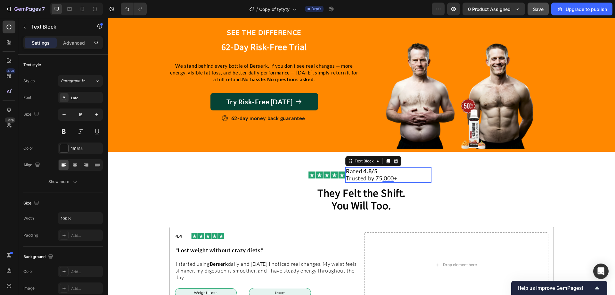
click at [375, 179] on span "Trusted by 75,000+" at bounding box center [372, 177] width 52 height 7
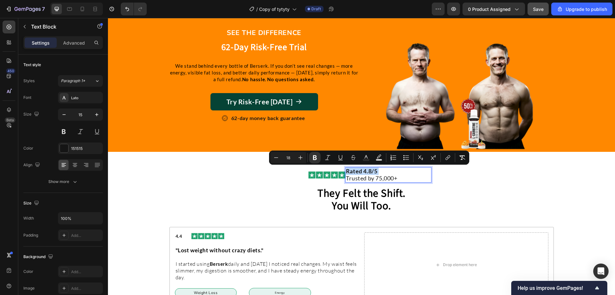
copy span "Rated 4.8/5"
type input "15"
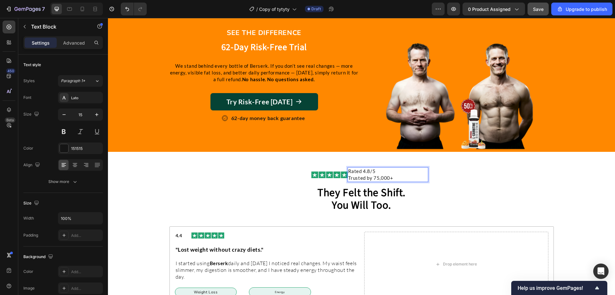
click at [348, 179] on p "Trusted by 75,000+" at bounding box center [387, 177] width 79 height 7
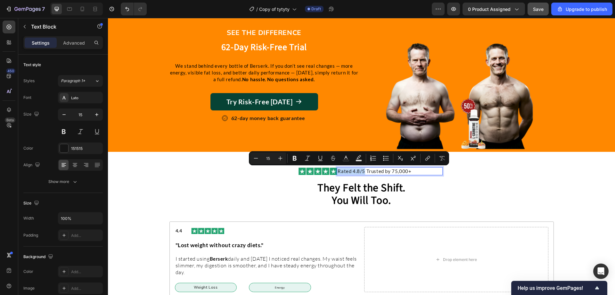
drag, startPoint x: 362, startPoint y: 172, endPoint x: 334, endPoint y: 174, distance: 28.2
click at [334, 174] on li "Image Rated 4.8/5 Trusted by 75,000+ Text Block 0" at bounding box center [362, 171] width 162 height 8
click at [425, 194] on h2 "They Felt the Shift. You Will Too." at bounding box center [362, 193] width 374 height 26
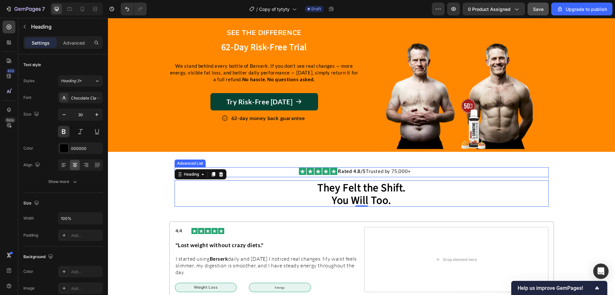
click at [336, 175] on div "Image Rated 4.8/5 Trusted by 75,000+ Text Block" at bounding box center [362, 172] width 374 height 10
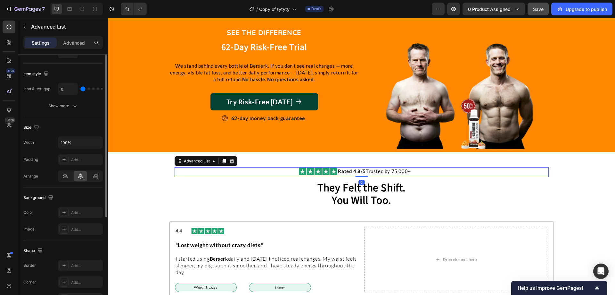
scroll to position [0, 0]
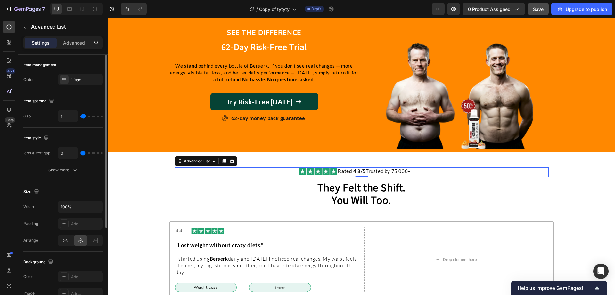
type input "1"
type input "2"
type input "4"
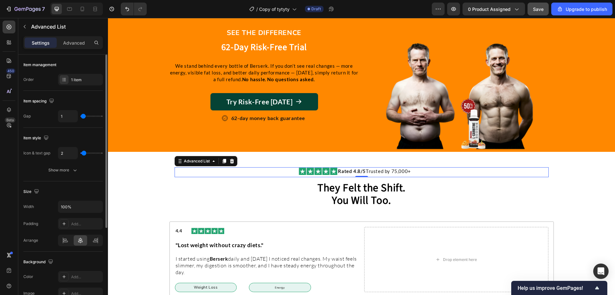
type input "4"
type input "5"
type input "6"
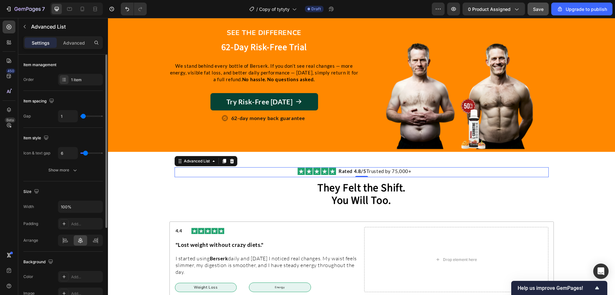
type input "7"
type input "9"
type input "10"
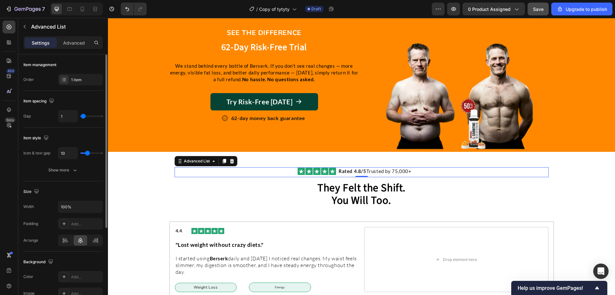
drag, startPoint x: 82, startPoint y: 154, endPoint x: 87, endPoint y: 152, distance: 5.3
type input "10"
click at [87, 152] on input "range" at bounding box center [91, 152] width 22 height 1
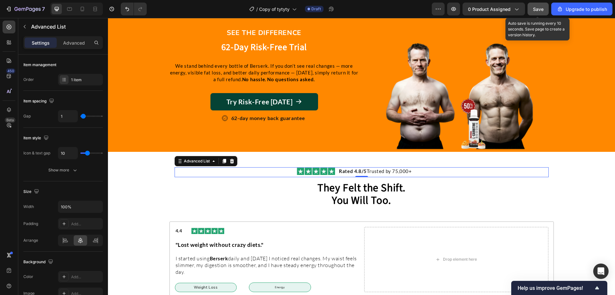
click at [539, 7] on span "Save" at bounding box center [538, 8] width 11 height 5
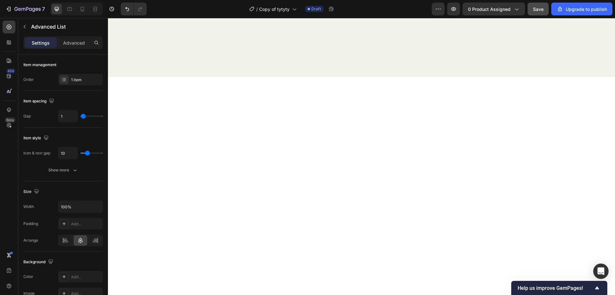
scroll to position [773, 0]
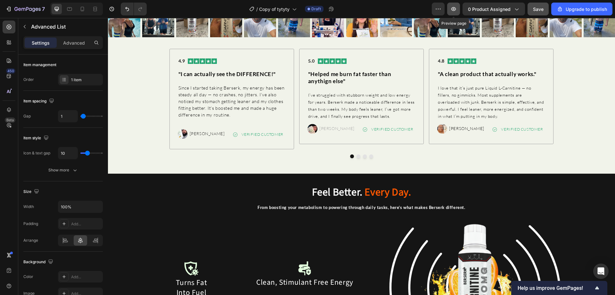
click at [452, 7] on icon "button" at bounding box center [454, 9] width 6 height 6
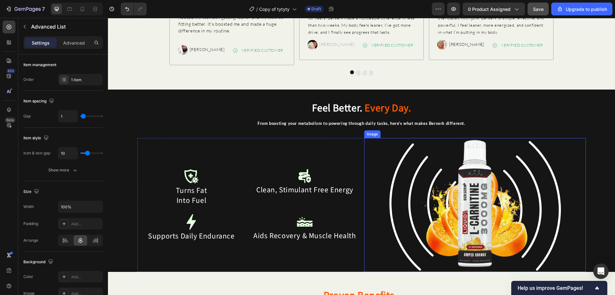
scroll to position [902, 0]
